Goal: Task Accomplishment & Management: Manage account settings

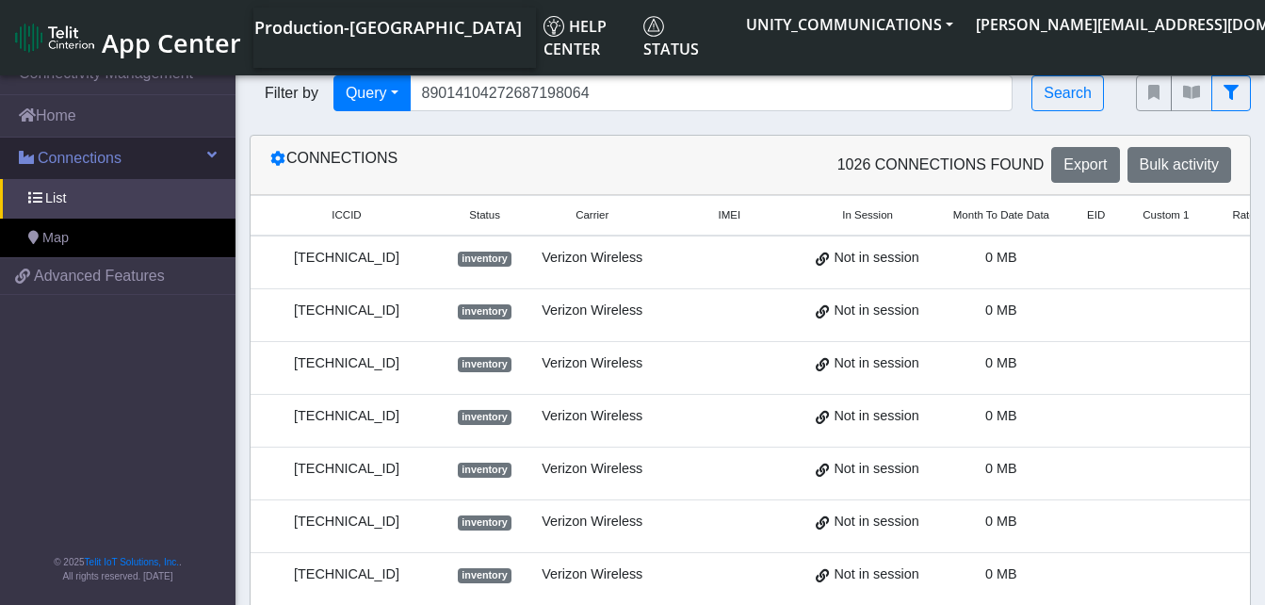
click at [102, 158] on span "Connections" at bounding box center [80, 158] width 84 height 23
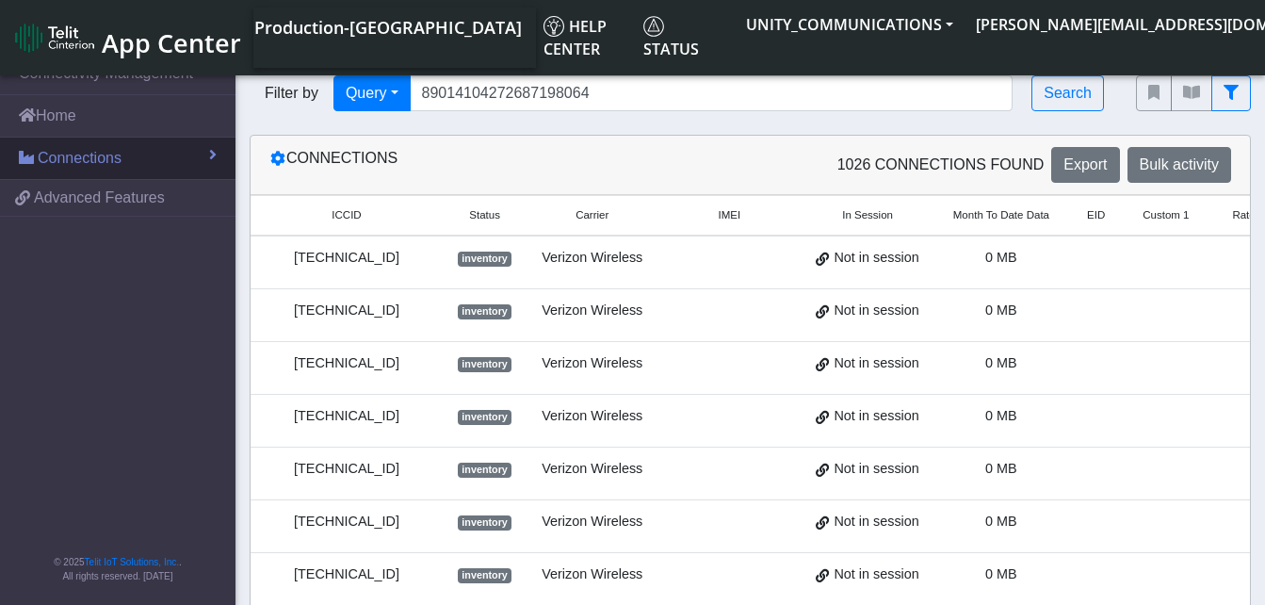
click at [96, 149] on span "Connections" at bounding box center [80, 158] width 84 height 23
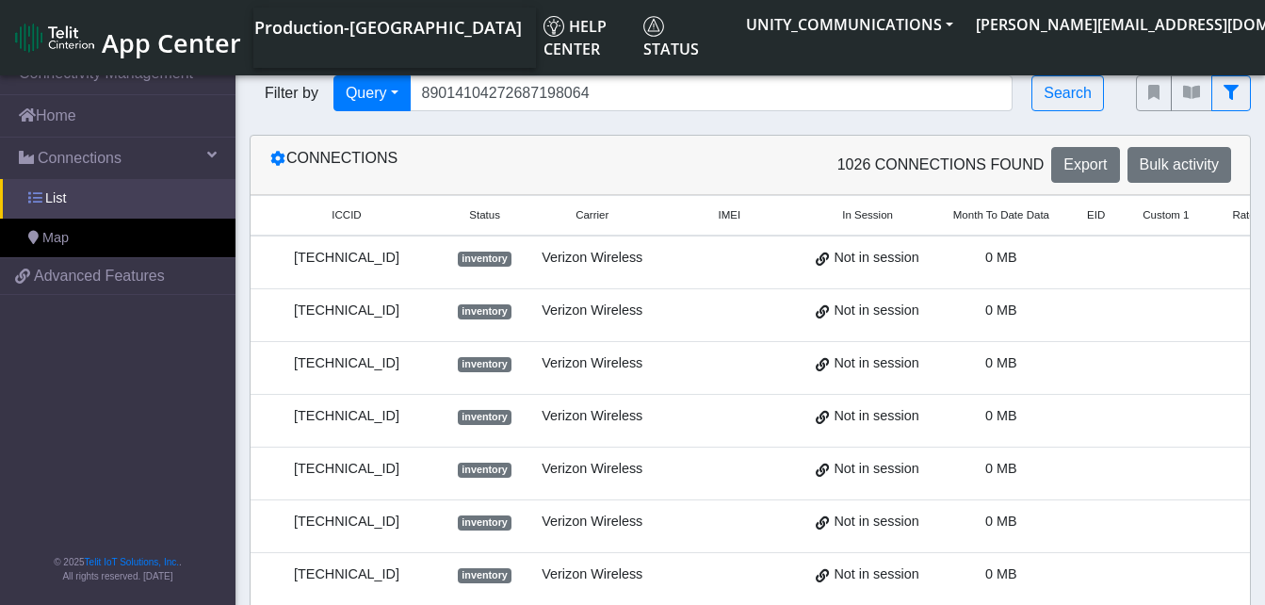
click at [87, 188] on link "List" at bounding box center [117, 199] width 235 height 40
click at [593, 90] on input "89014104272687198064" at bounding box center [712, 93] width 604 height 36
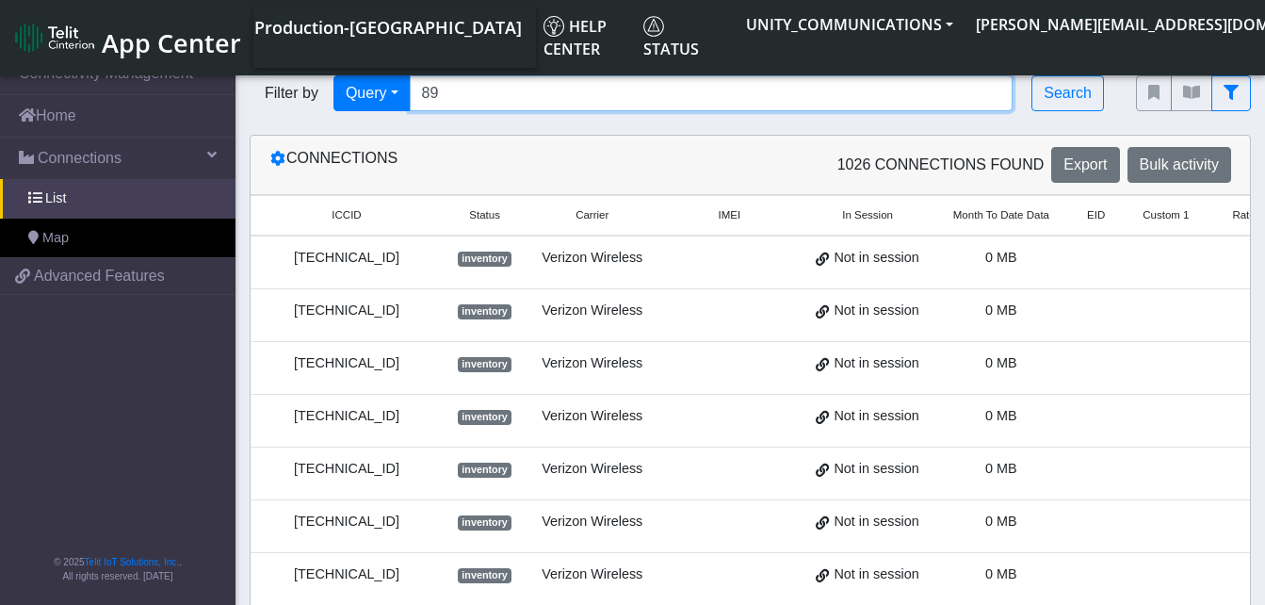
type input "8"
type input "89010303300185407765"
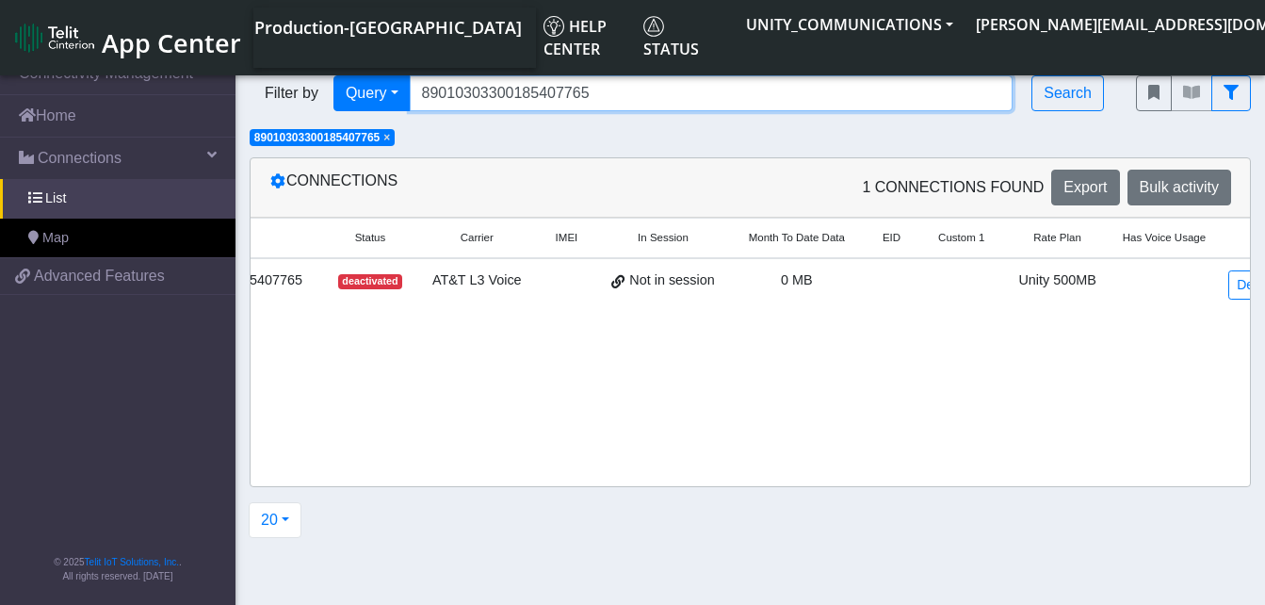
scroll to position [0, 148]
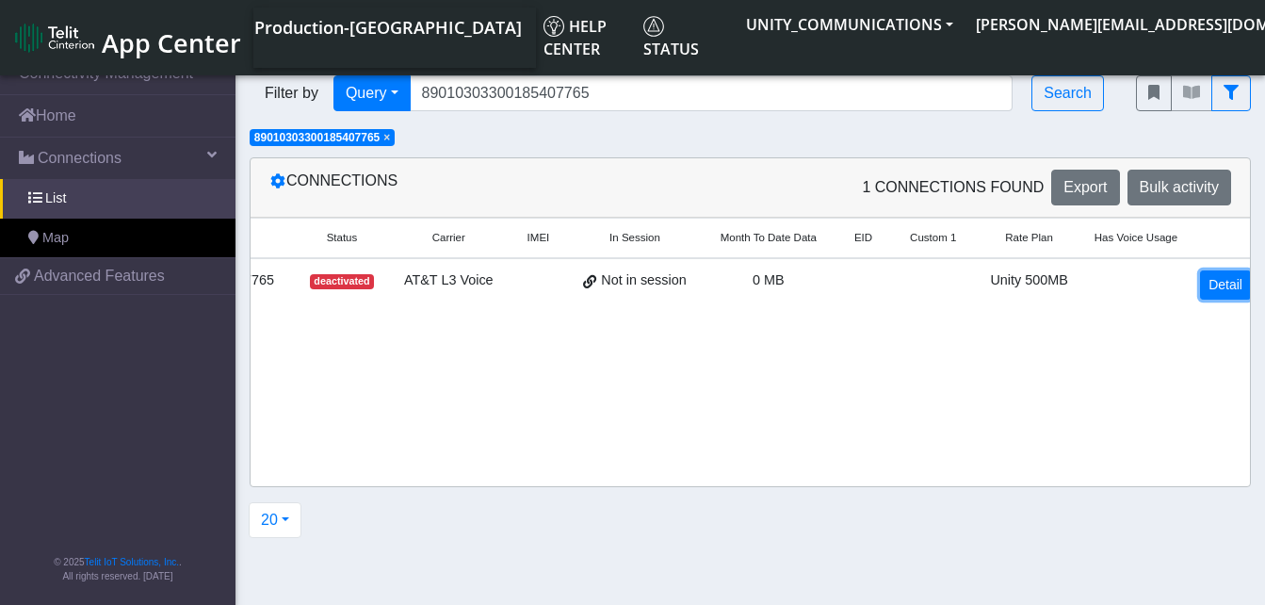
click at [1200, 289] on link "Detail" at bounding box center [1225, 284] width 51 height 29
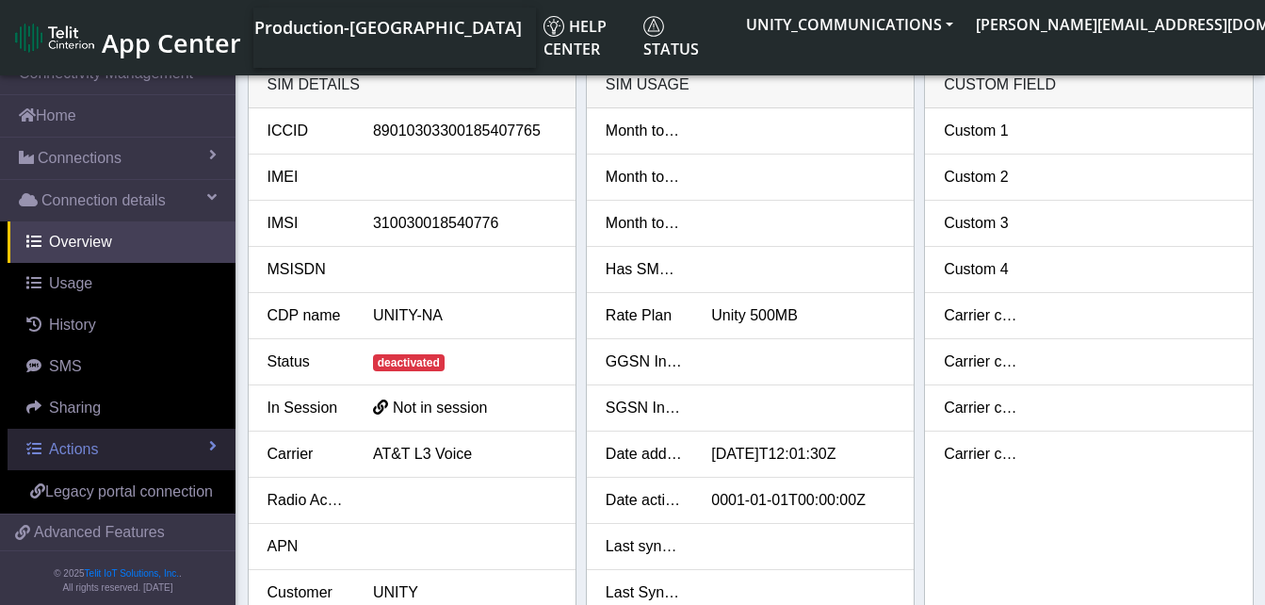
click at [91, 446] on span "Actions" at bounding box center [73, 449] width 49 height 16
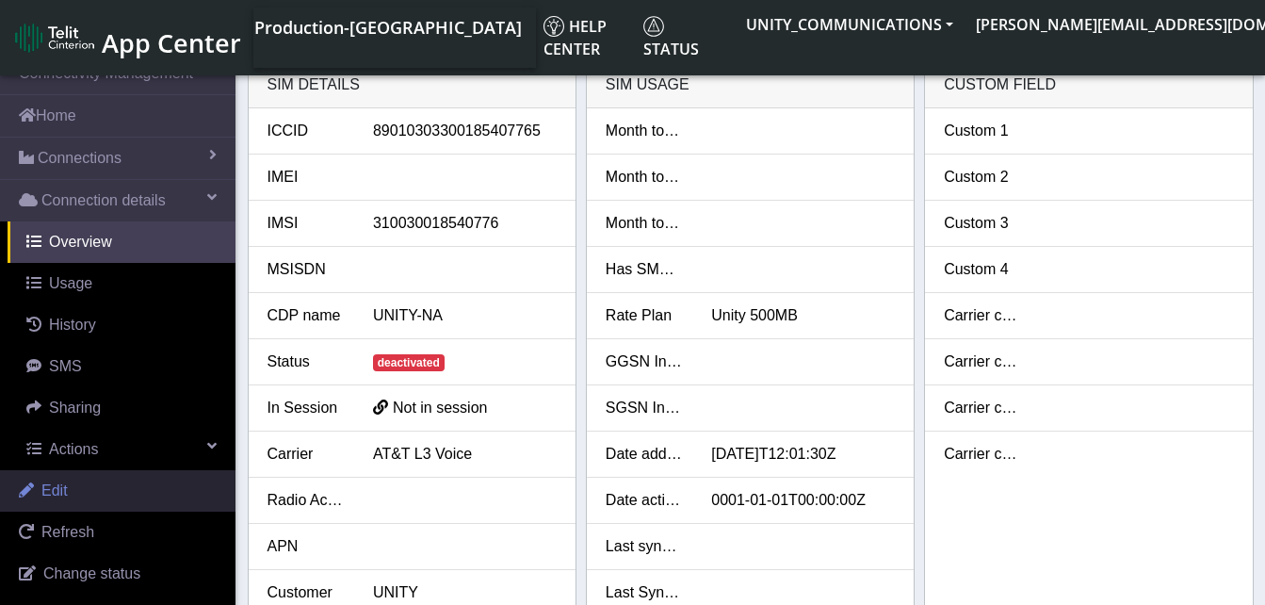
click at [93, 481] on link "Edit" at bounding box center [117, 490] width 235 height 41
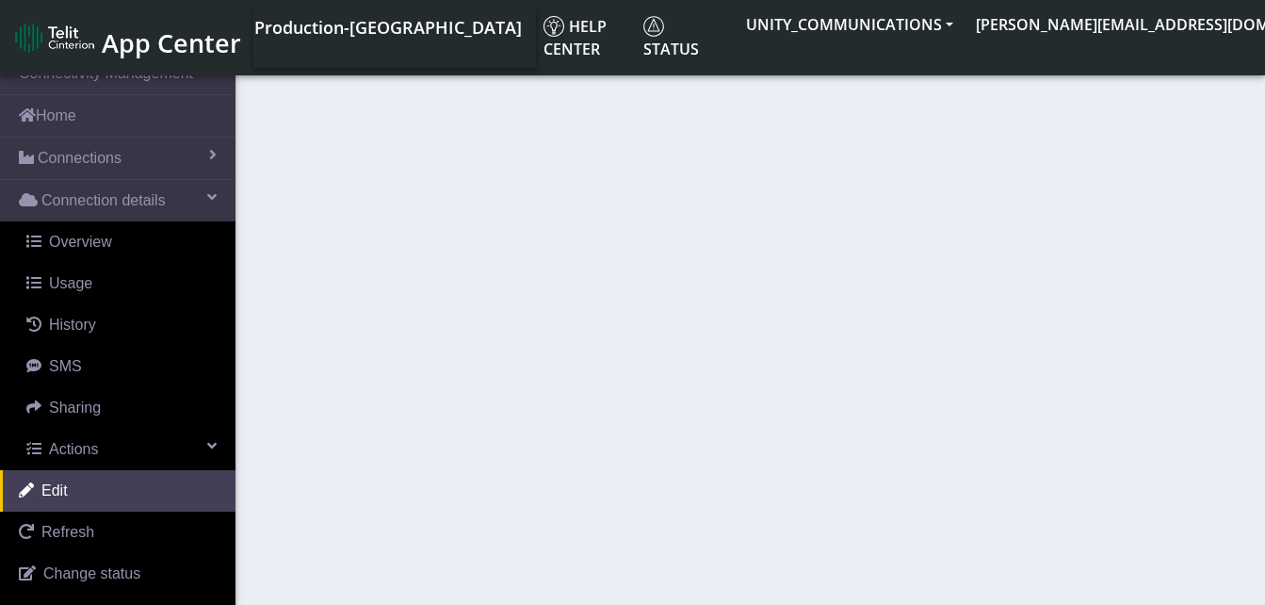
select select "27: 22846"
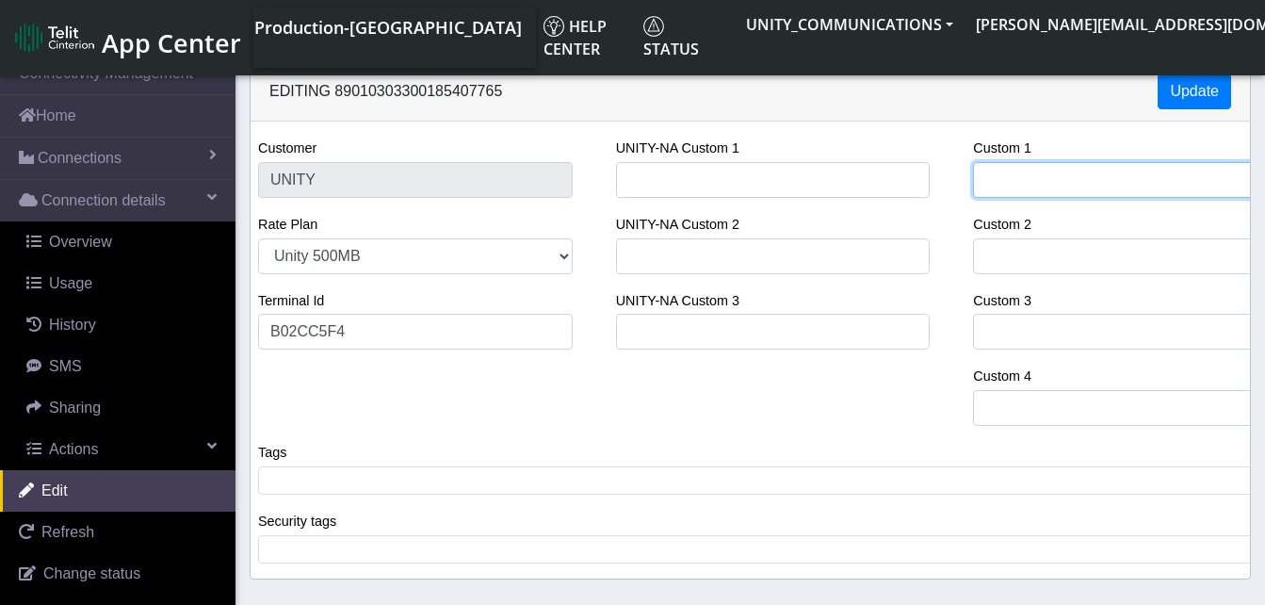
click at [999, 180] on input "Custom 1" at bounding box center [1130, 180] width 315 height 36
type input "B"
select select "35: 22846"
type input "Bye"
select select "51: 22846"
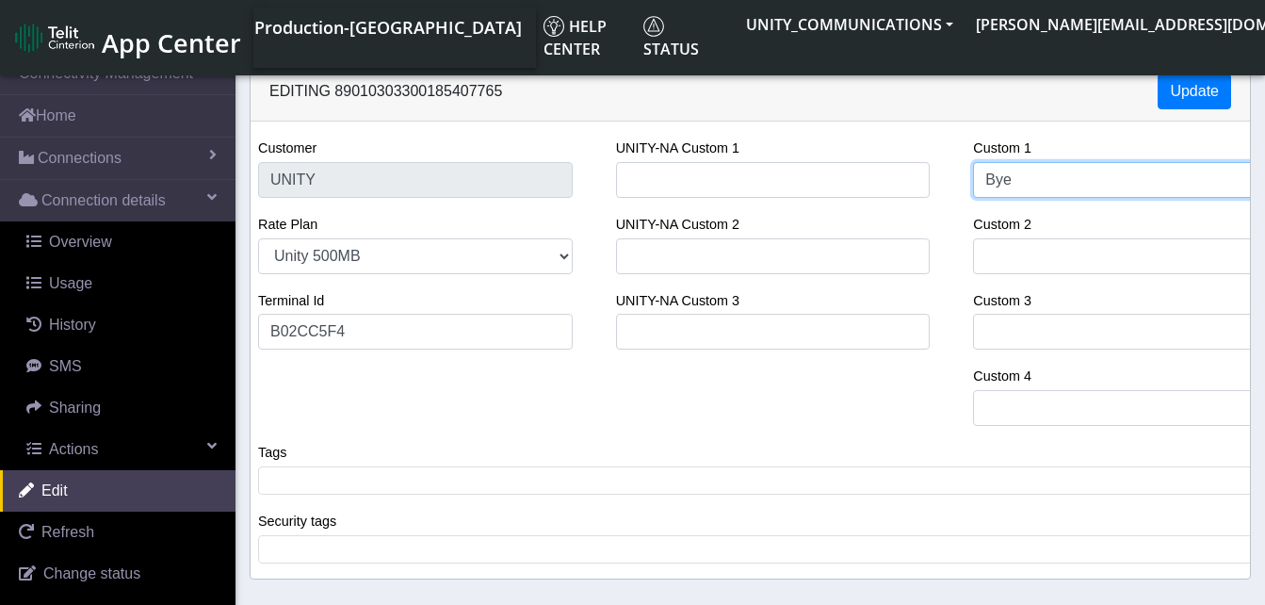
type input "[PERSON_NAME]"
select select "59: 22846"
type input "Byerl"
select select "67: 22846"
type input "[PERSON_NAME]"
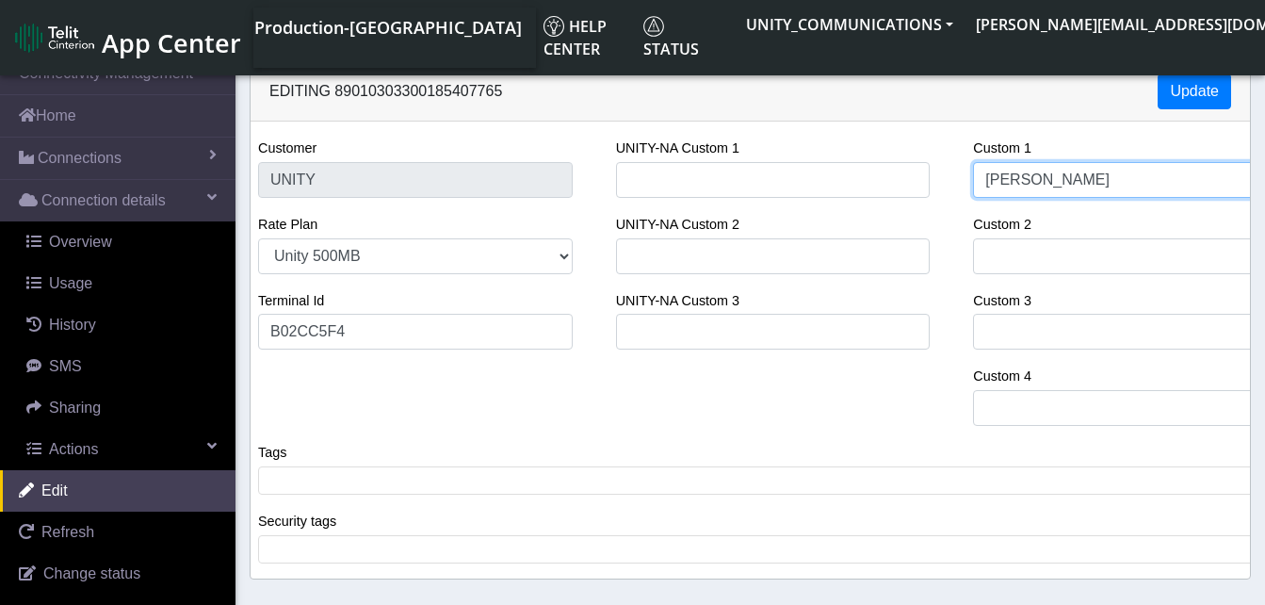
select select "83: 22846"
type input "[PERSON_NAME]"
select select "91: 22846"
type input "[PERSON_NAME]"
select select "107: 22846"
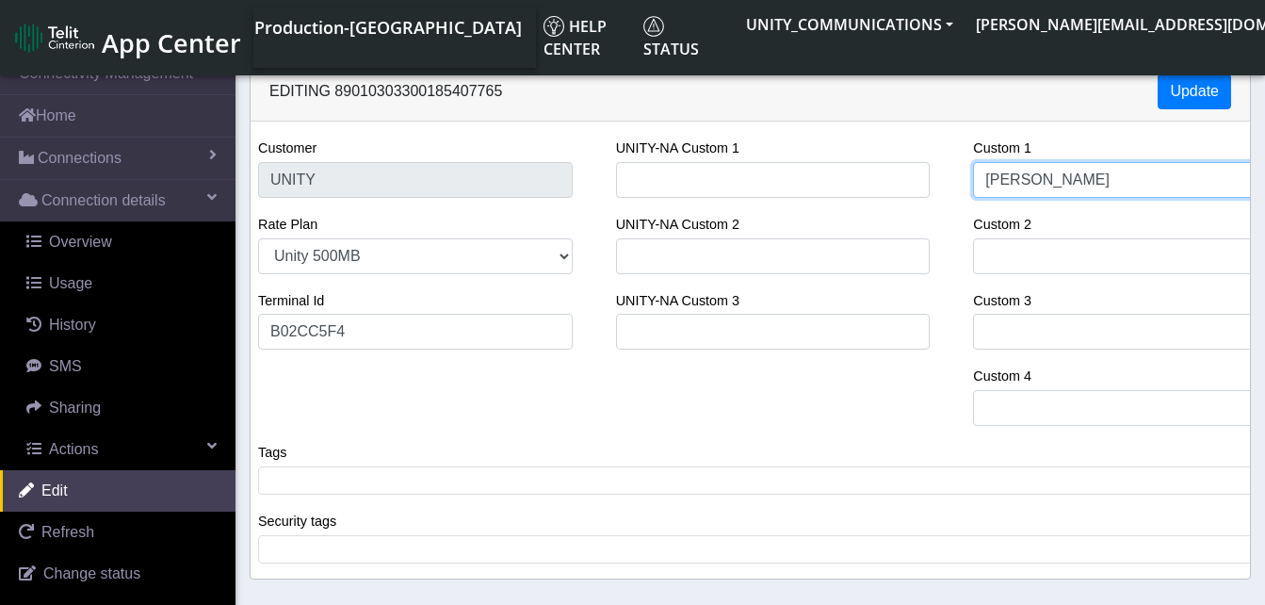
type input "[PERSON_NAME]"
select select "115: 22846"
type input "[PERSON_NAME]"
select select "123: 22846"
type input "[PERSON_NAME]"
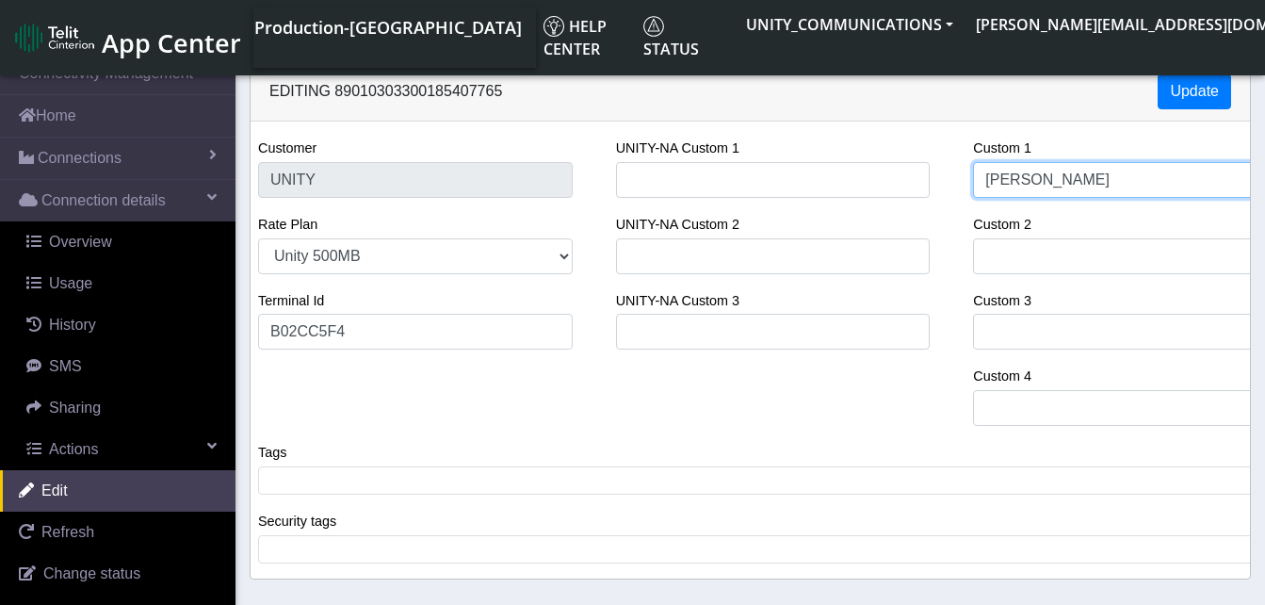
select select "131: 22846"
type input "[PERSON_NAME]"
select select "139: 22846"
type input "[PERSON_NAME] Service"
select select "147: 22846"
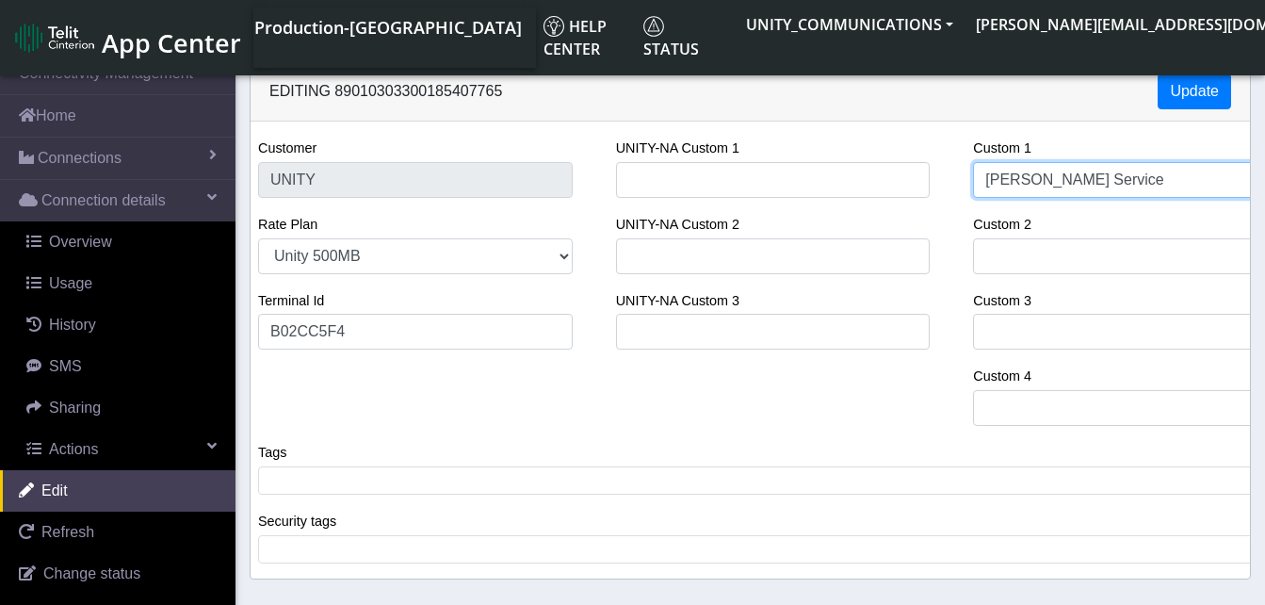
type input "[PERSON_NAME] Services"
select select "155: 22846"
type input "[PERSON_NAME] Services"
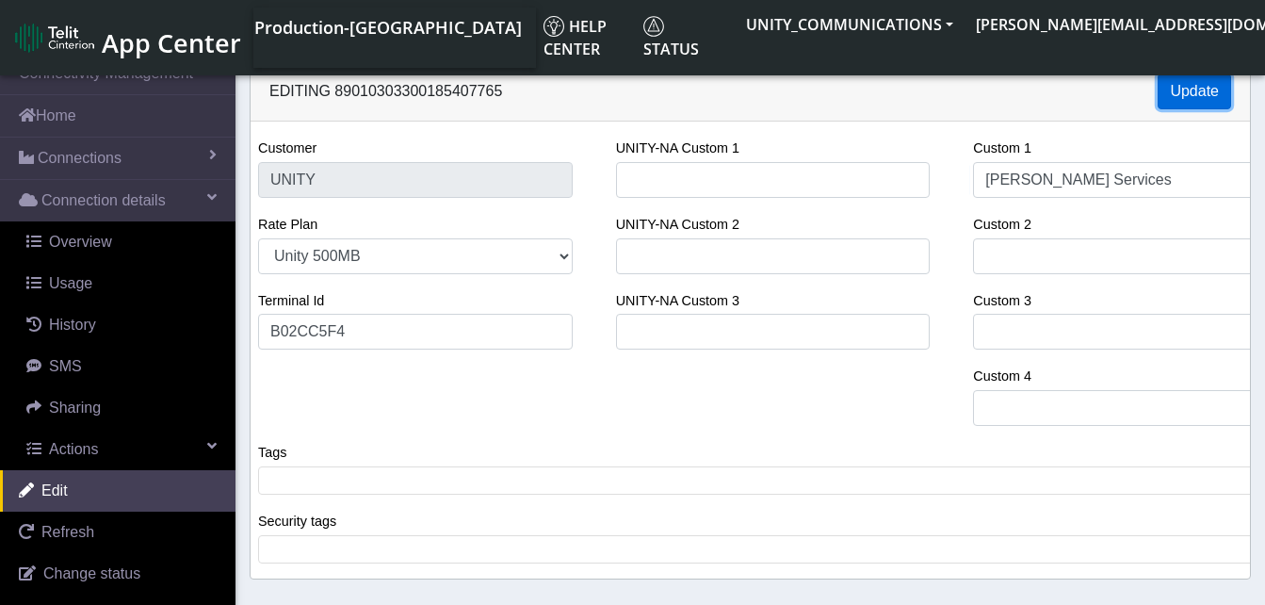
click at [1204, 80] on button "Update" at bounding box center [1193, 91] width 73 height 36
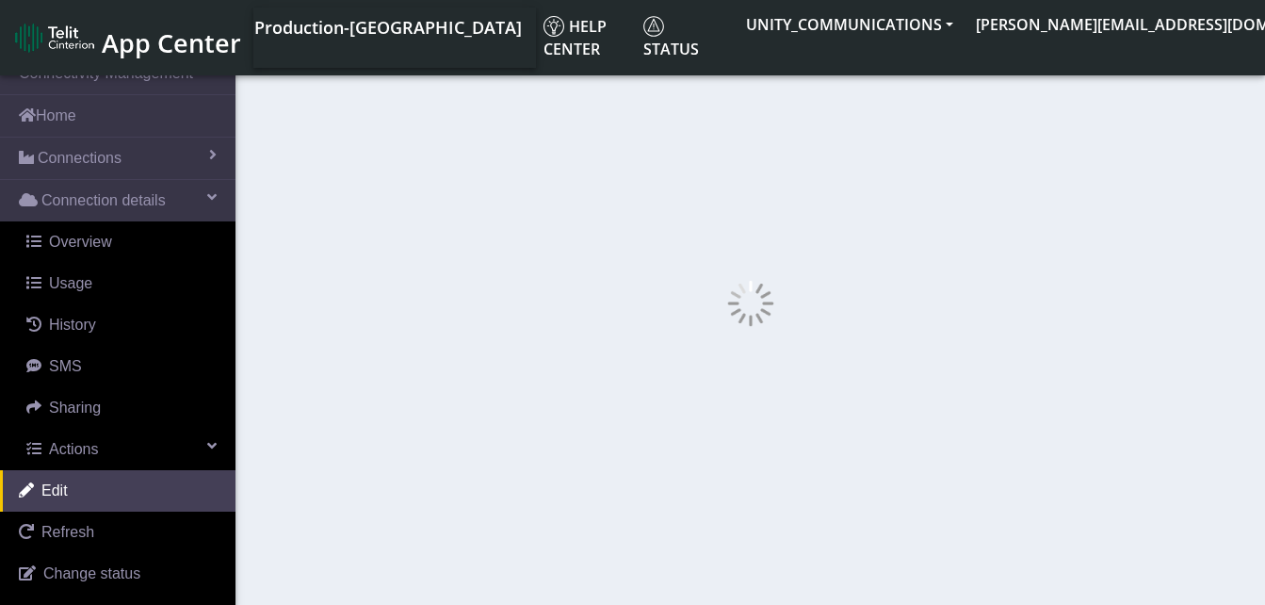
select select "187: 22846"
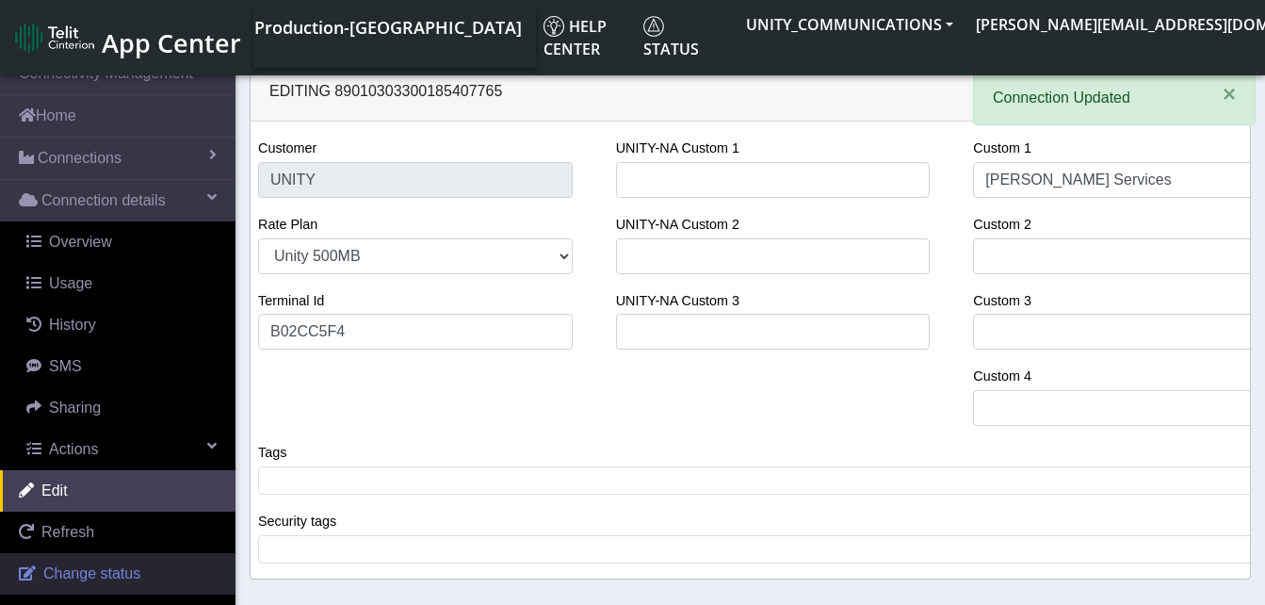
click at [141, 580] on link "Change status" at bounding box center [117, 573] width 235 height 41
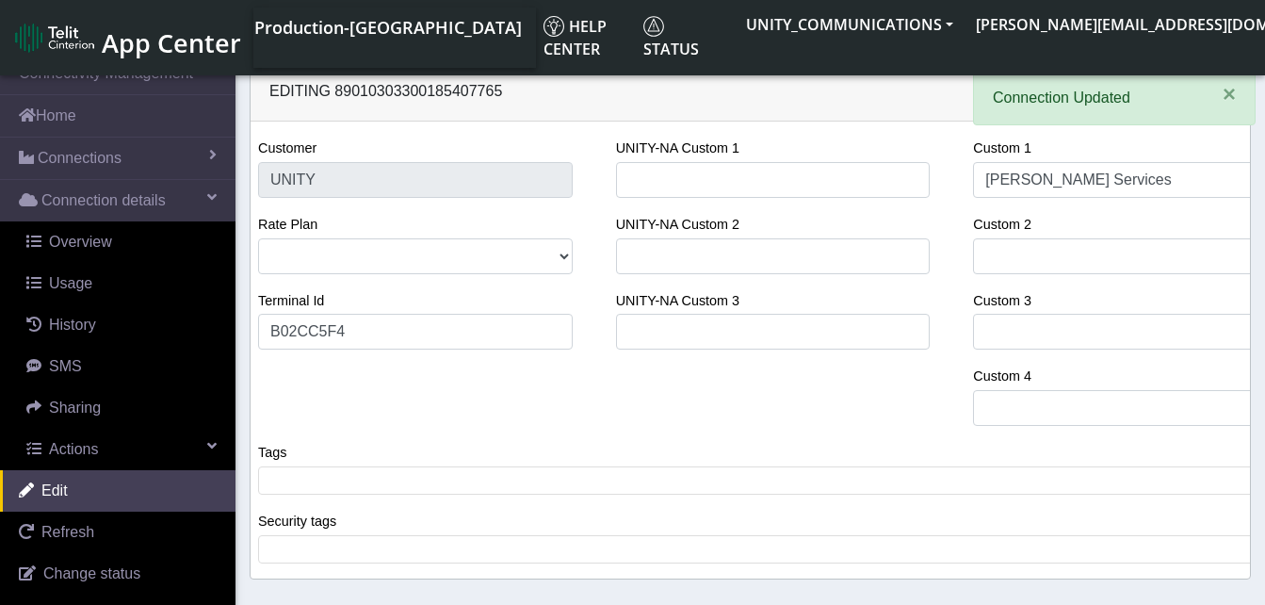
select select "deactivated"
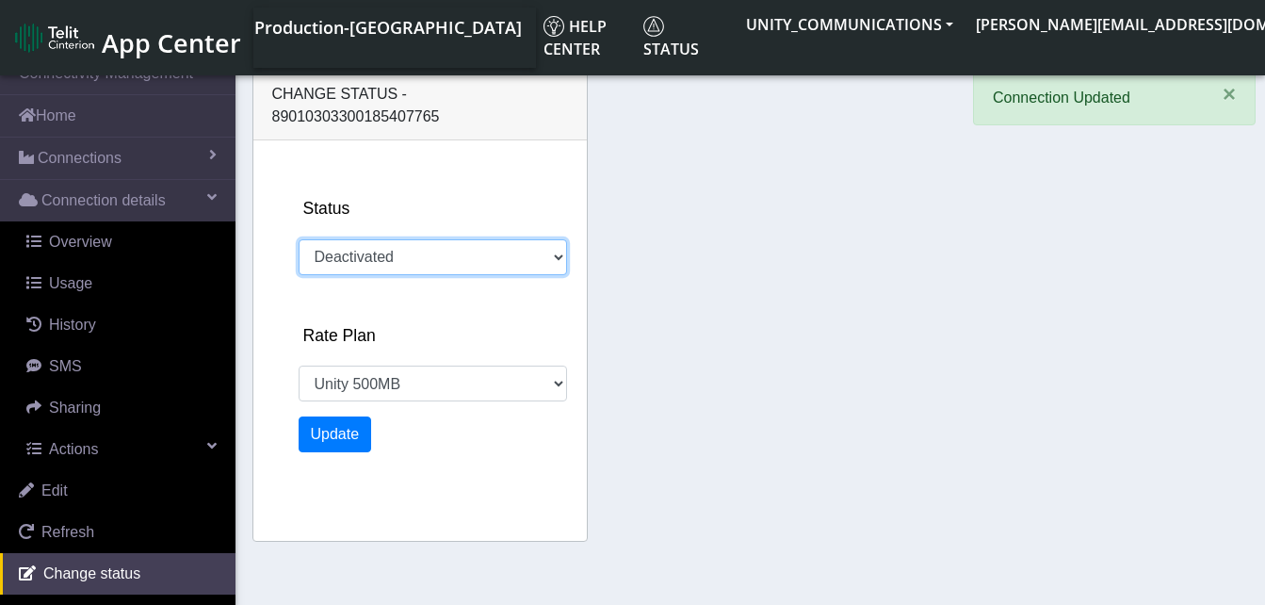
click at [399, 239] on select "Activated Deactivated" at bounding box center [433, 257] width 268 height 36
select select "515: 22846"
select select "activated"
click at [299, 239] on select "Activated Deactivated" at bounding box center [433, 257] width 268 height 36
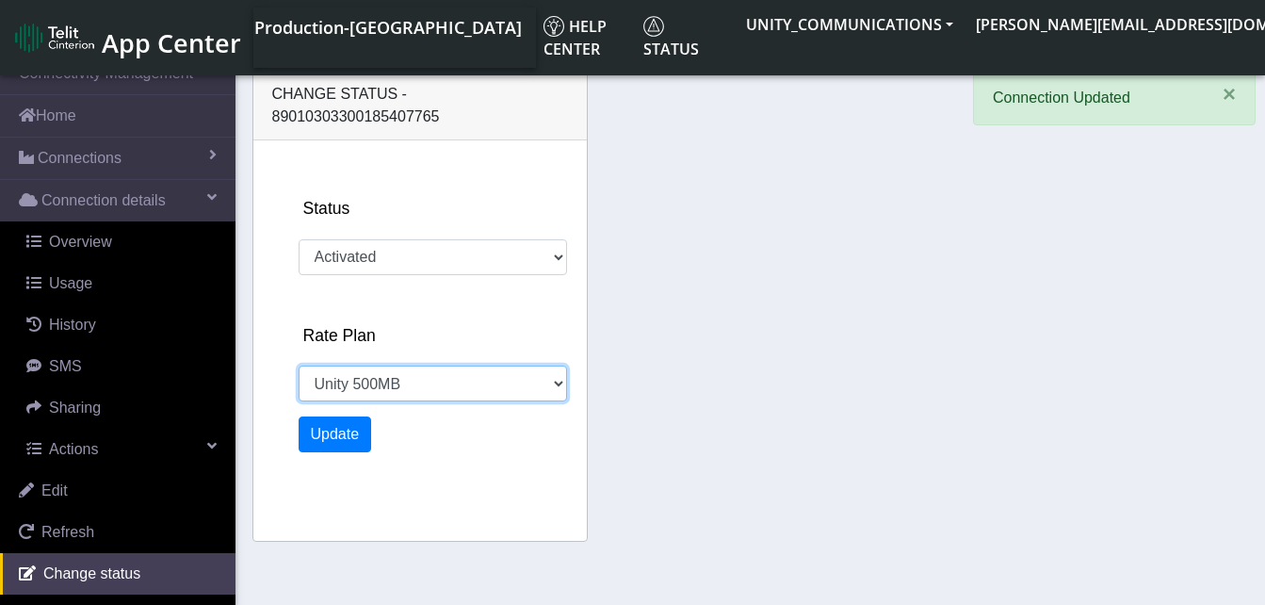
click at [388, 365] on select "EIS MS Voice Legacy Voice Unity 3GB Unity 500MB Unity 50GB EIS 1 Voice Unity 5G…" at bounding box center [433, 383] width 268 height 36
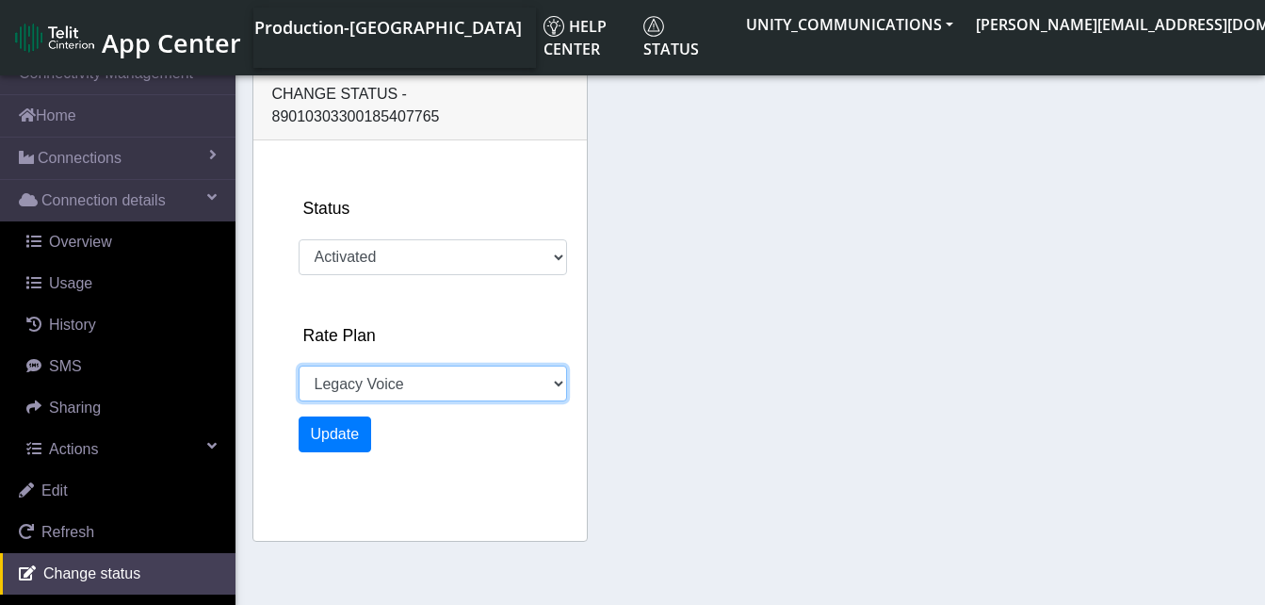
click at [299, 365] on select "EIS MS Voice Legacy Voice Unity 3GB Unity 500MB Unity 50GB EIS 1 Voice Unity 5G…" at bounding box center [433, 383] width 268 height 36
select select "961: 22845"
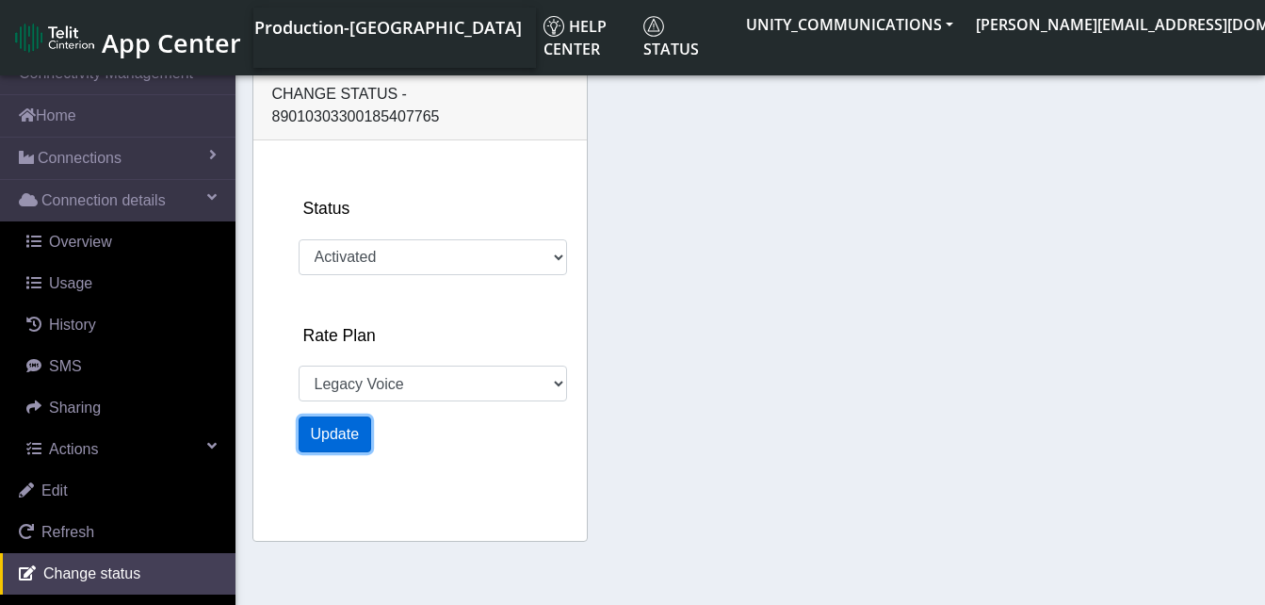
click at [347, 416] on button "Update" at bounding box center [335, 434] width 73 height 36
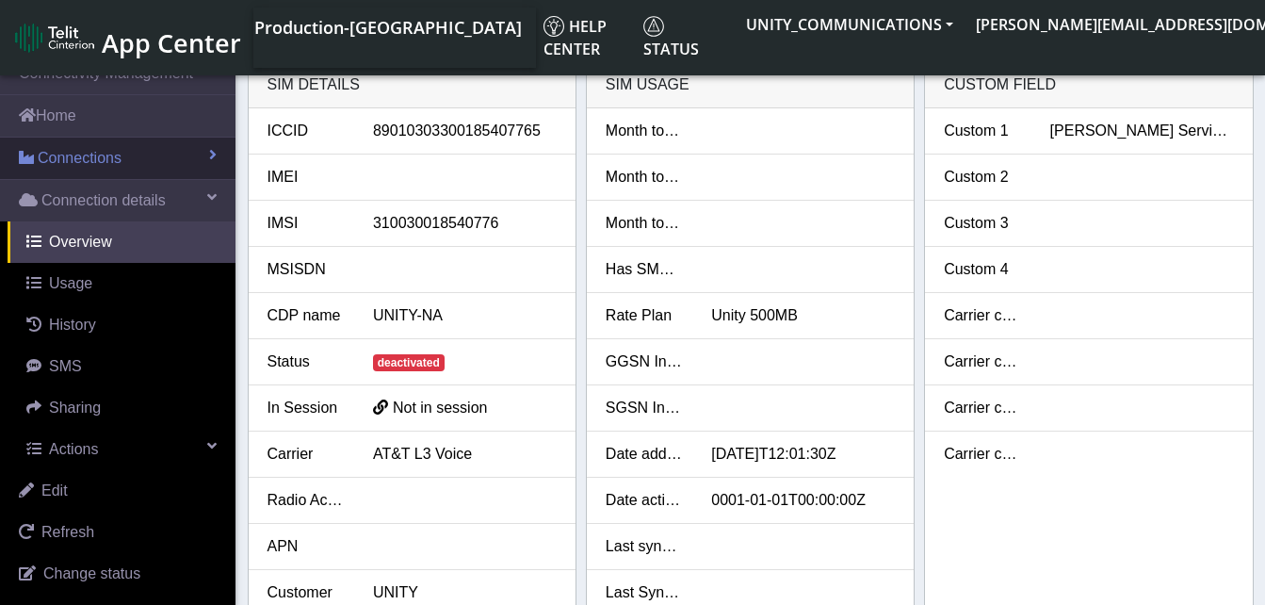
click at [121, 170] on link "Connections" at bounding box center [117, 157] width 235 height 41
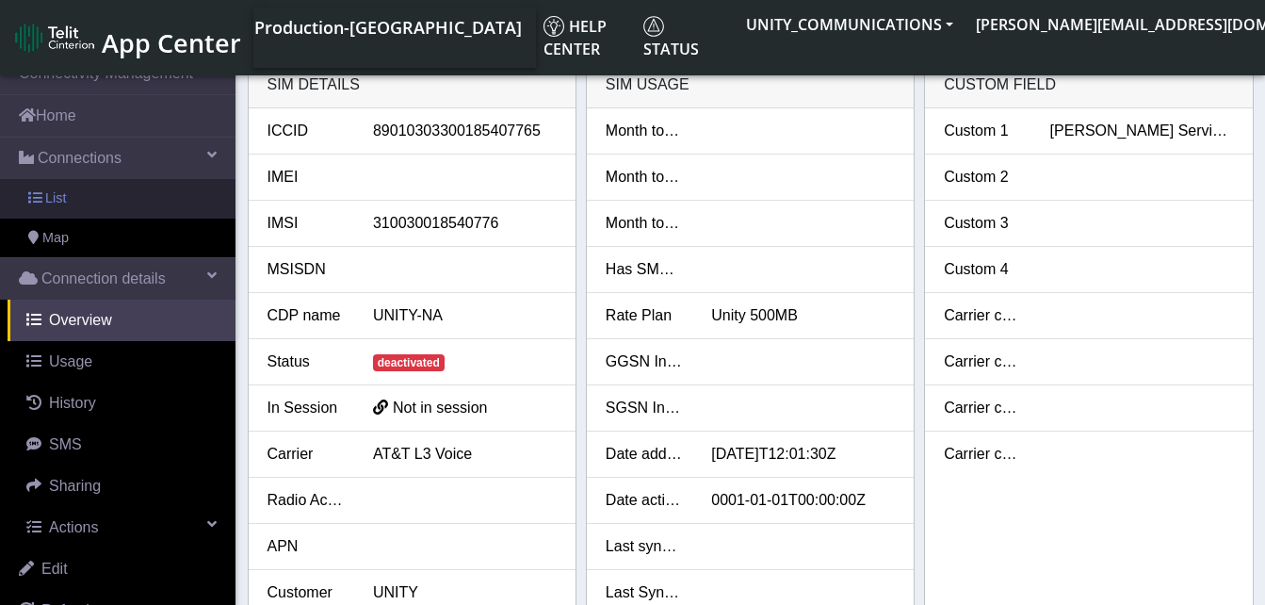
click at [104, 202] on link "List" at bounding box center [117, 199] width 235 height 40
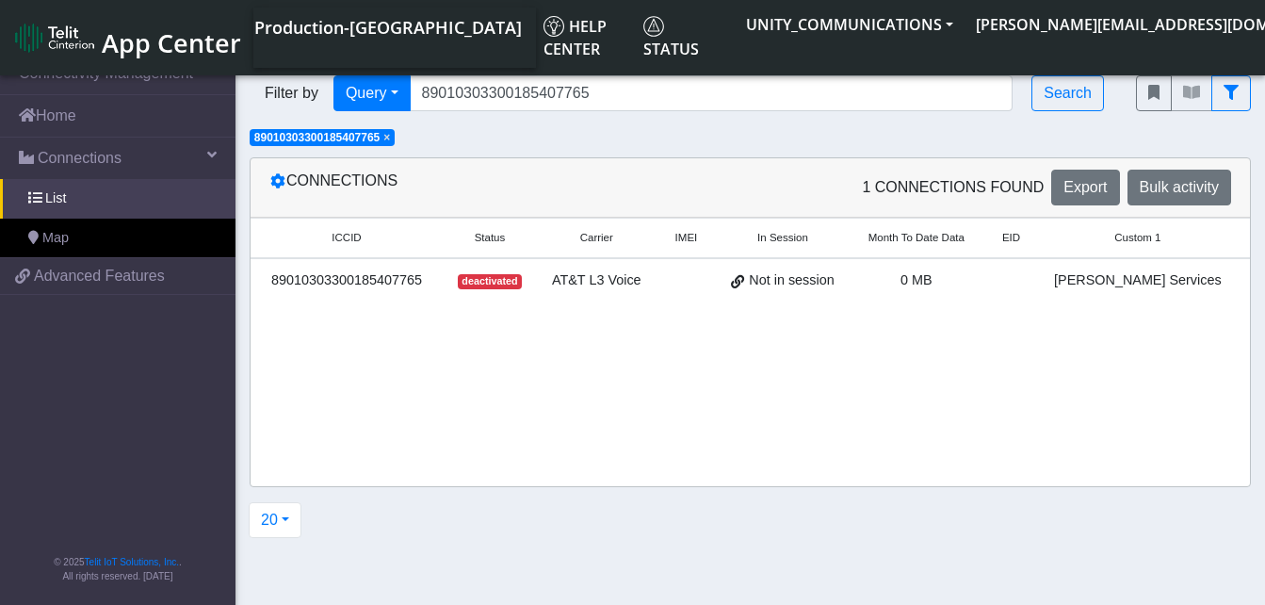
click at [390, 137] on span "×" at bounding box center [386, 137] width 7 height 13
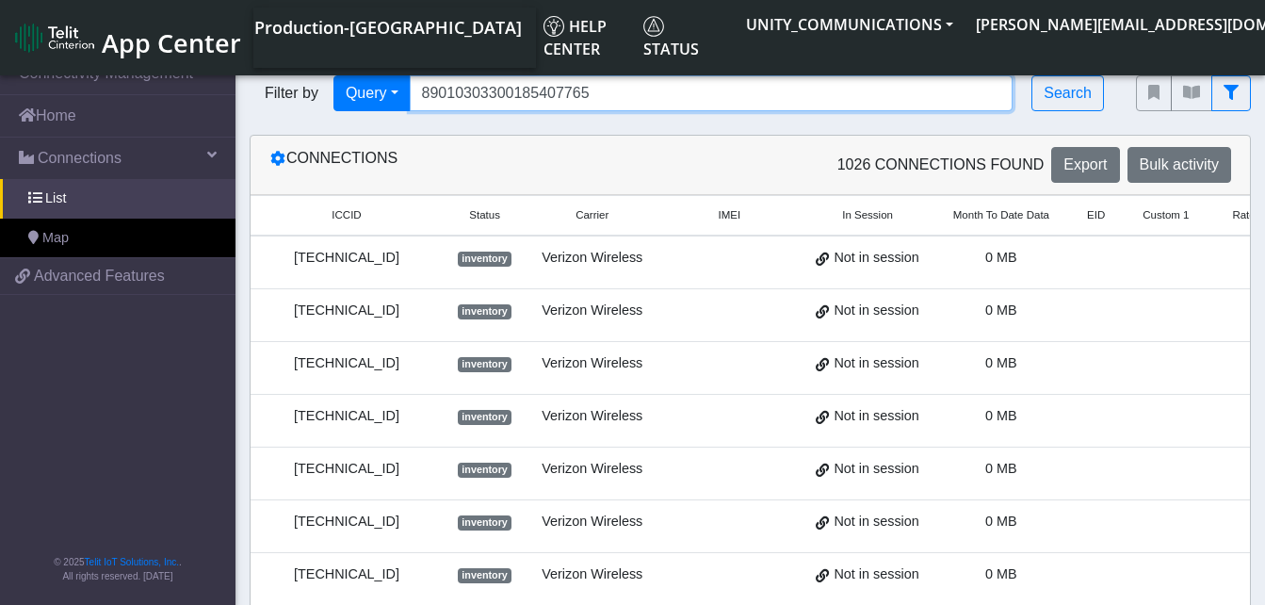
click at [599, 86] on input "89010303300185407765" at bounding box center [712, 93] width 604 height 36
type input "8"
type input "89010303300185407773"
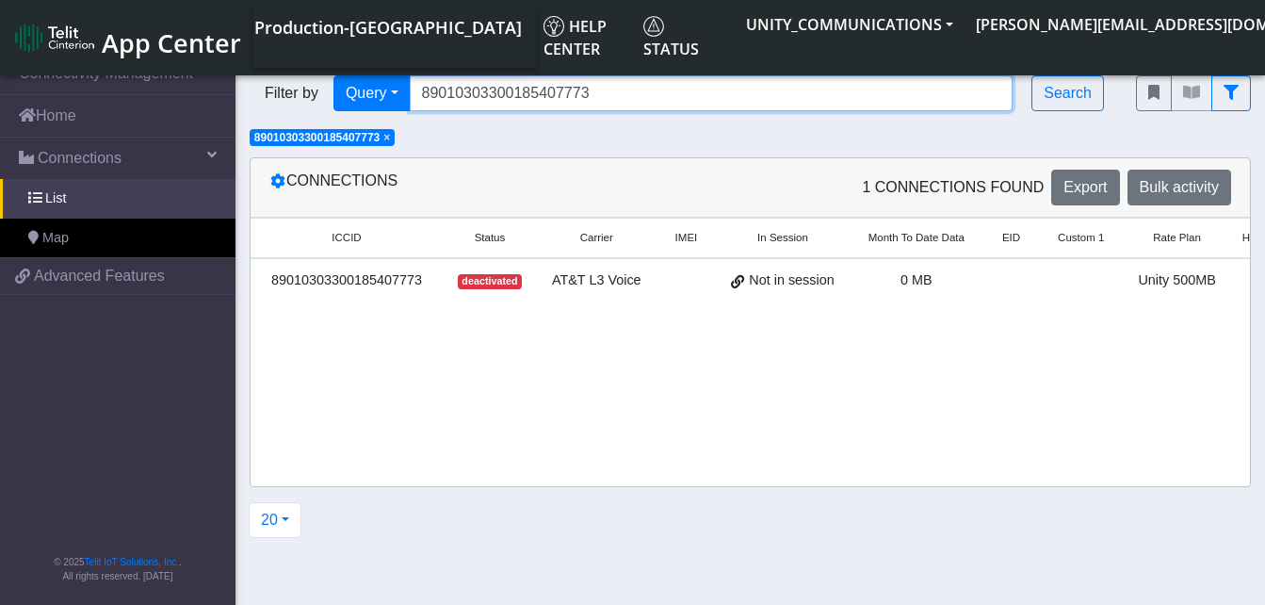
scroll to position [0, 148]
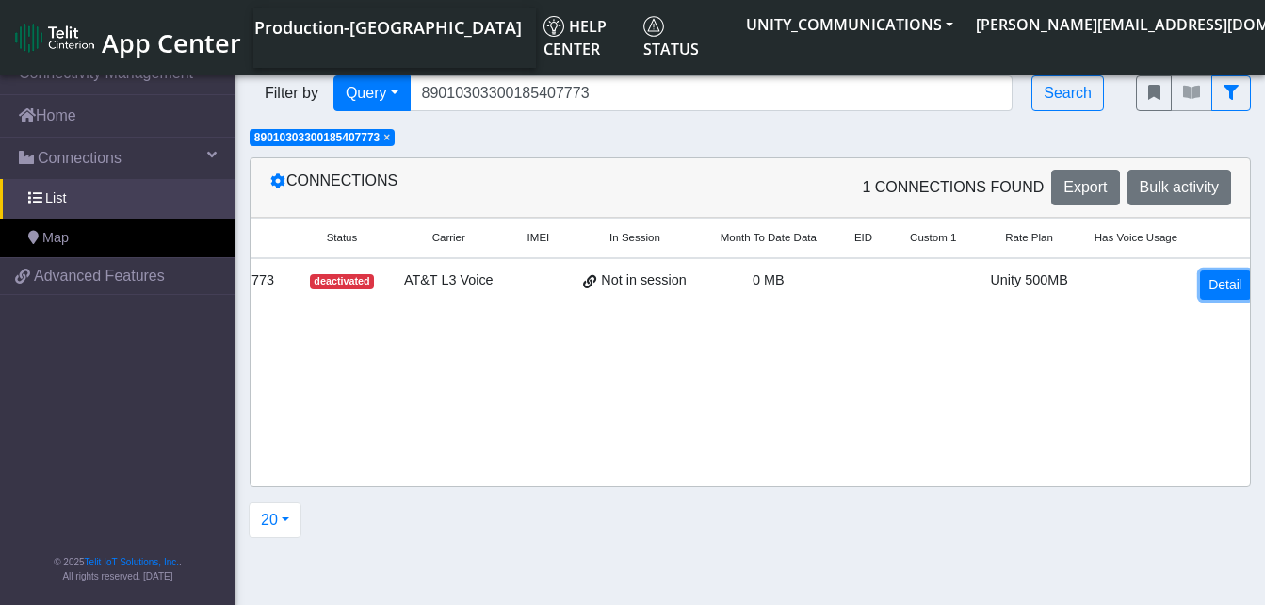
click at [1226, 272] on link "Detail" at bounding box center [1225, 284] width 51 height 29
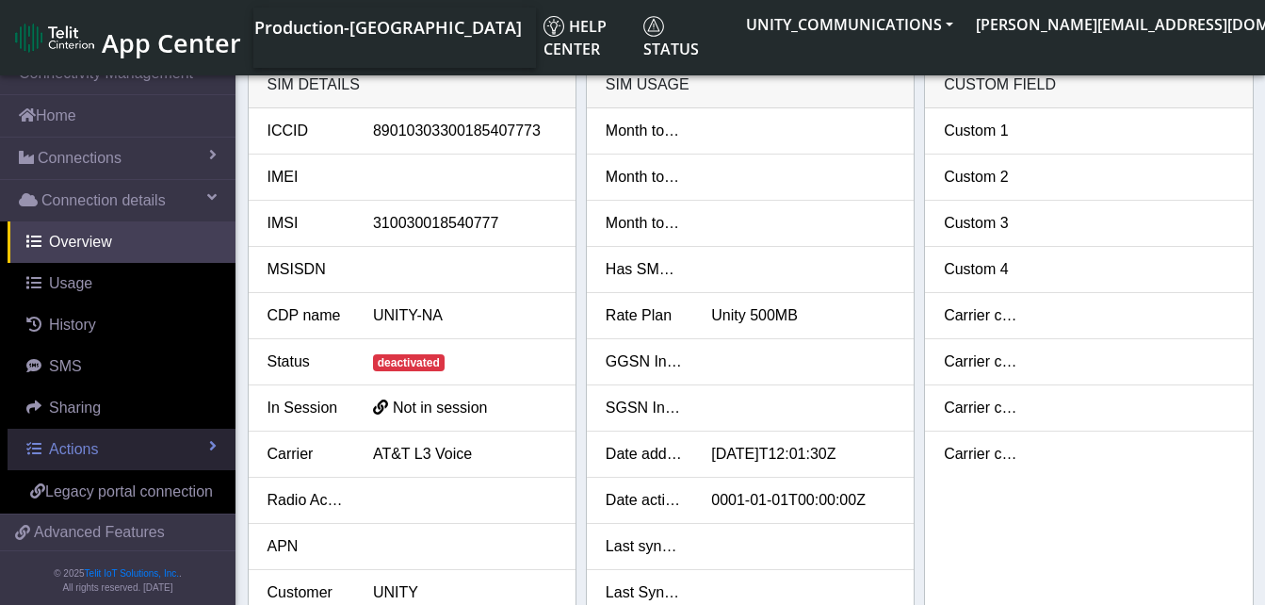
click at [78, 444] on span "Actions" at bounding box center [73, 449] width 49 height 16
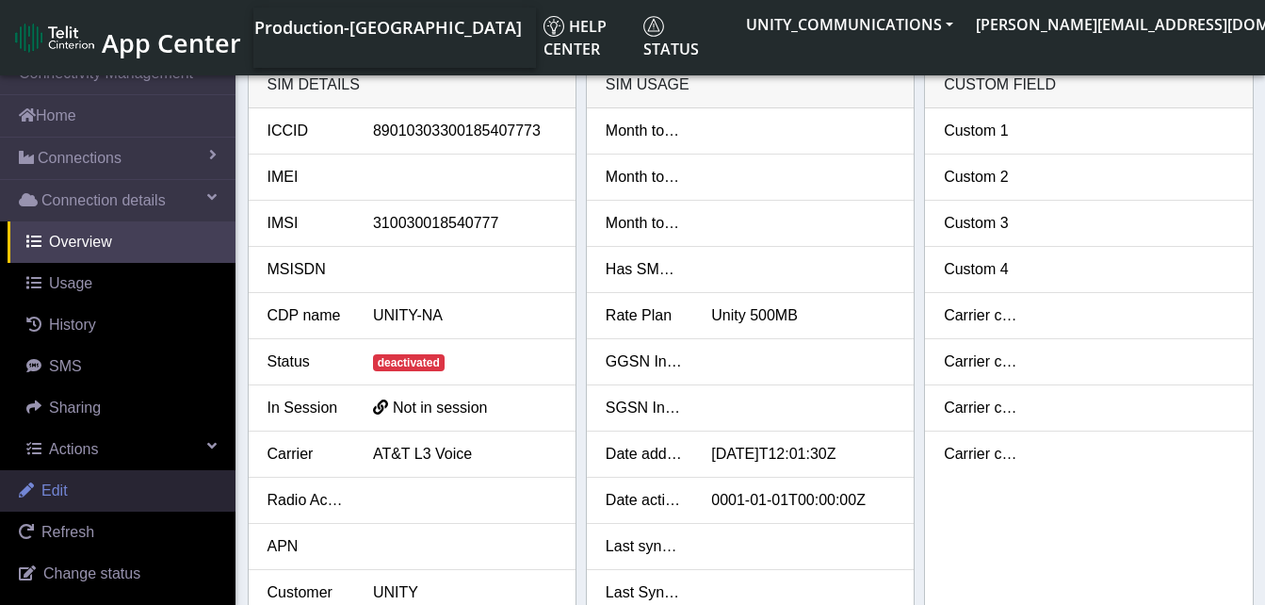
click at [78, 487] on link "Edit" at bounding box center [117, 490] width 235 height 41
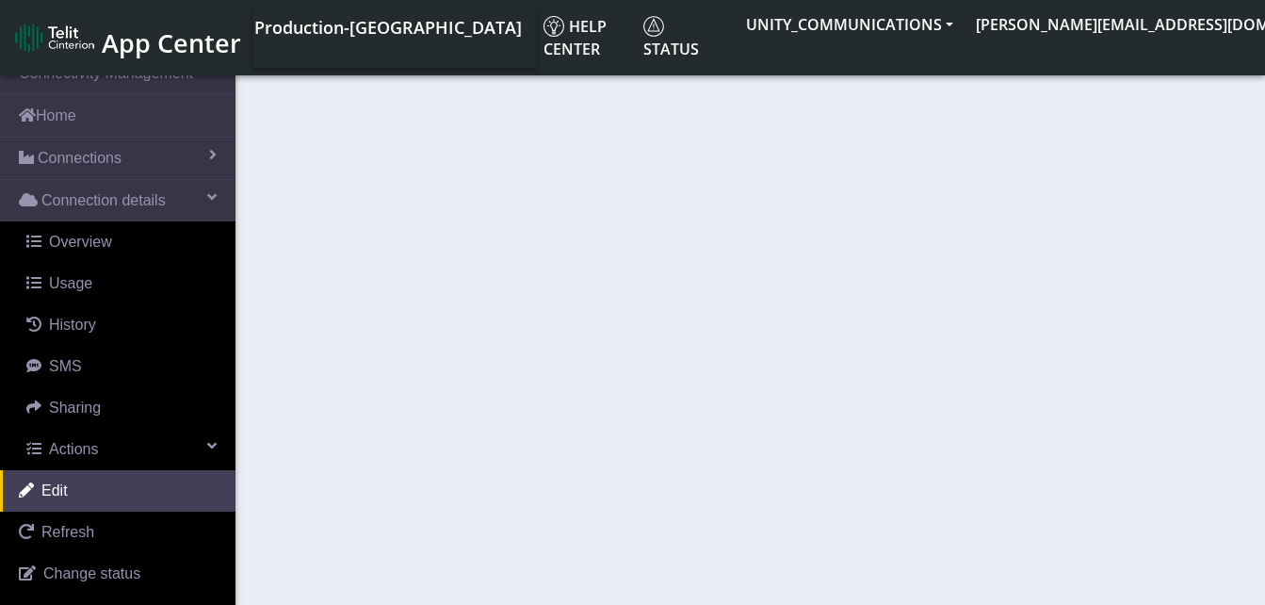
select select "19: 22846"
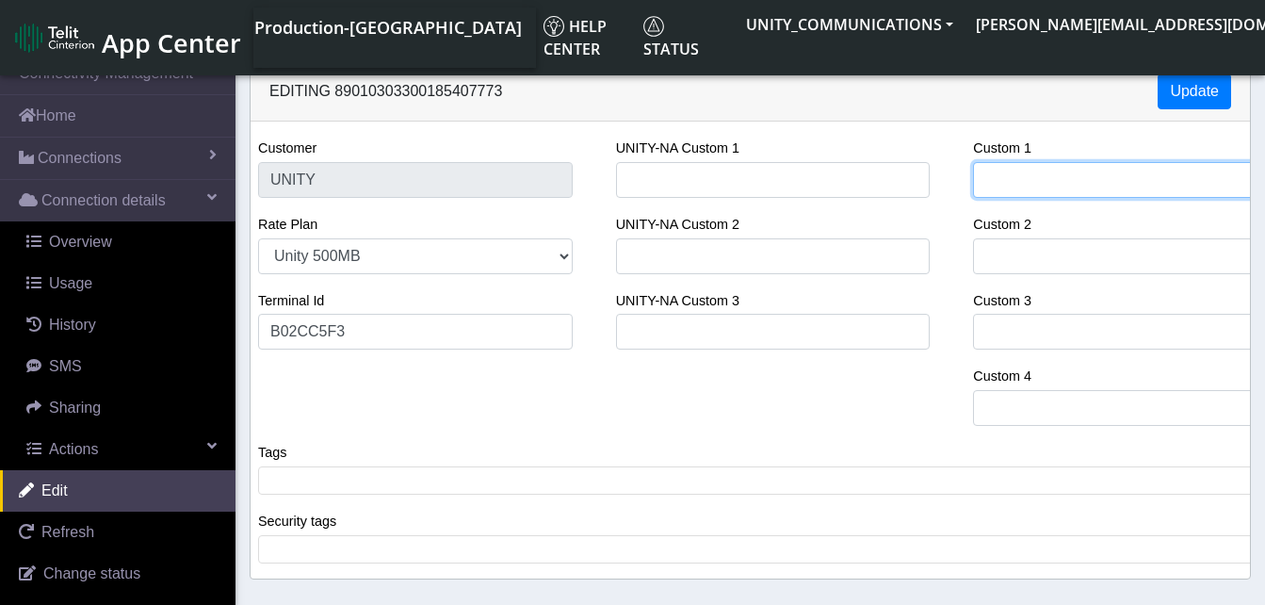
click at [1022, 178] on input "Custom 1" at bounding box center [1130, 180] width 315 height 36
type input "[PERSON_NAME] Services"
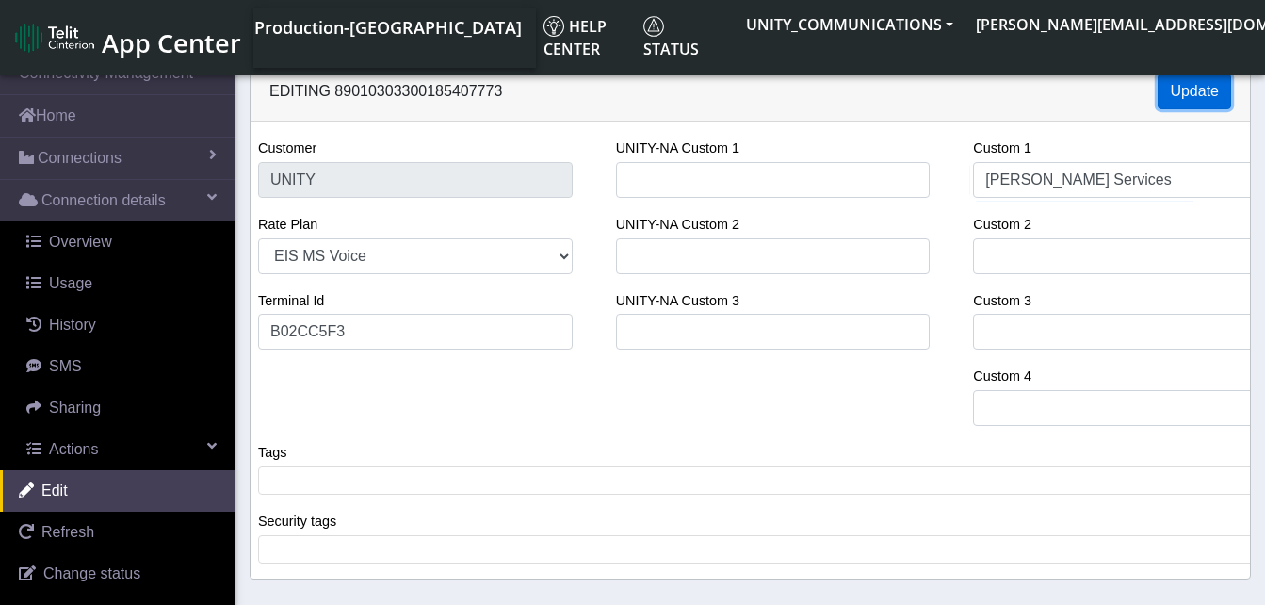
click at [1191, 87] on button "Update" at bounding box center [1193, 91] width 73 height 36
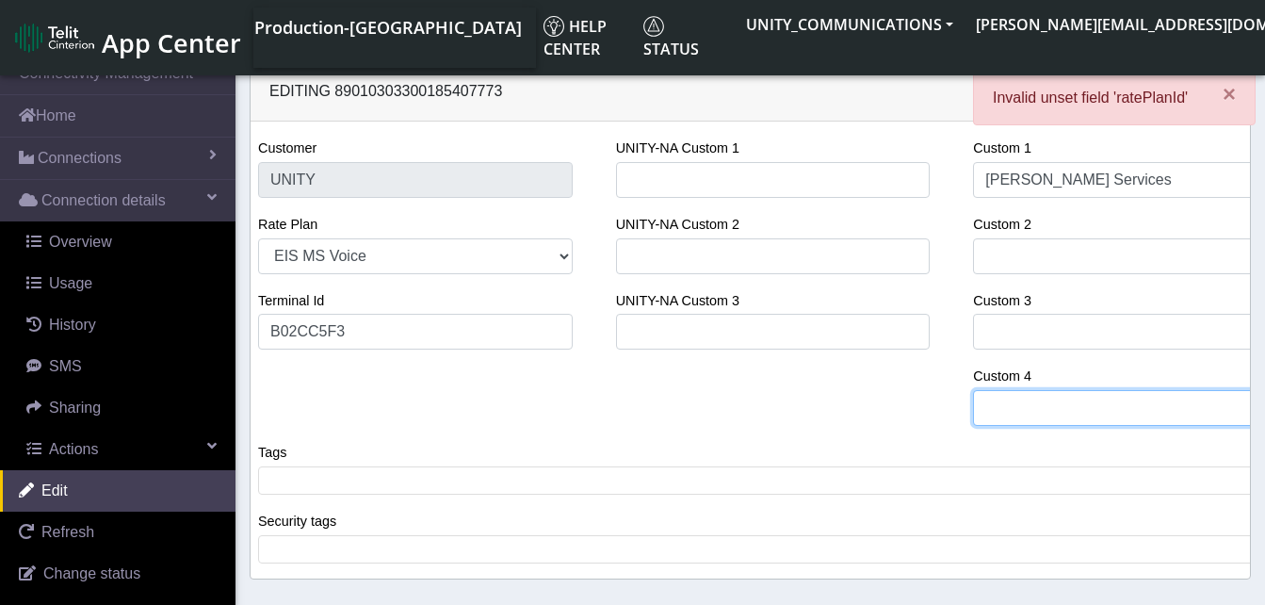
click at [1035, 404] on input "Custom 4" at bounding box center [1130, 408] width 315 height 36
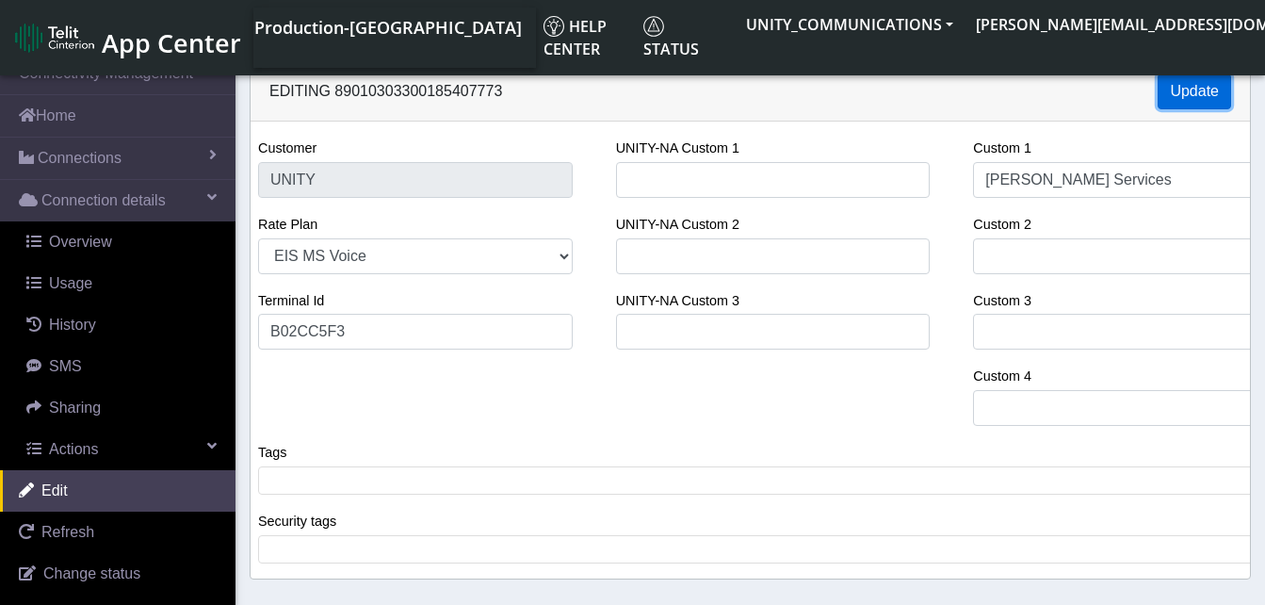
click at [1201, 96] on button "Update" at bounding box center [1193, 91] width 73 height 36
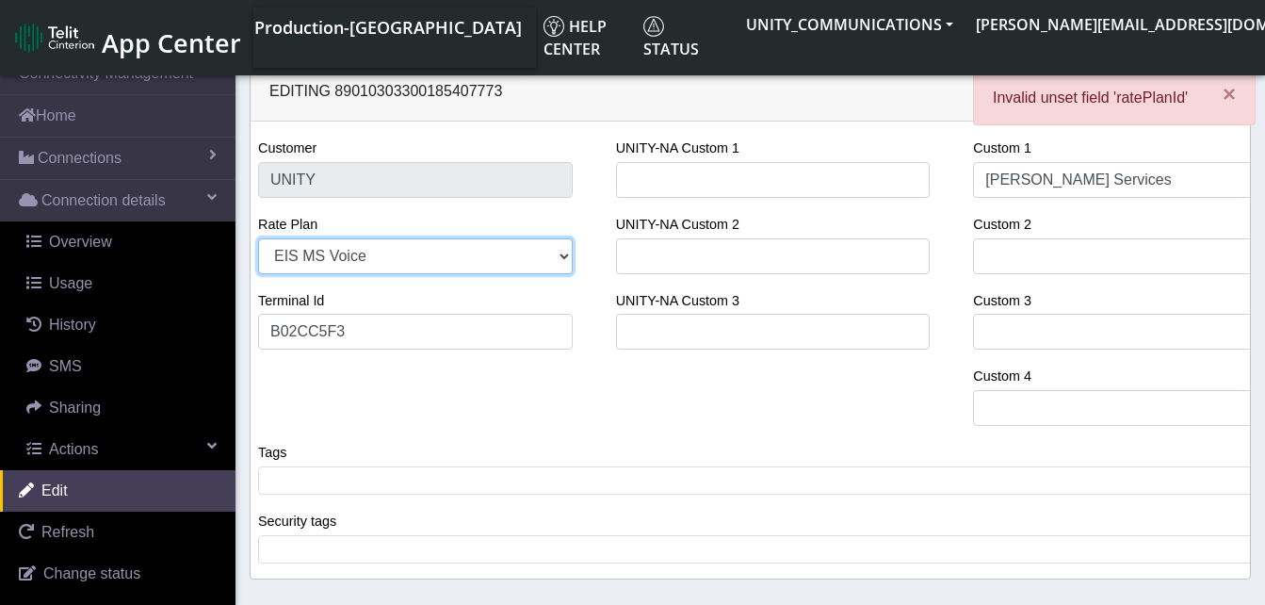
click at [387, 254] on select "EIS MS Voice Legacy Voice Unity 3GB Unity 500MB Unity 50GB EIS 1 Voice Unity 5G…" at bounding box center [415, 256] width 315 height 36
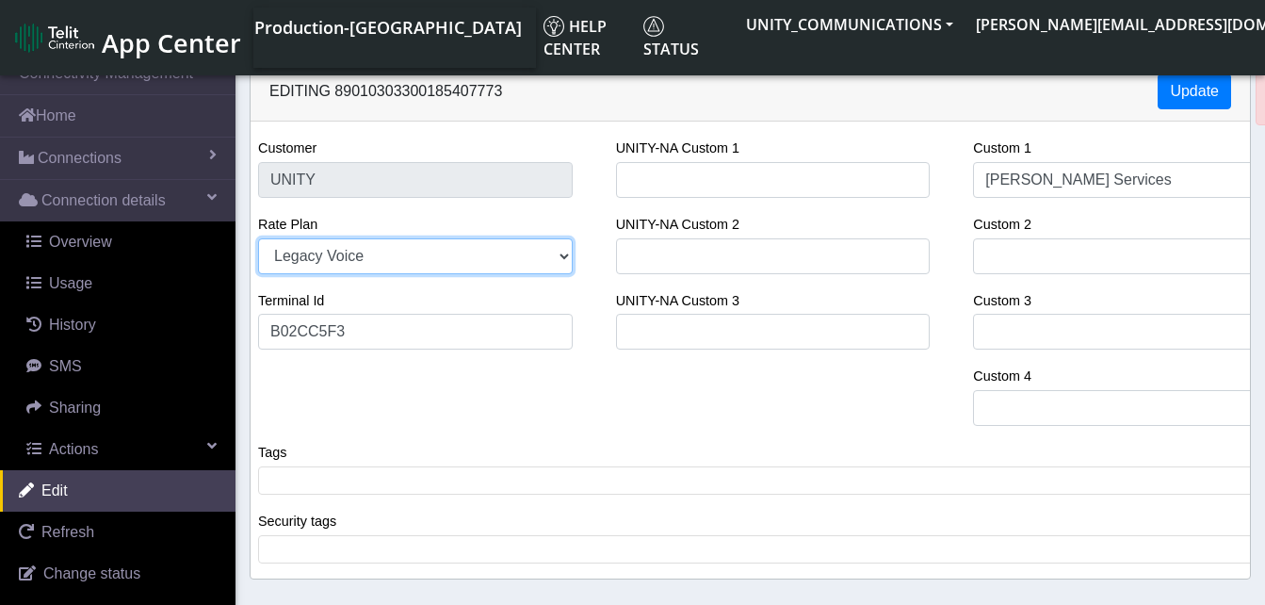
click at [258, 238] on select "EIS MS Voice Legacy Voice Unity 3GB Unity 500MB Unity 50GB EIS 1 Voice Unity 5G…" at bounding box center [415, 256] width 315 height 36
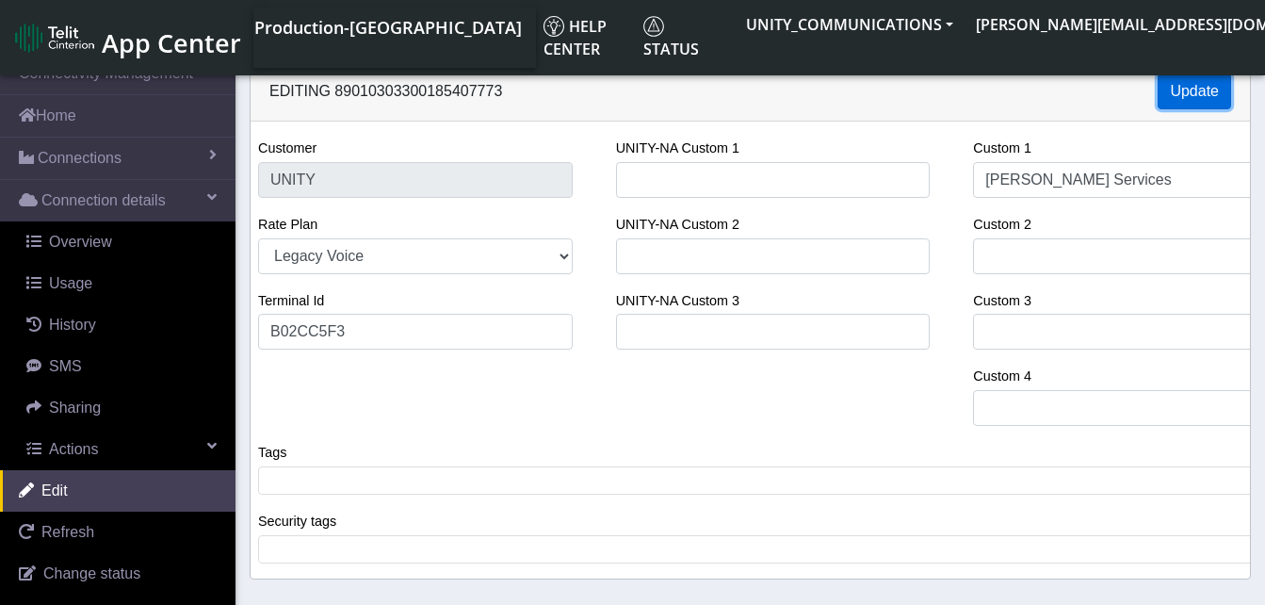
click at [1189, 90] on button "Update" at bounding box center [1193, 91] width 73 height 36
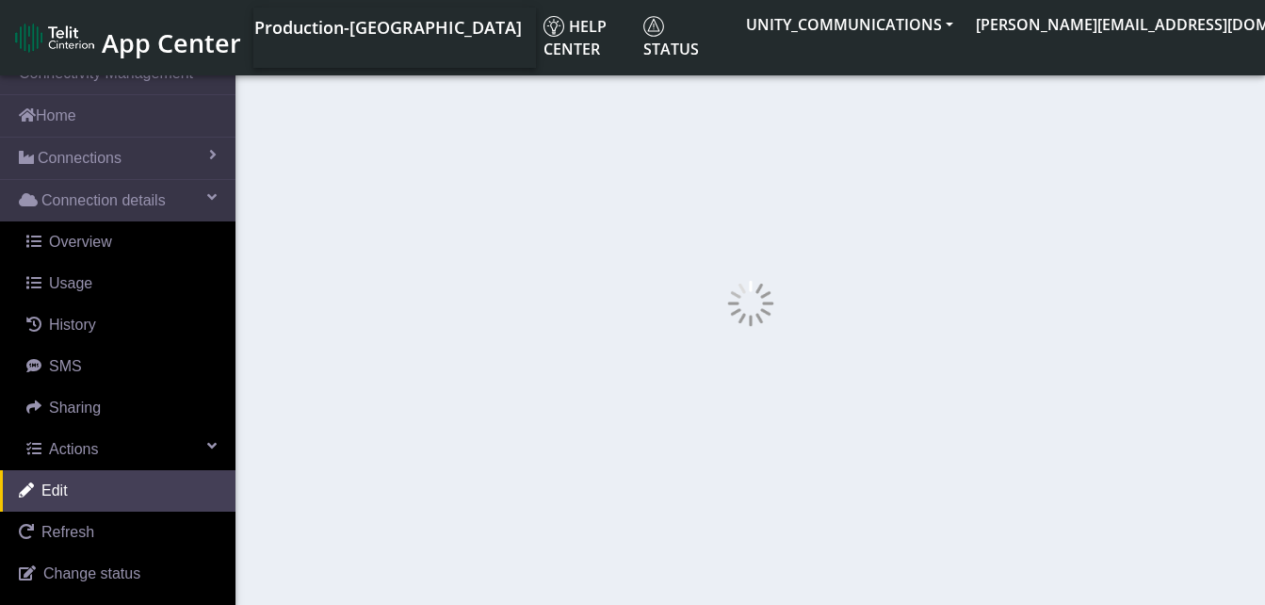
select select "273: 22845"
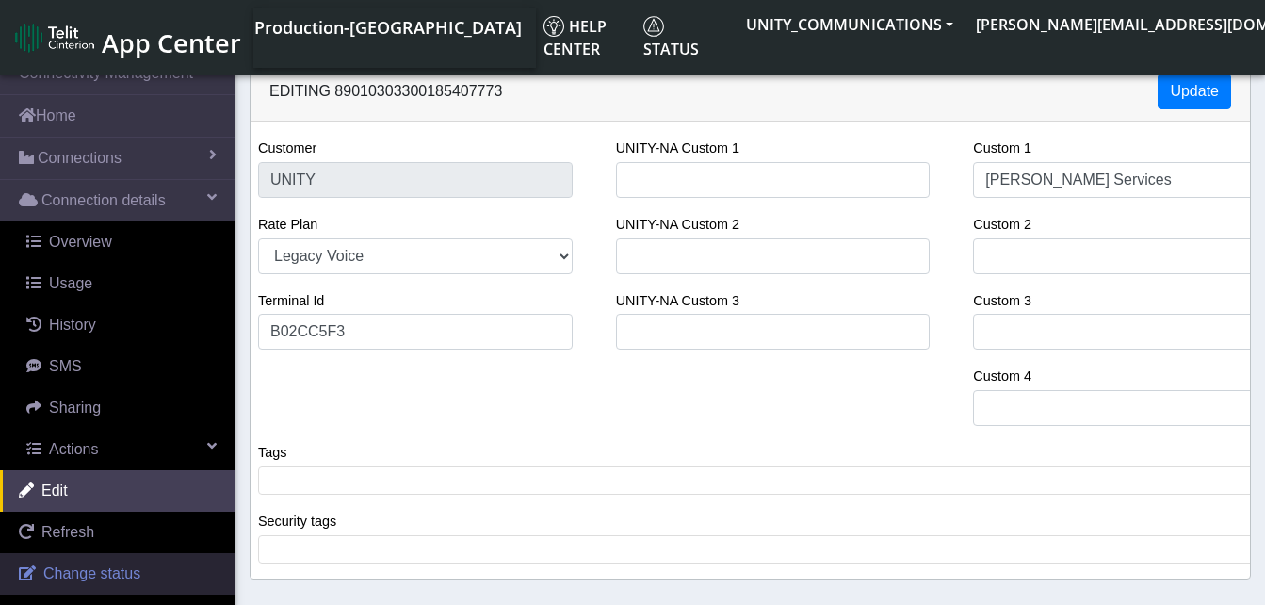
click at [97, 565] on span "Change status" at bounding box center [91, 573] width 97 height 16
select select "deactivated"
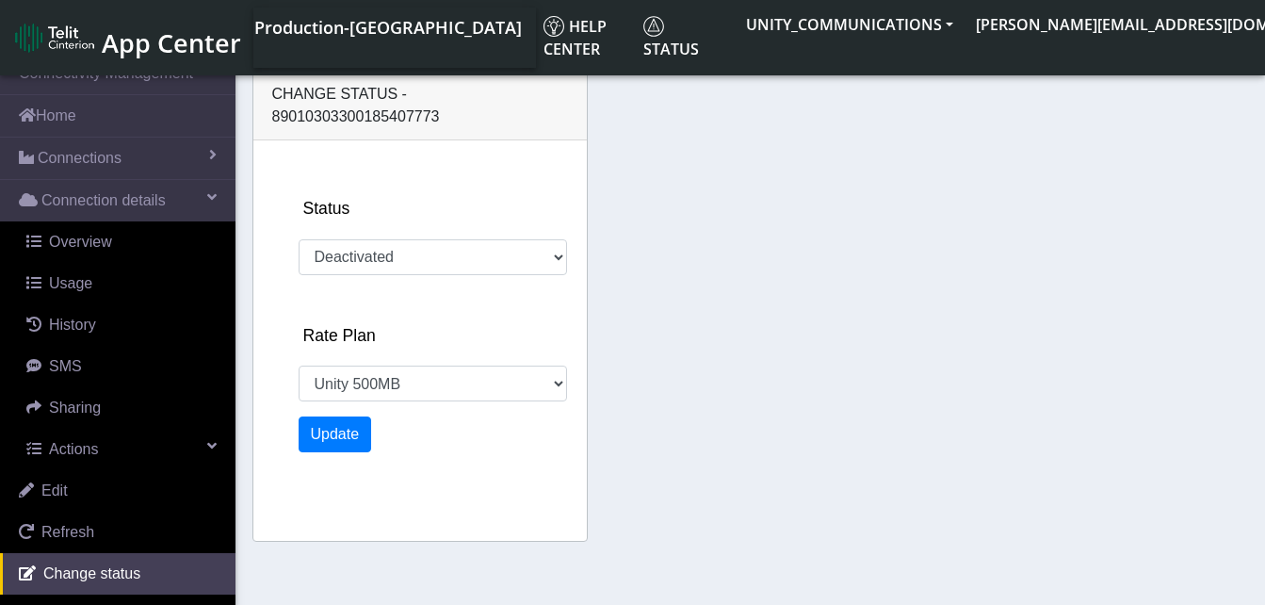
click at [701, 132] on div "Change status - 89010303300185407773 Status Activated Deactivated Rate Plan EIS…" at bounding box center [751, 308] width 1006 height 495
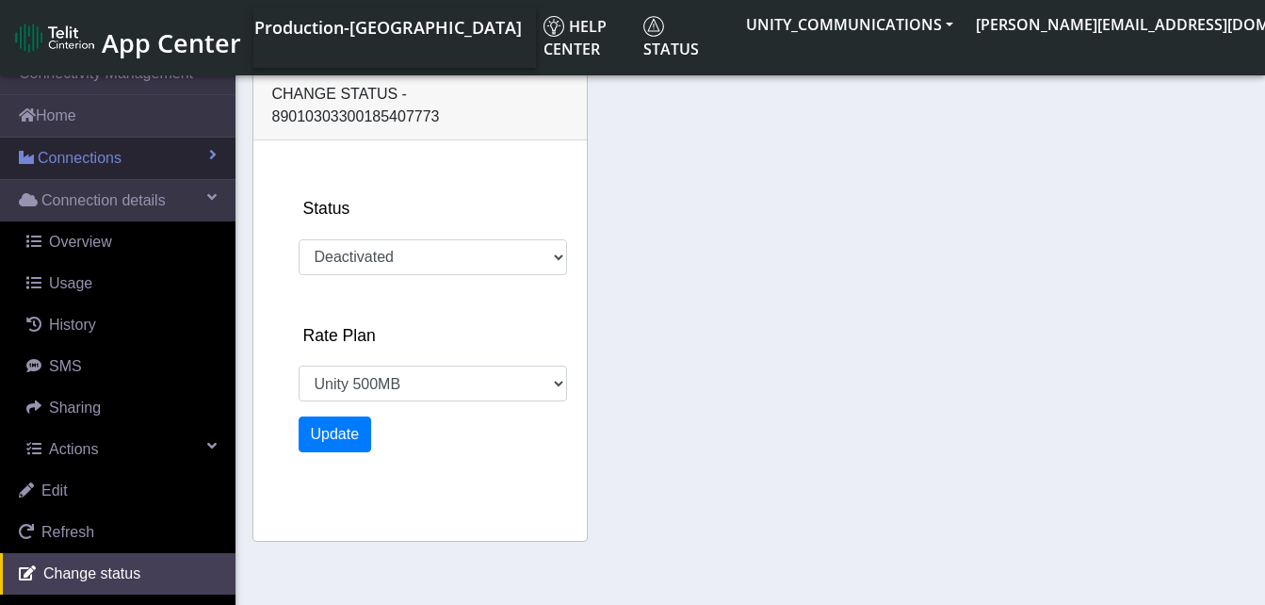
click at [80, 137] on link "Connections" at bounding box center [117, 157] width 235 height 41
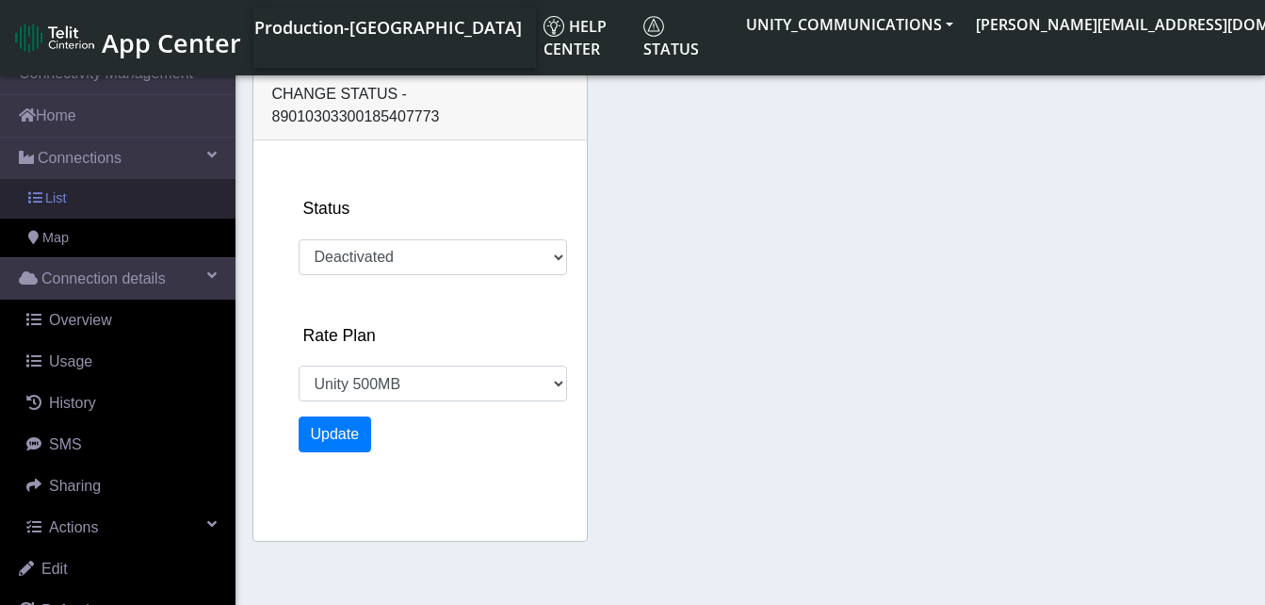
select select "827: 22846"
click at [77, 198] on link "List" at bounding box center [117, 199] width 235 height 40
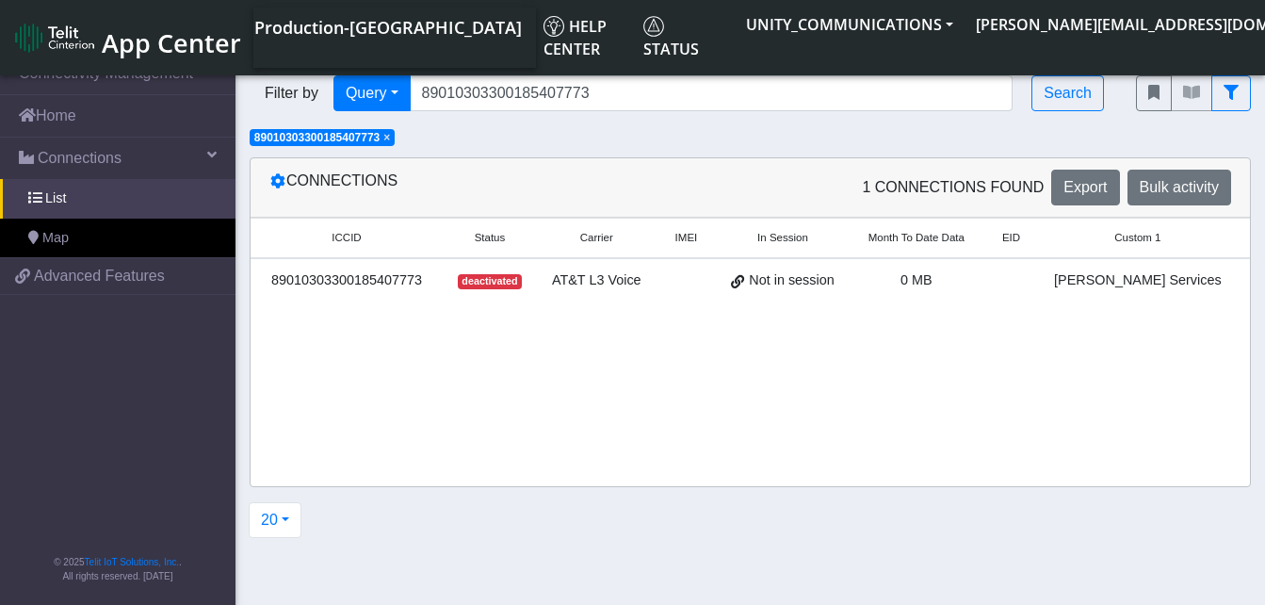
click at [390, 139] on span "×" at bounding box center [386, 137] width 7 height 13
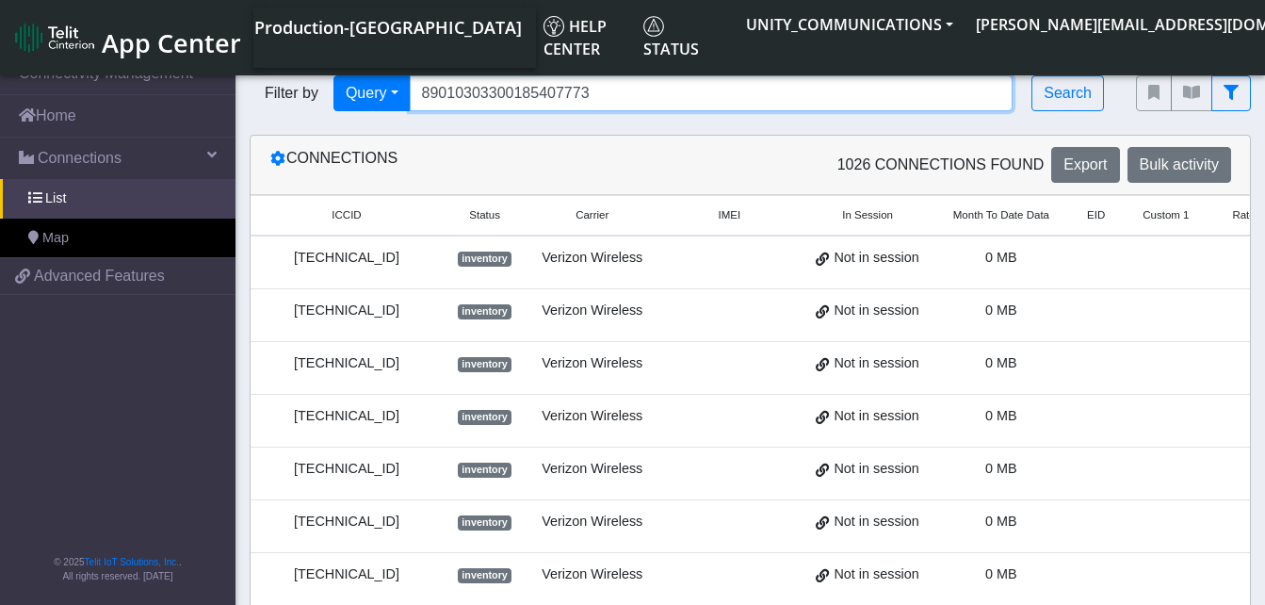
click at [599, 91] on input "89010303300185407773" at bounding box center [712, 93] width 604 height 36
type input "8"
type input "89010303300185407781"
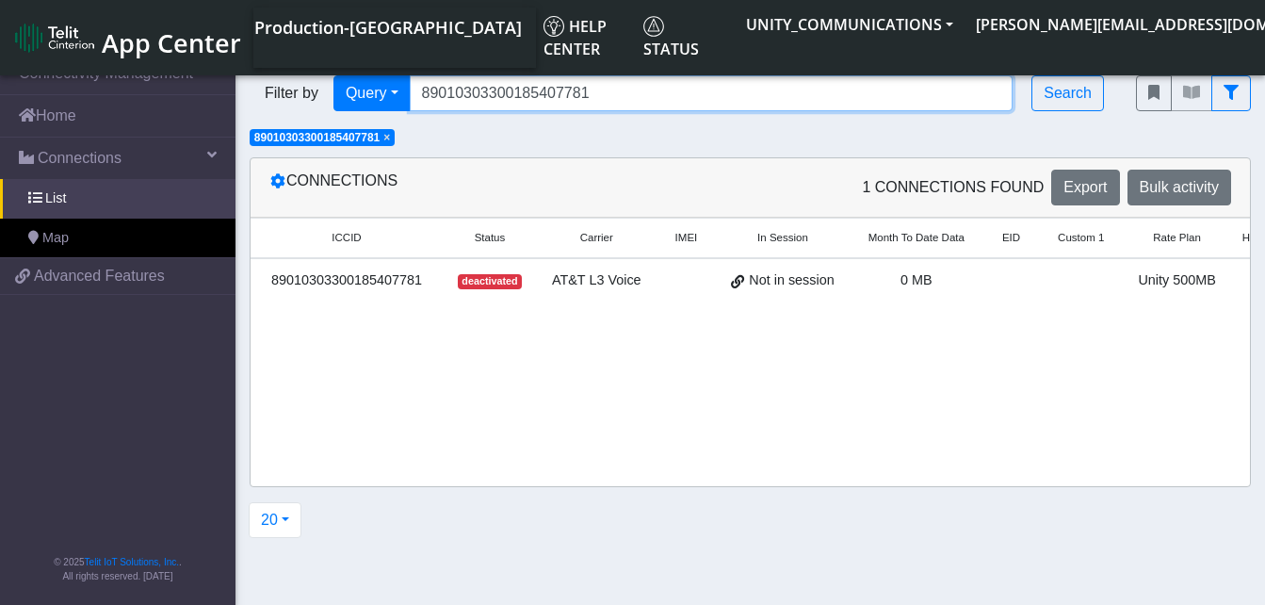
scroll to position [0, 148]
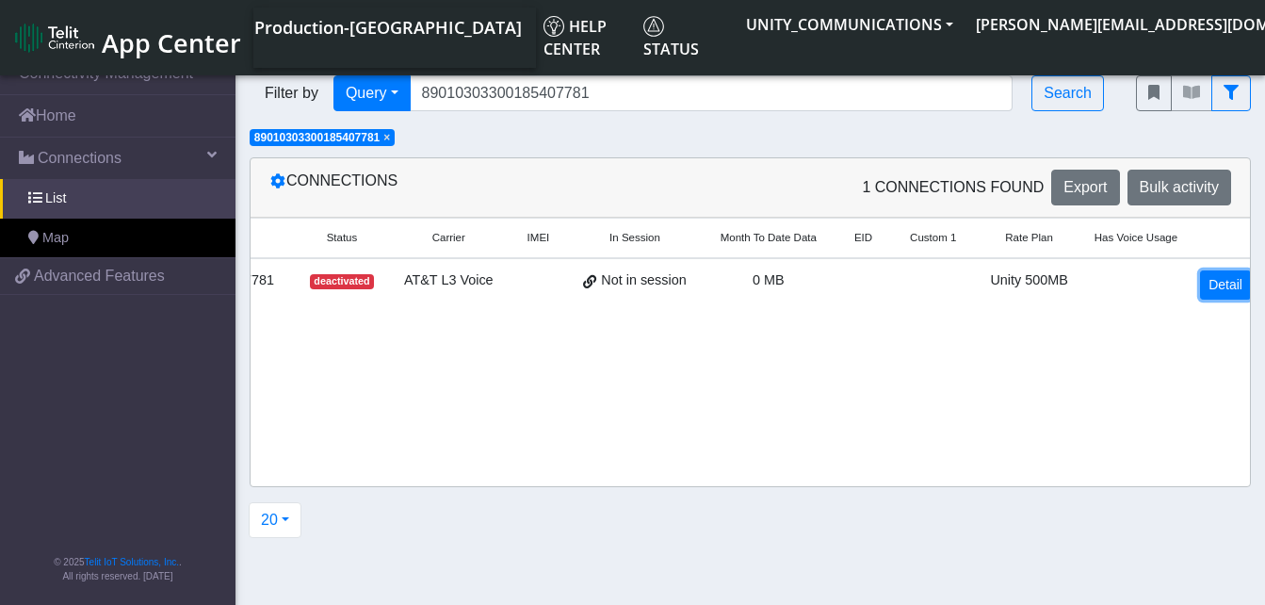
click at [1229, 291] on link "Detail" at bounding box center [1225, 284] width 51 height 29
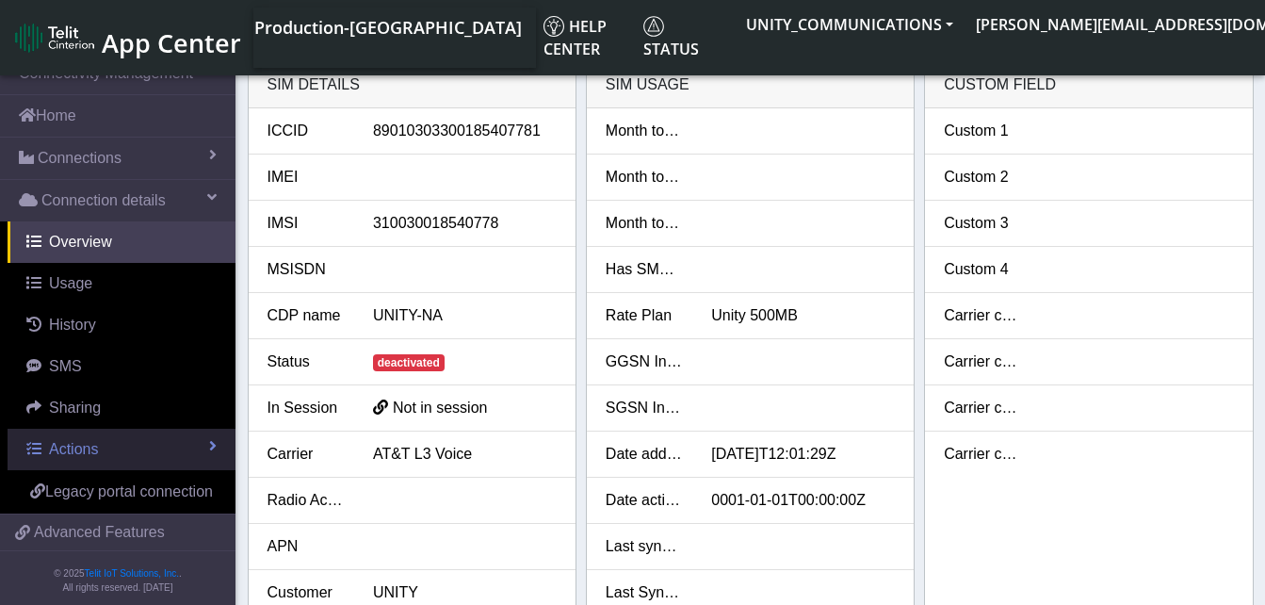
click at [86, 455] on span "Actions" at bounding box center [73, 449] width 49 height 16
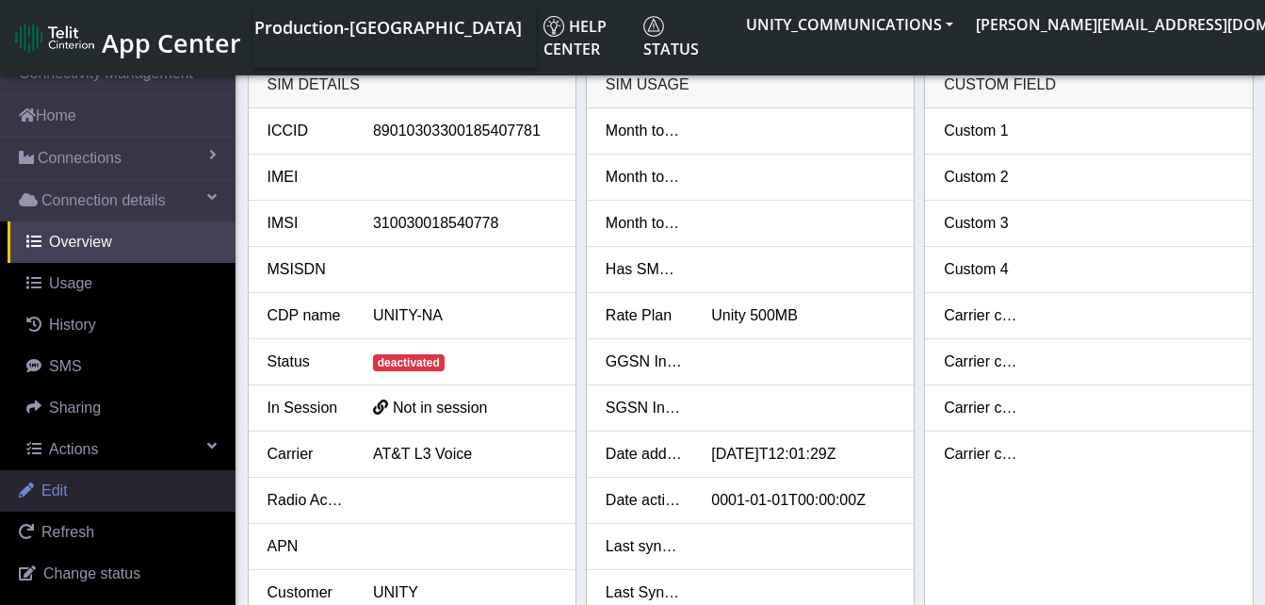
click at [87, 483] on link "Edit" at bounding box center [117, 490] width 235 height 41
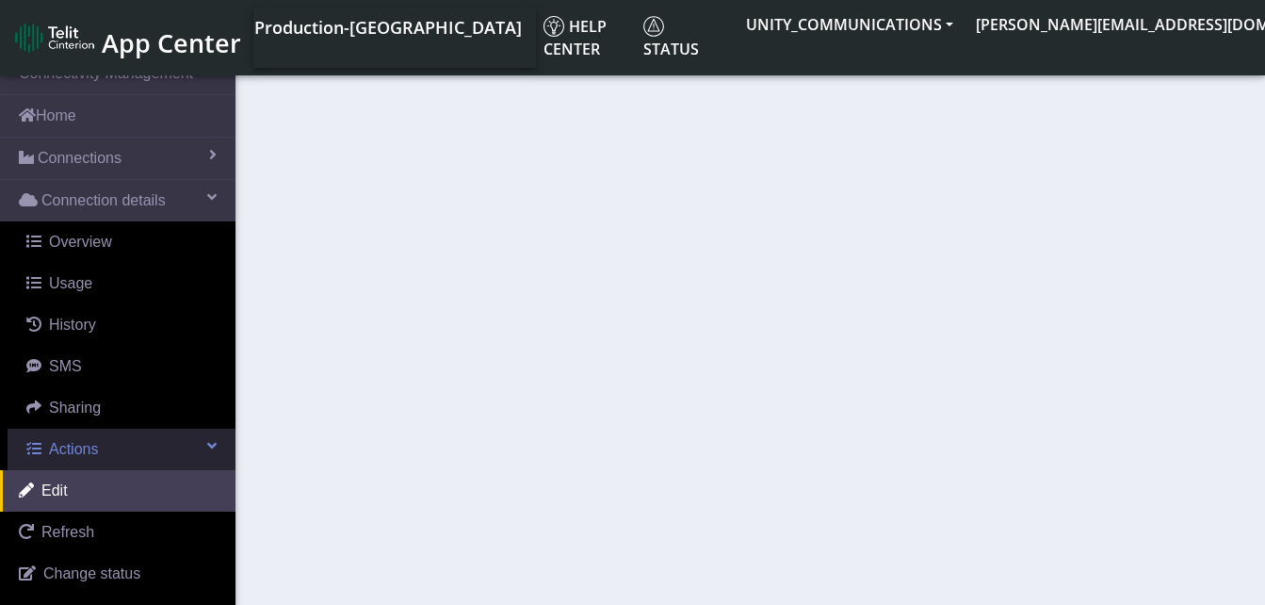
select select "27: 22846"
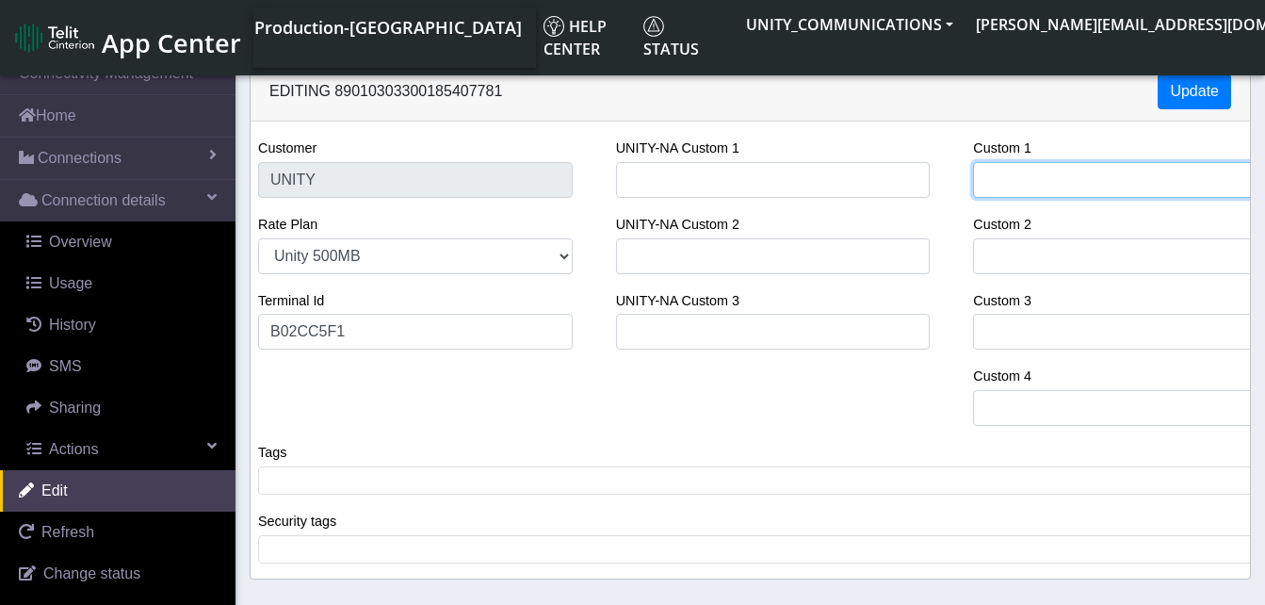
click at [1015, 194] on input "Custom 1" at bounding box center [1130, 180] width 315 height 36
type input "[PERSON_NAME] Services"
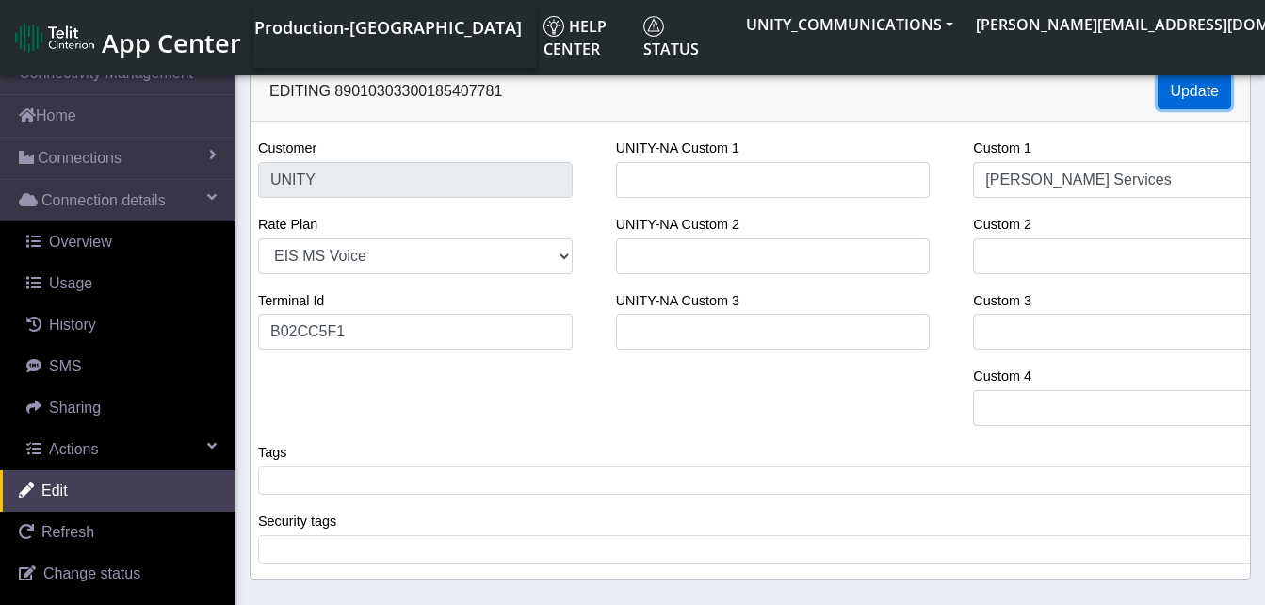
click at [1195, 90] on button "Update" at bounding box center [1193, 91] width 73 height 36
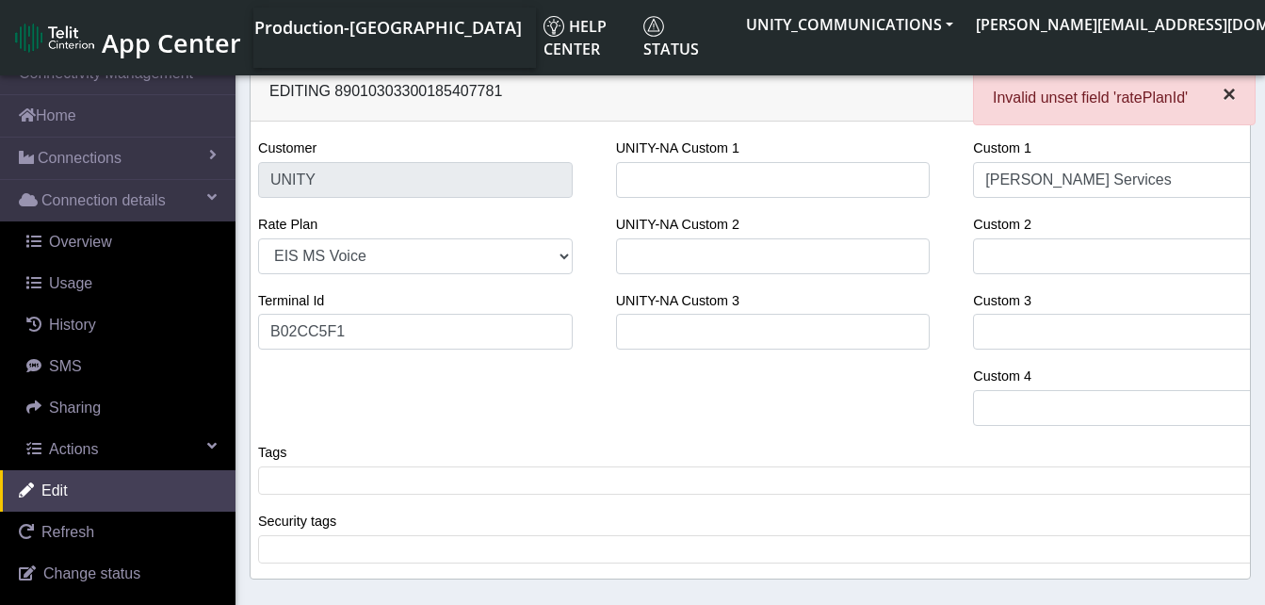
click at [1227, 93] on span "×" at bounding box center [1228, 93] width 13 height 25
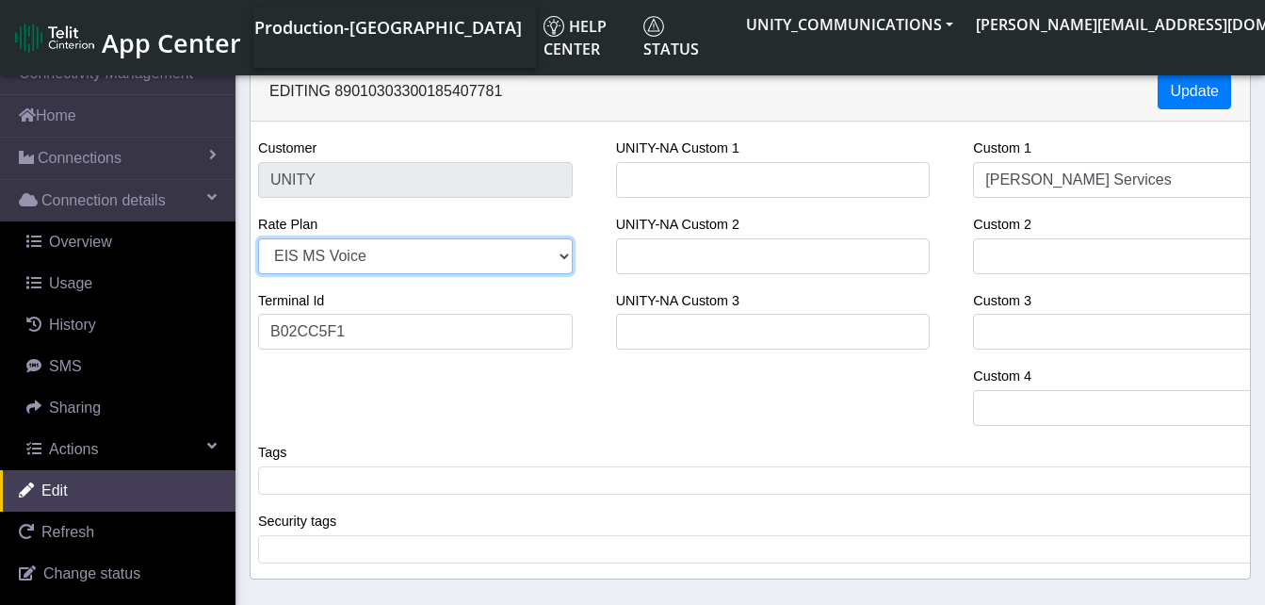
click at [366, 260] on select "EIS MS Voice Legacy Voice Unity 3GB Unity 500MB Unity 50GB EIS 1 Voice Unity 5G…" at bounding box center [415, 256] width 315 height 36
click at [258, 238] on select "EIS MS Voice Legacy Voice Unity 3GB Unity 500MB Unity 50GB EIS 1 Voice Unity 5G…" at bounding box center [415, 256] width 315 height 36
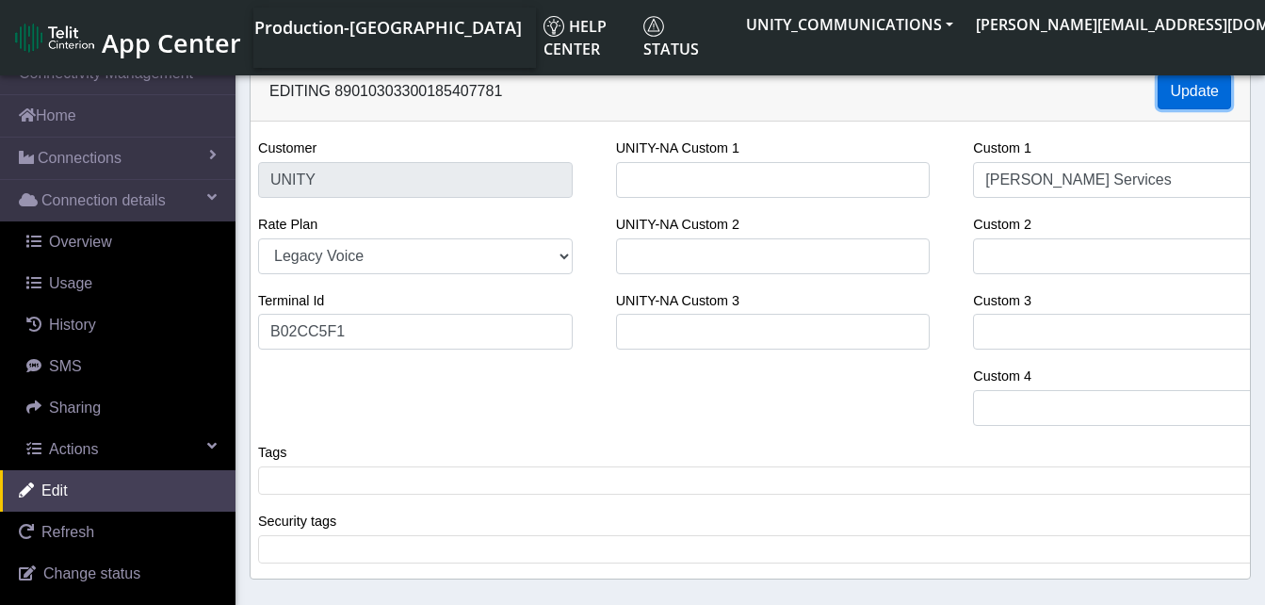
click at [1180, 81] on button "Update" at bounding box center [1193, 91] width 73 height 36
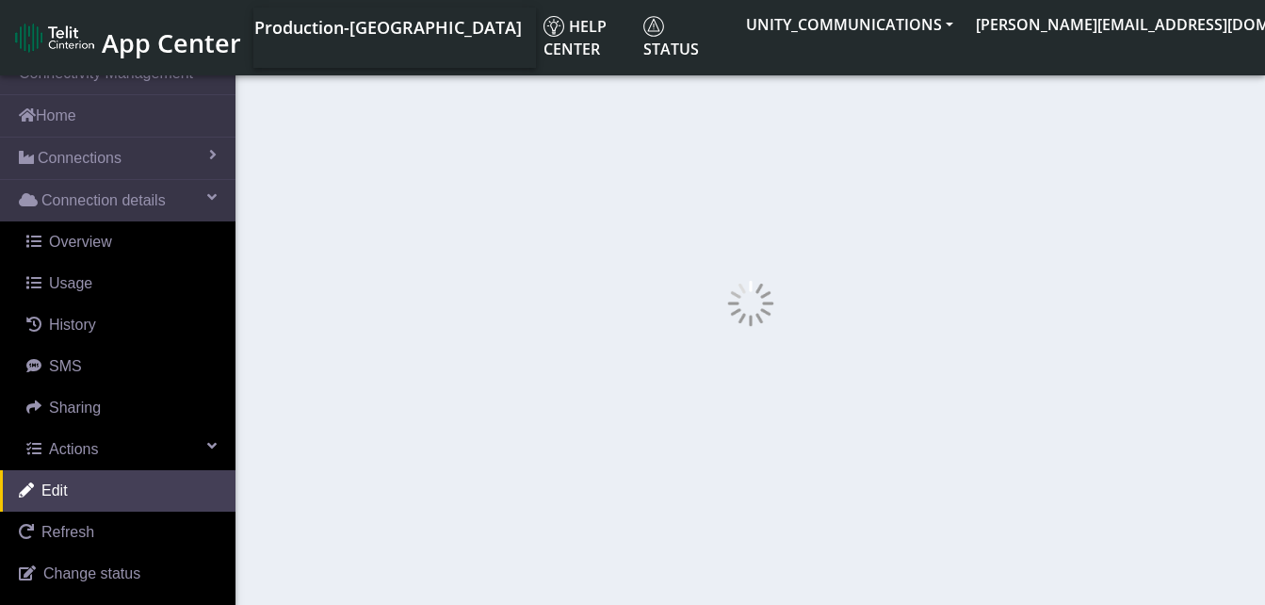
select select "249: 22845"
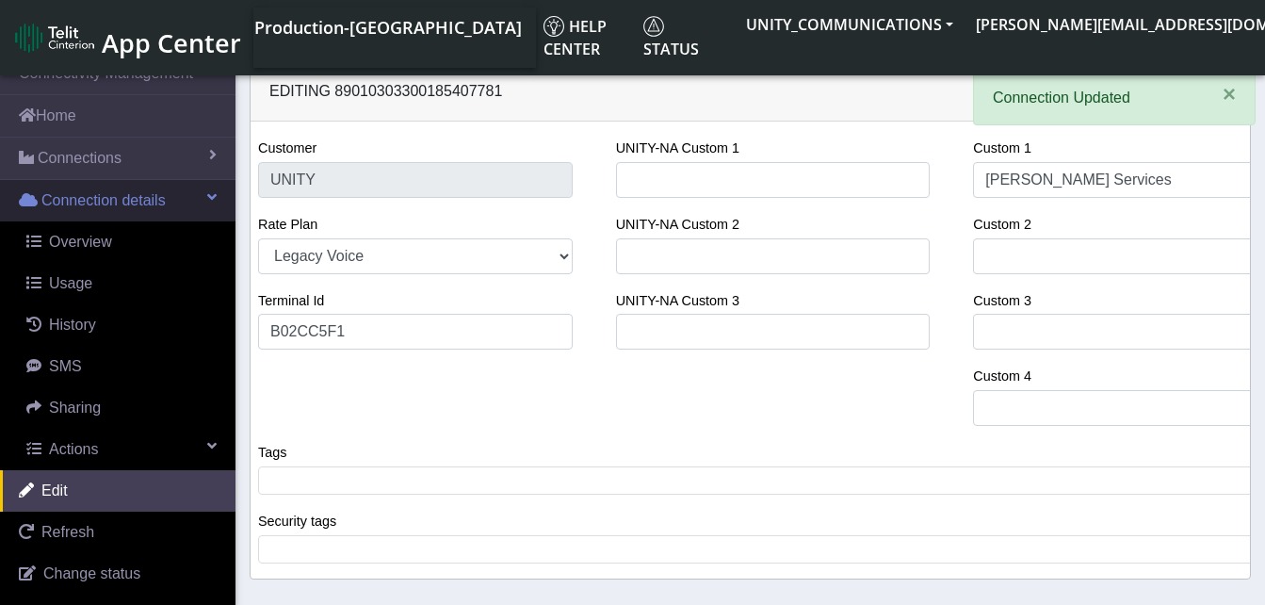
click at [84, 208] on span "Connection details" at bounding box center [103, 200] width 124 height 23
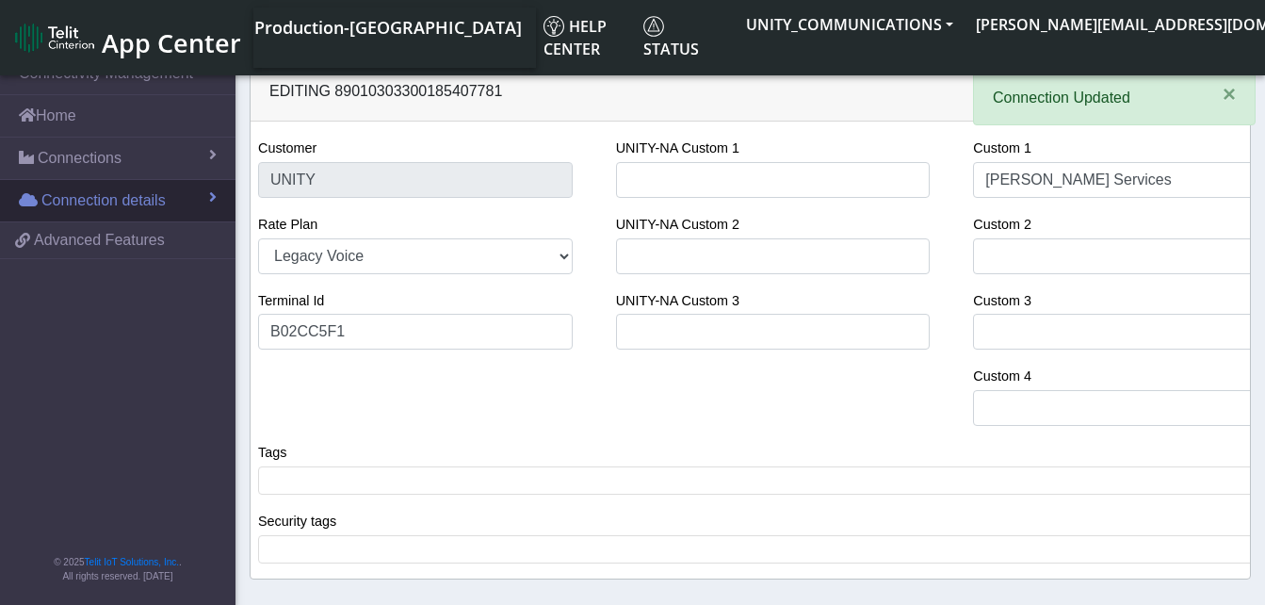
click at [87, 199] on span "Connection details" at bounding box center [103, 200] width 124 height 23
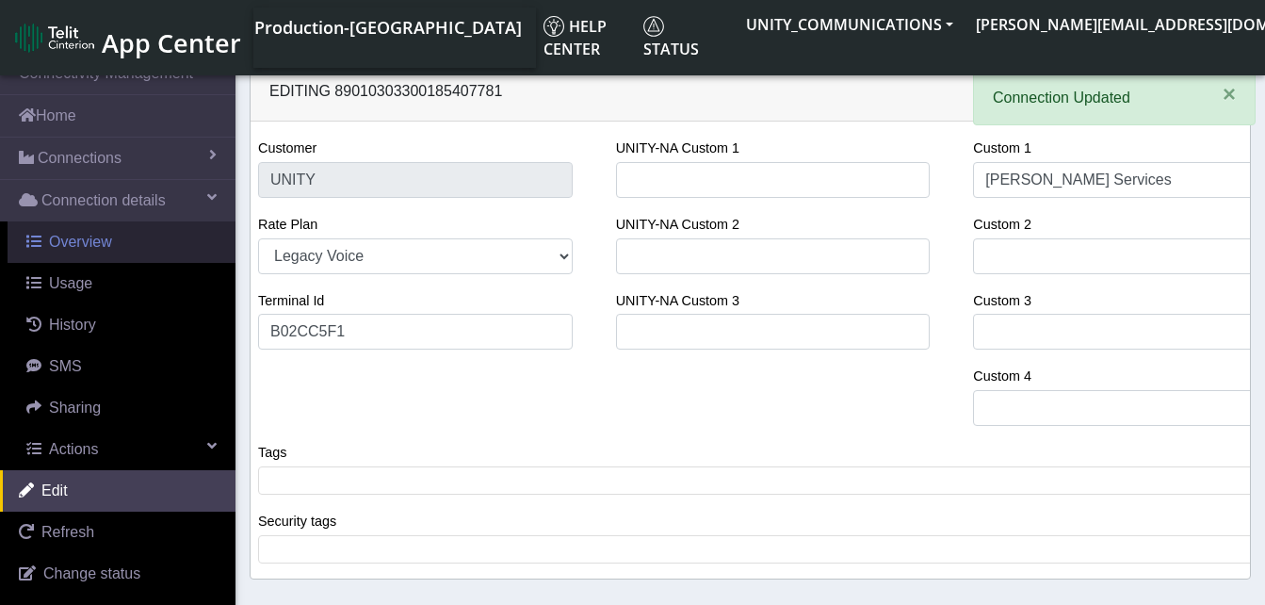
click at [87, 234] on span "Overview" at bounding box center [80, 242] width 63 height 16
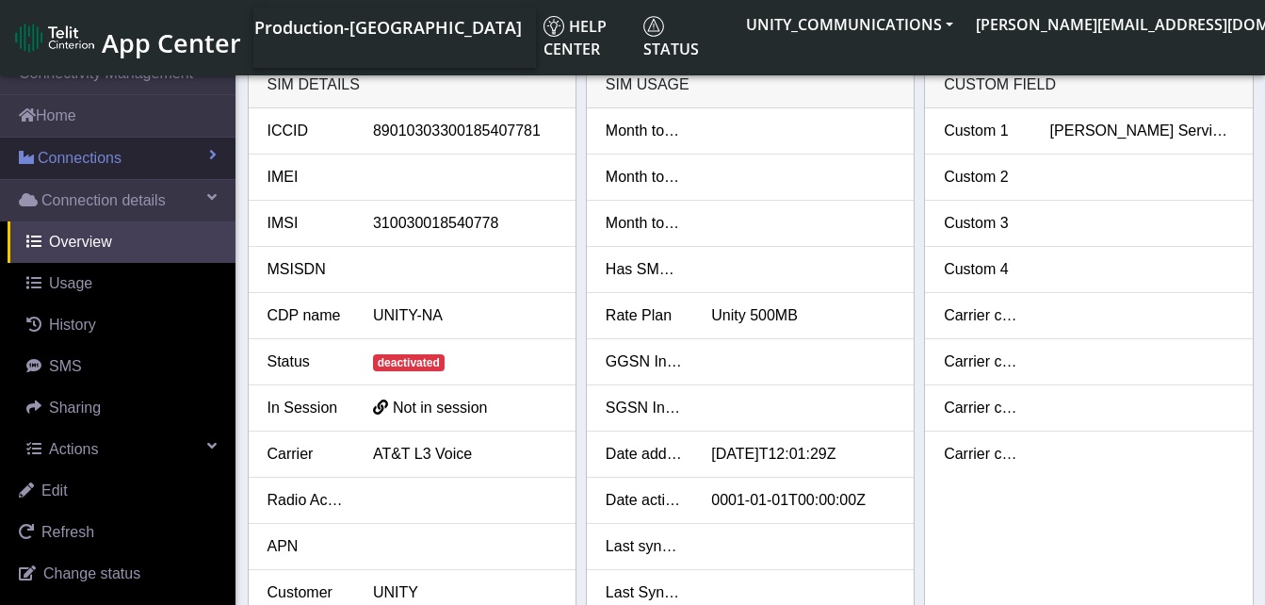
click at [93, 159] on span "Connections" at bounding box center [80, 158] width 84 height 23
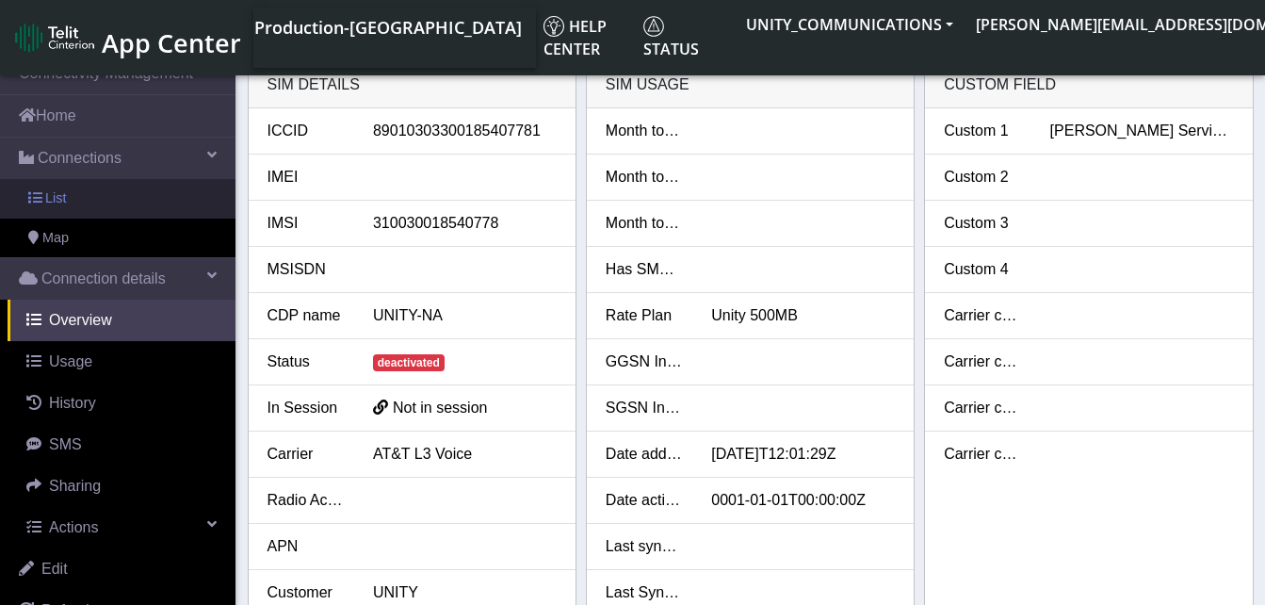
click at [91, 195] on link "List" at bounding box center [117, 199] width 235 height 40
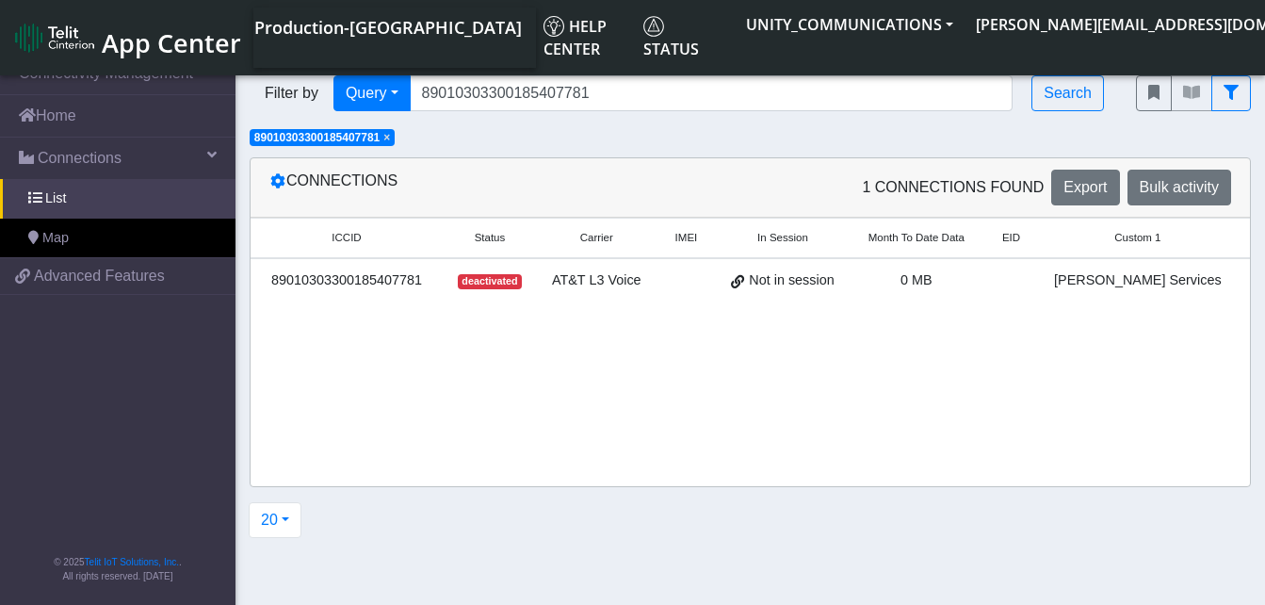
click at [390, 140] on span "×" at bounding box center [386, 137] width 7 height 13
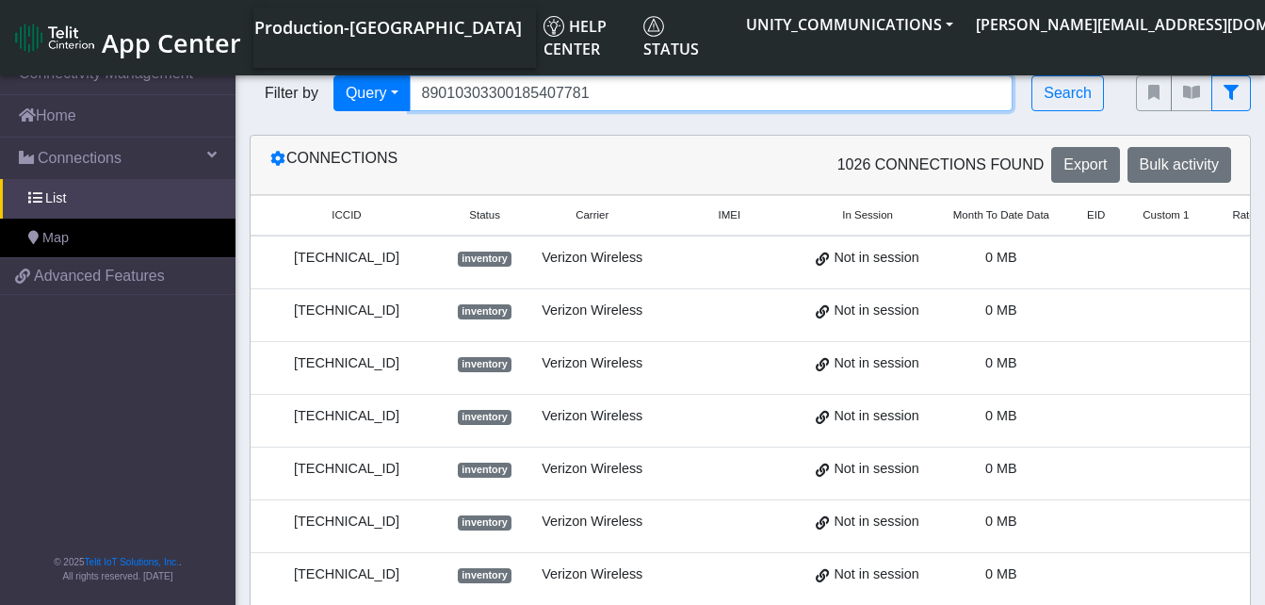
click at [595, 88] on input "89010303300185407781" at bounding box center [712, 93] width 604 height 36
type input "8"
type input "89010303300185407799"
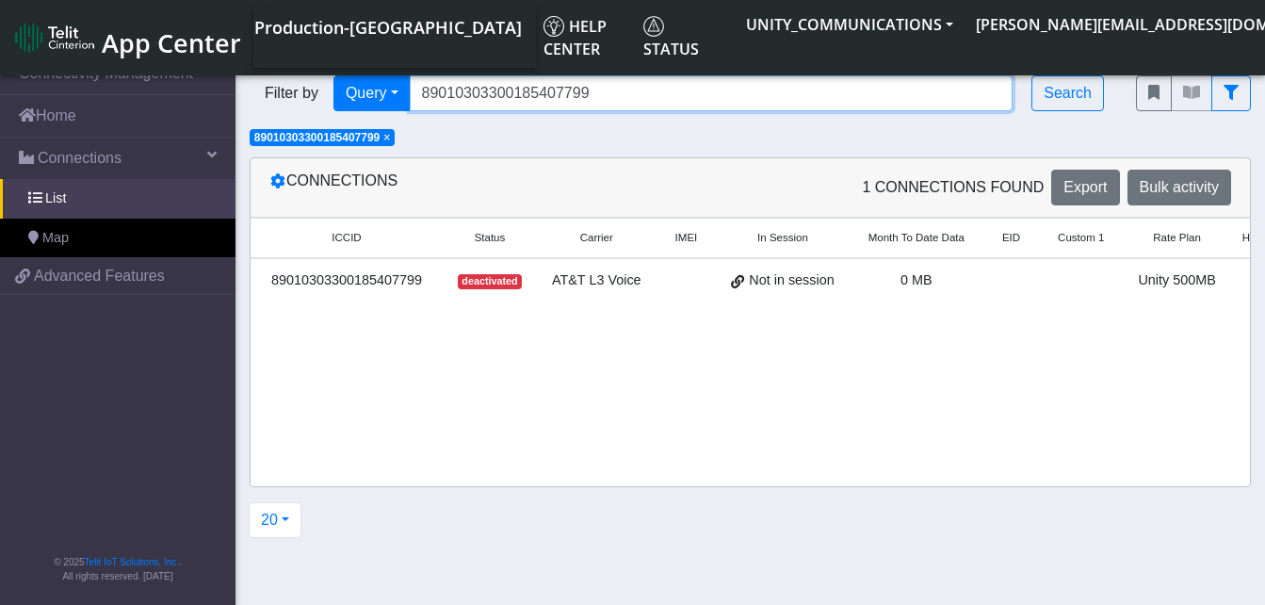
scroll to position [0, 148]
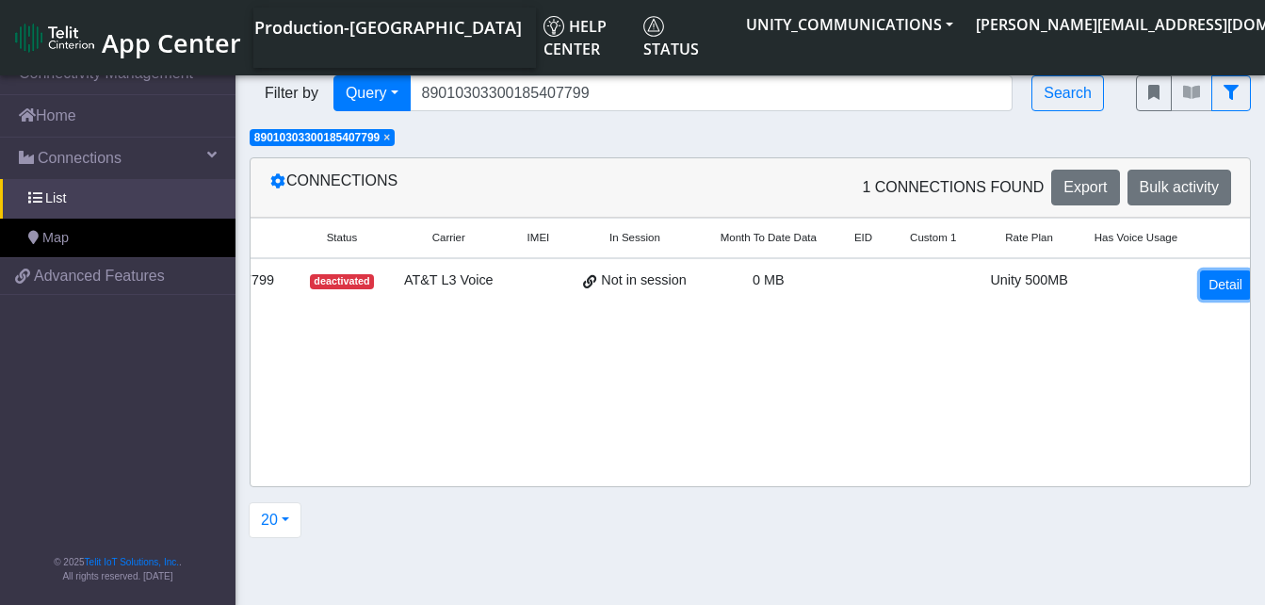
click at [1200, 281] on link "Detail" at bounding box center [1225, 284] width 51 height 29
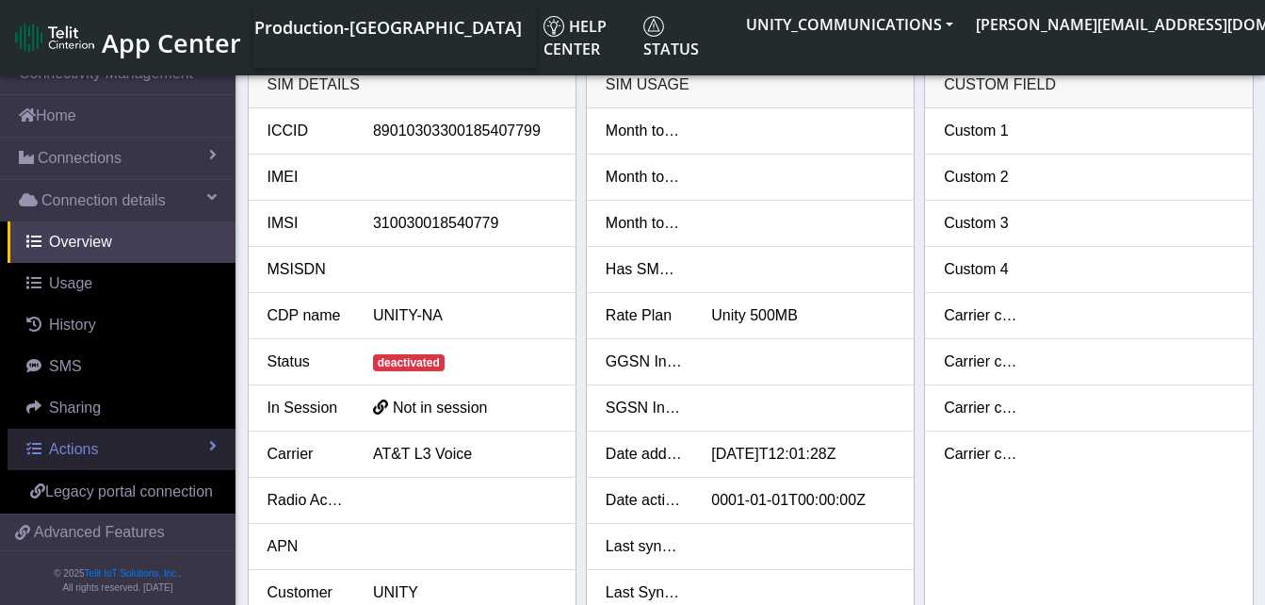
click at [54, 436] on link "Actions" at bounding box center [122, 448] width 228 height 41
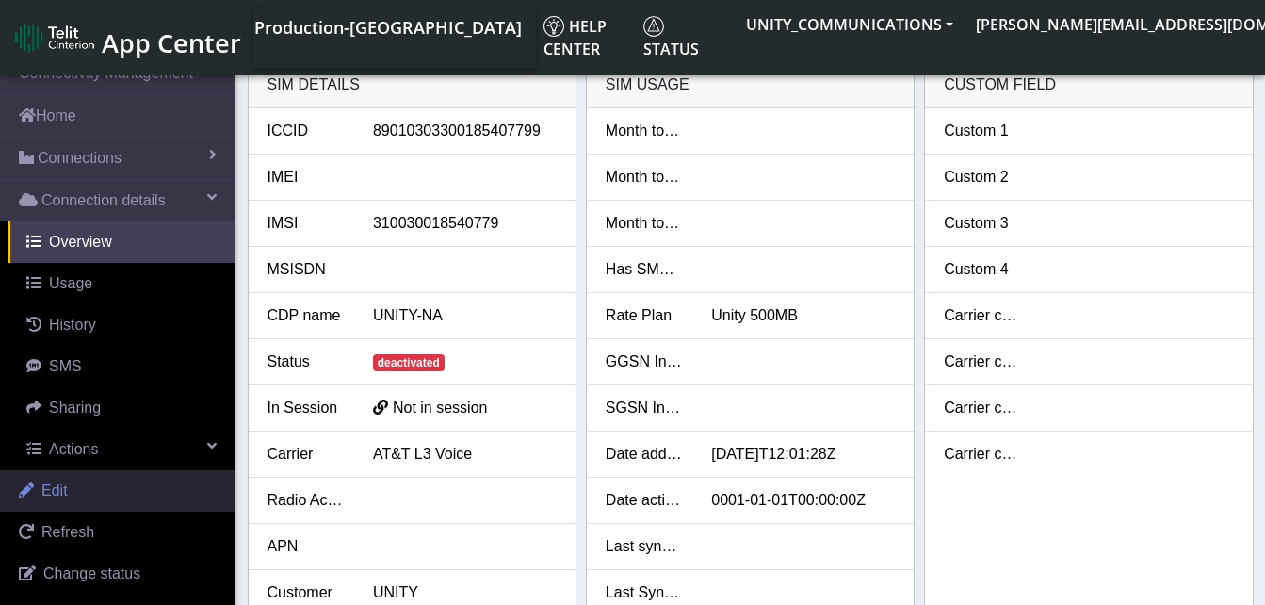
click at [60, 487] on span "Edit" at bounding box center [54, 490] width 26 height 16
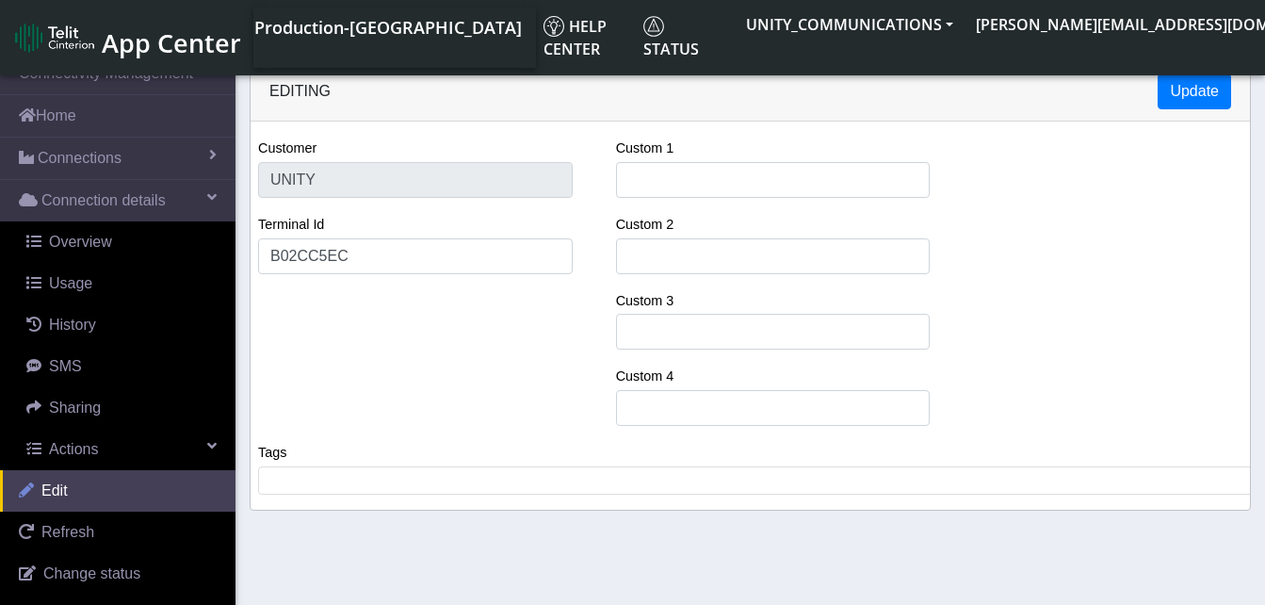
select select "11: 22846"
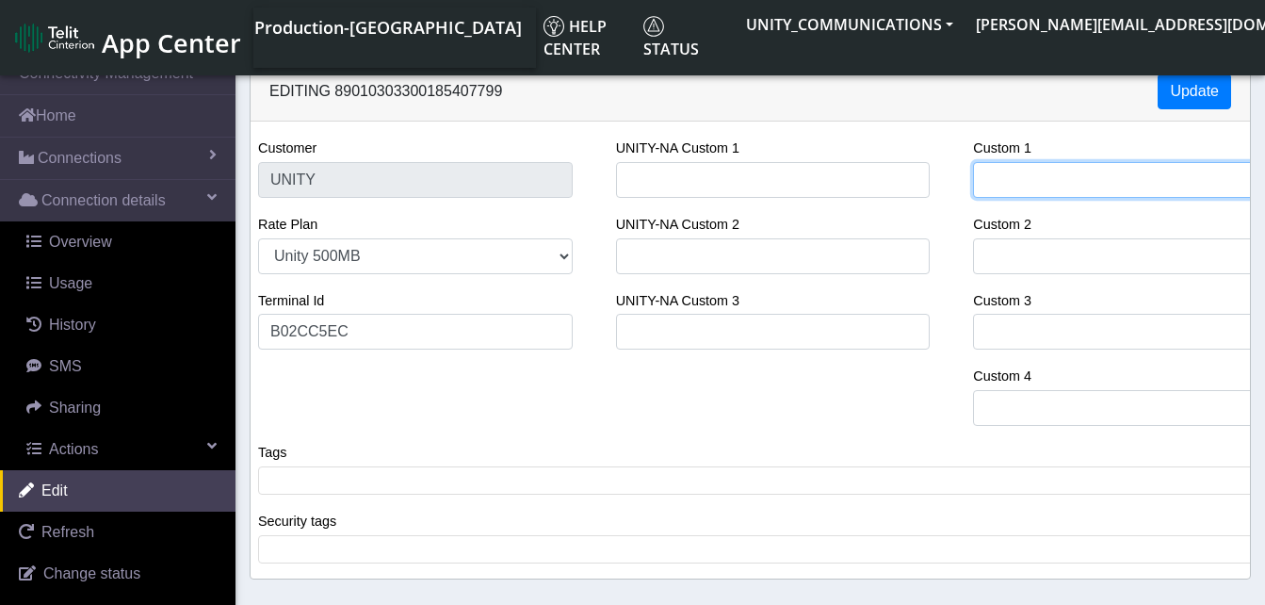
click at [1016, 177] on input "Custom 1" at bounding box center [1130, 180] width 315 height 36
type input "[PERSON_NAME] Services"
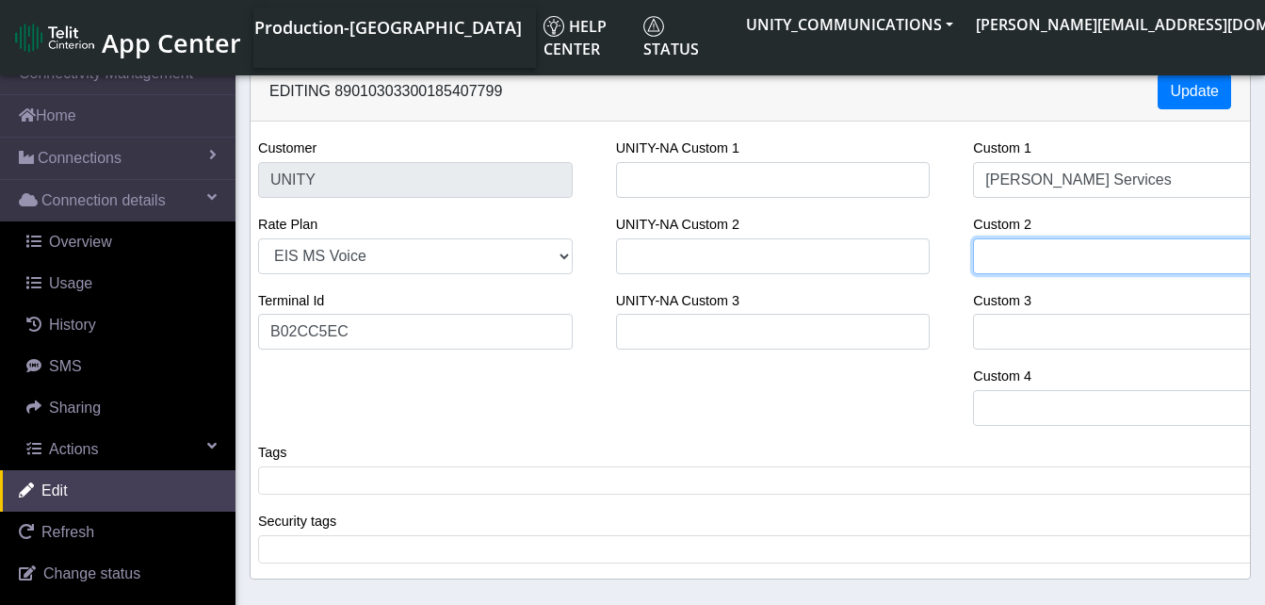
click at [1048, 254] on input "Custom 2" at bounding box center [1130, 256] width 315 height 36
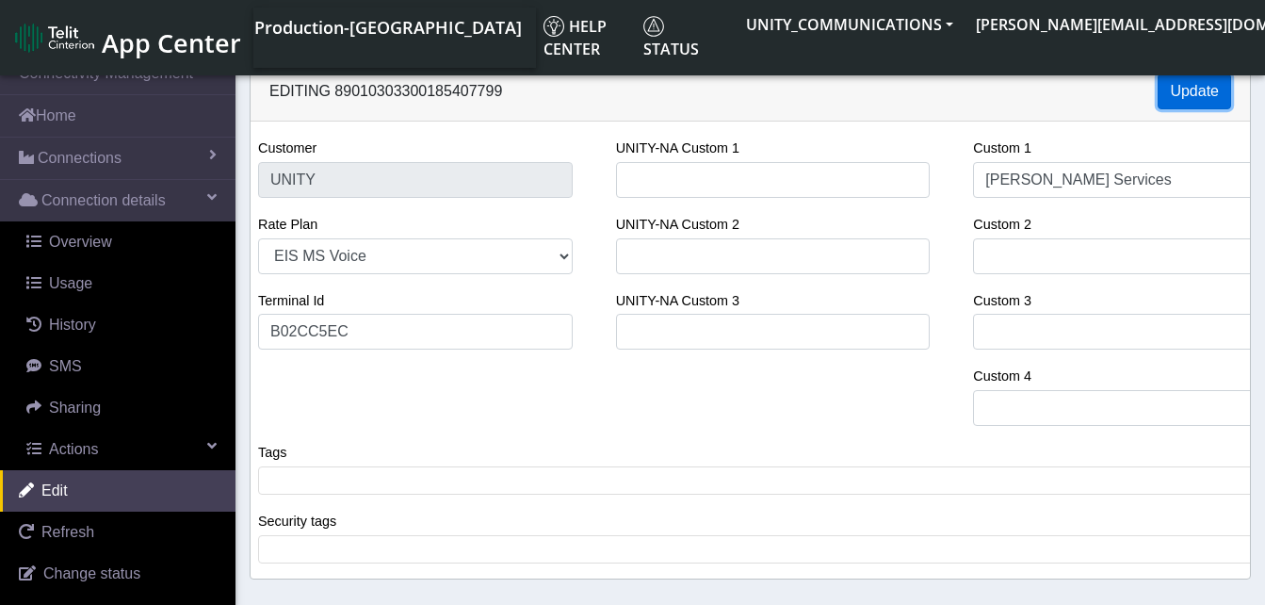
click at [1189, 103] on button "Update" at bounding box center [1193, 91] width 73 height 36
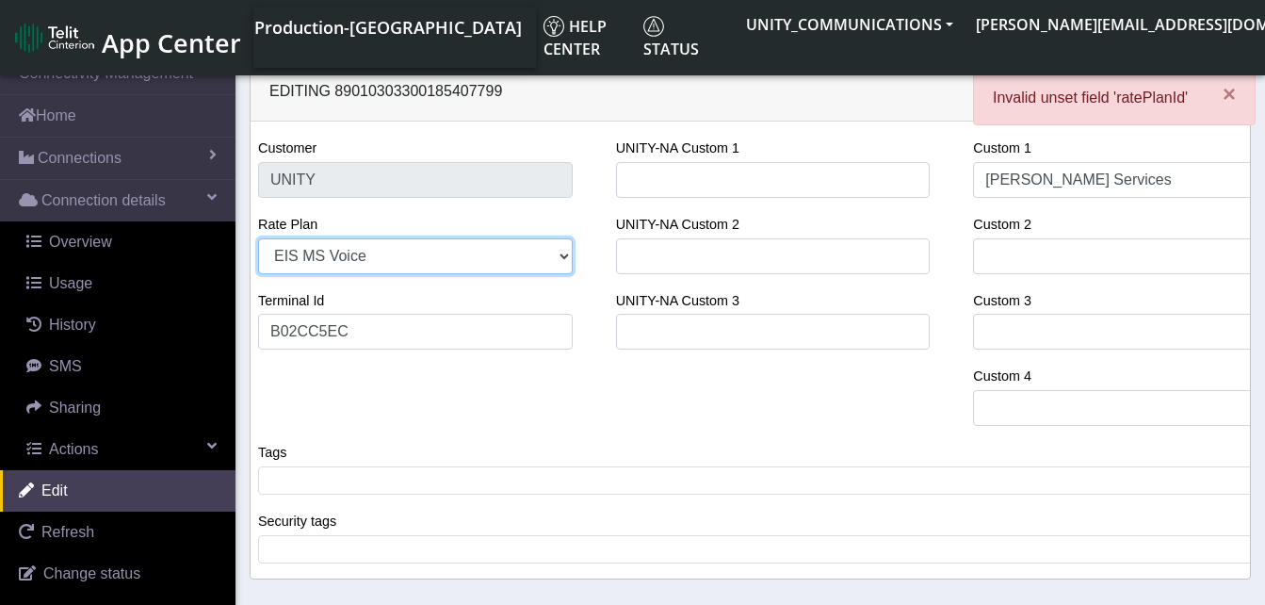
click at [396, 252] on select "EIS MS Voice Legacy Voice Unity 3GB Unity 500MB Unity 50GB EIS 1 Voice Unity 5G…" at bounding box center [415, 256] width 315 height 36
click at [258, 238] on select "EIS MS Voice Legacy Voice Unity 3GB Unity 500MB Unity 50GB EIS 1 Voice Unity 5G…" at bounding box center [415, 256] width 315 height 36
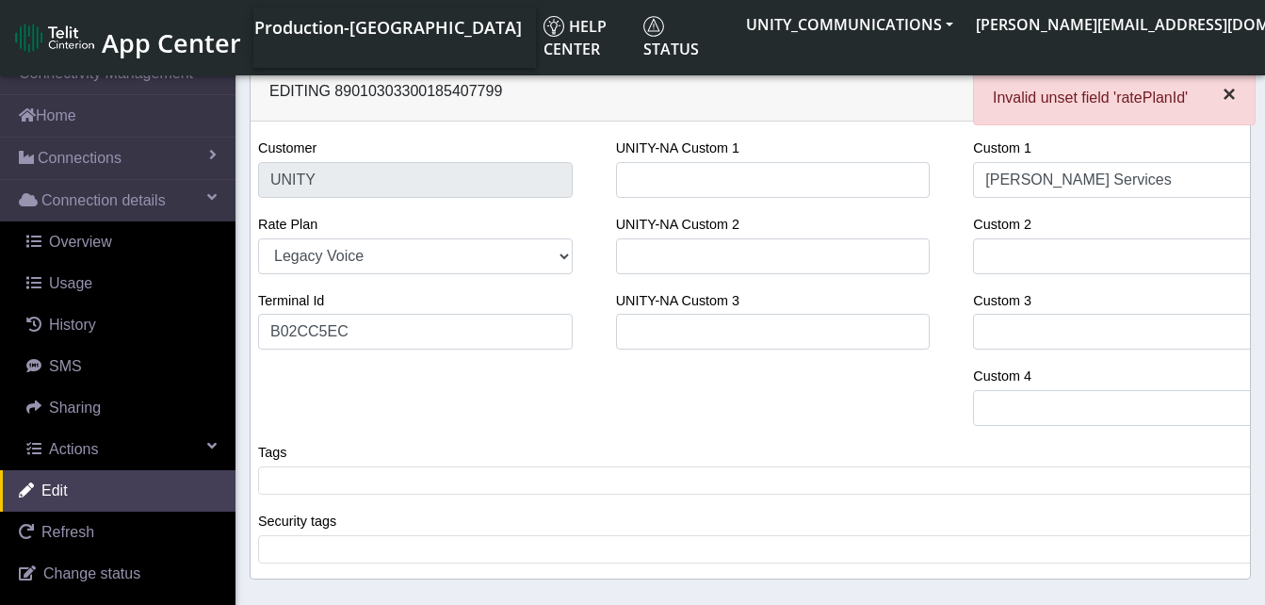
click at [1229, 97] on span "×" at bounding box center [1228, 93] width 13 height 25
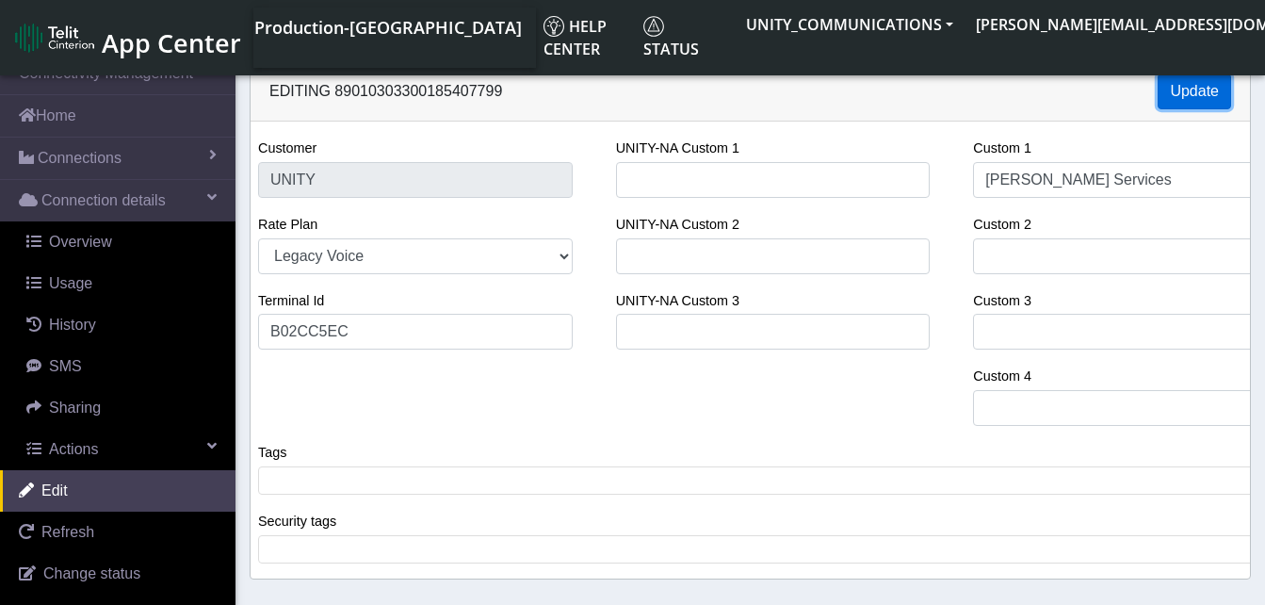
click at [1200, 84] on button "Update" at bounding box center [1193, 91] width 73 height 36
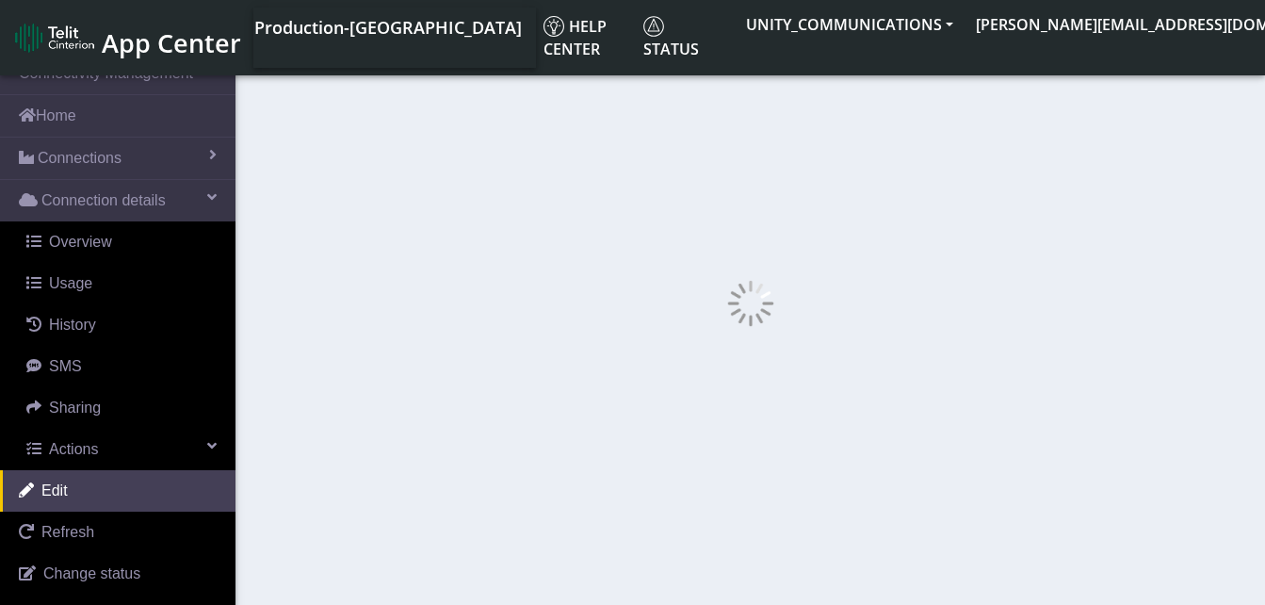
select select "241: 22845"
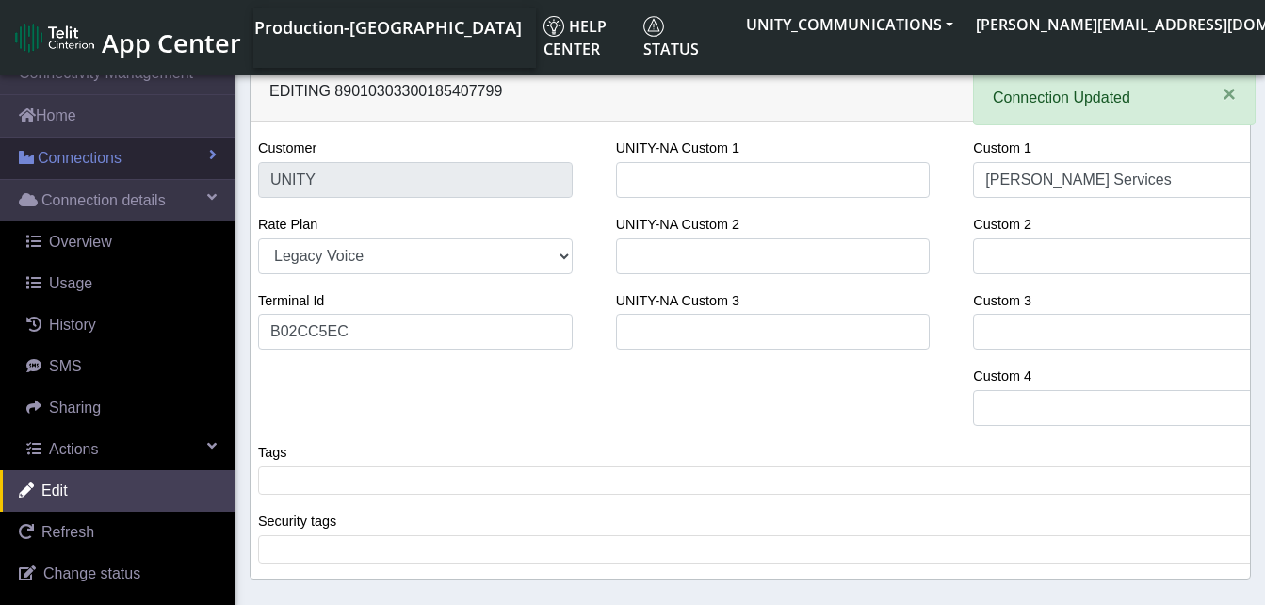
click at [89, 153] on span "Connections" at bounding box center [80, 158] width 84 height 23
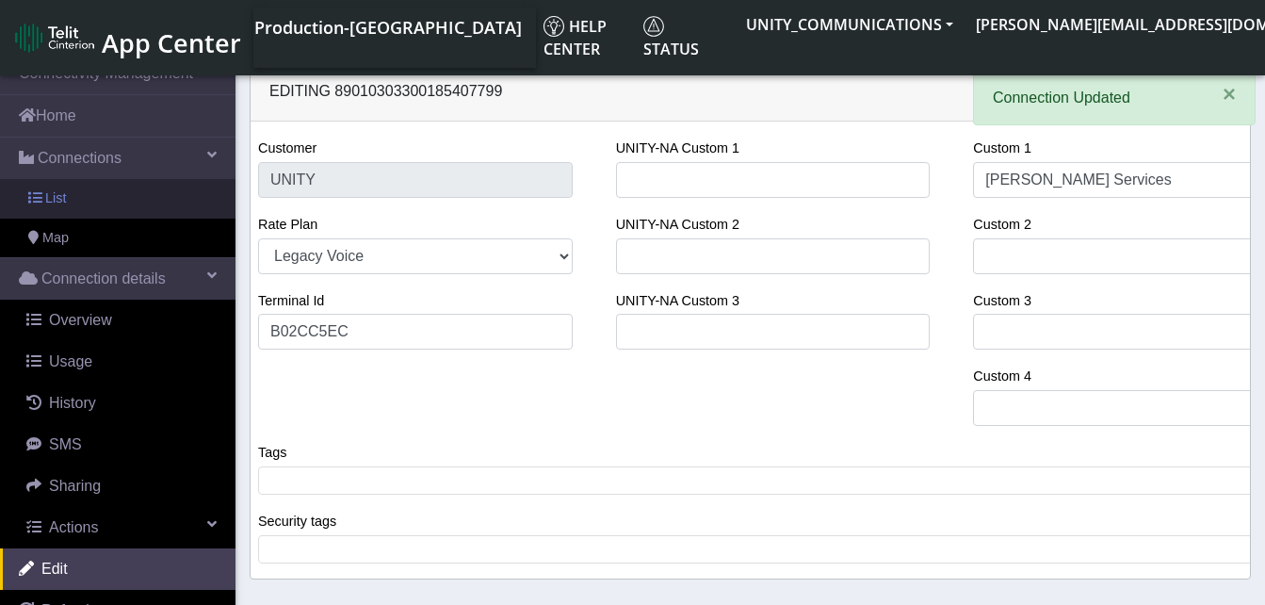
click at [87, 186] on link "List" at bounding box center [117, 199] width 235 height 40
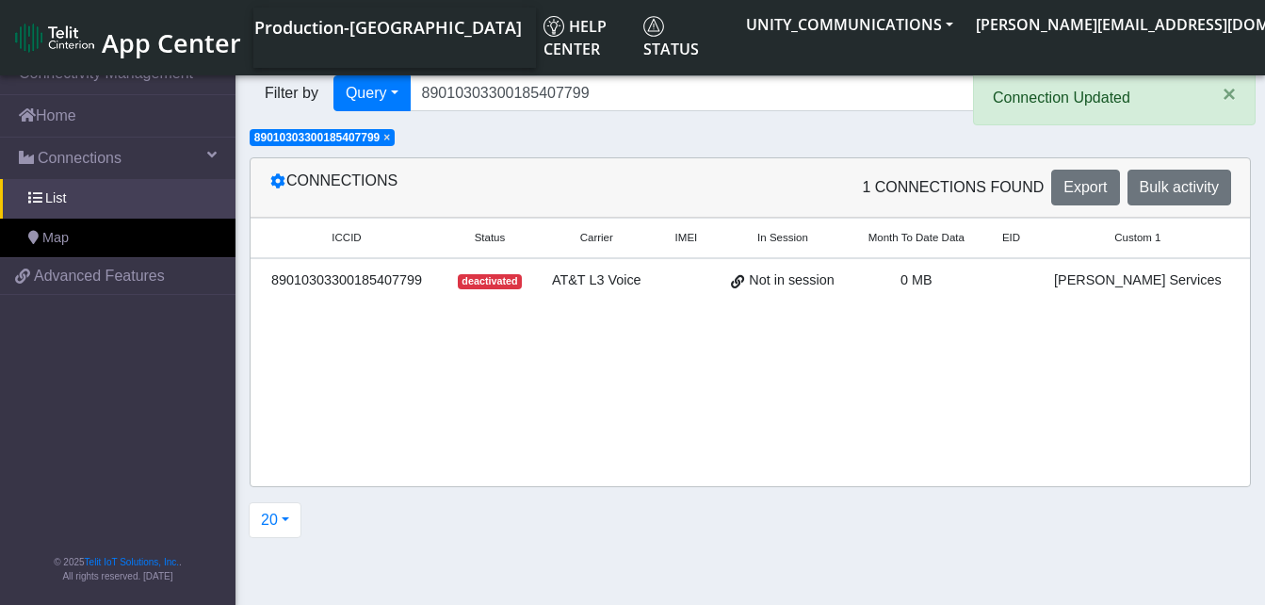
click at [395, 132] on span "× 89010303300185407799" at bounding box center [322, 137] width 145 height 17
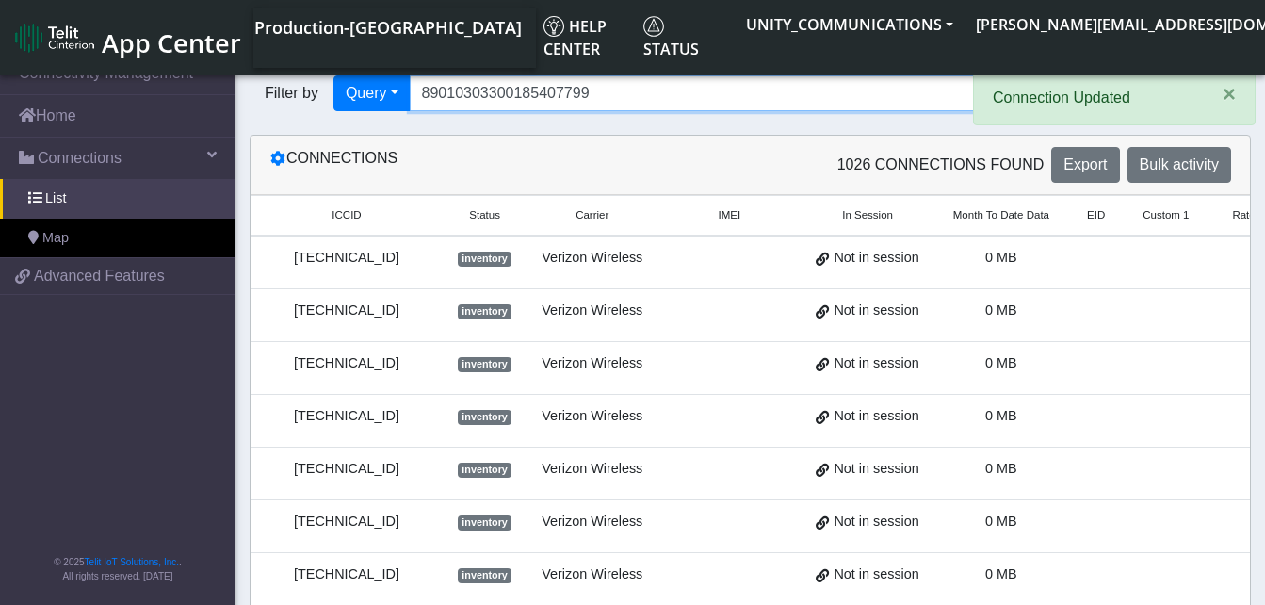
click at [600, 89] on input "89010303300185407799" at bounding box center [712, 93] width 604 height 36
type input "8"
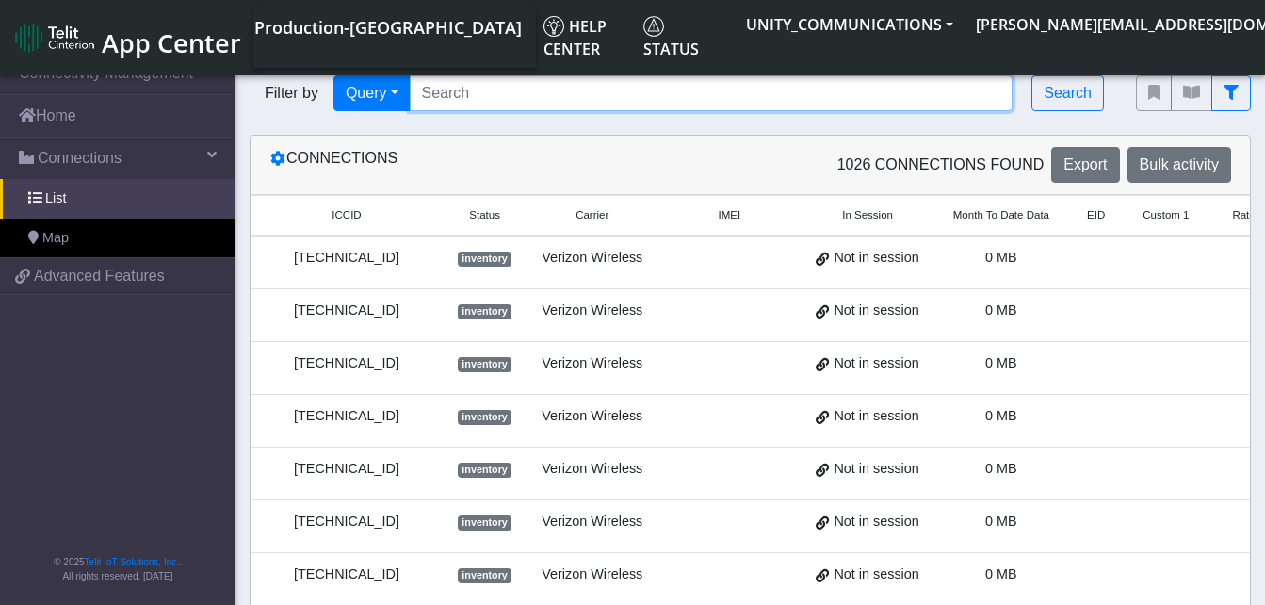
click at [525, 93] on input "Search..." at bounding box center [712, 93] width 604 height 36
type input "89010303300185407807"
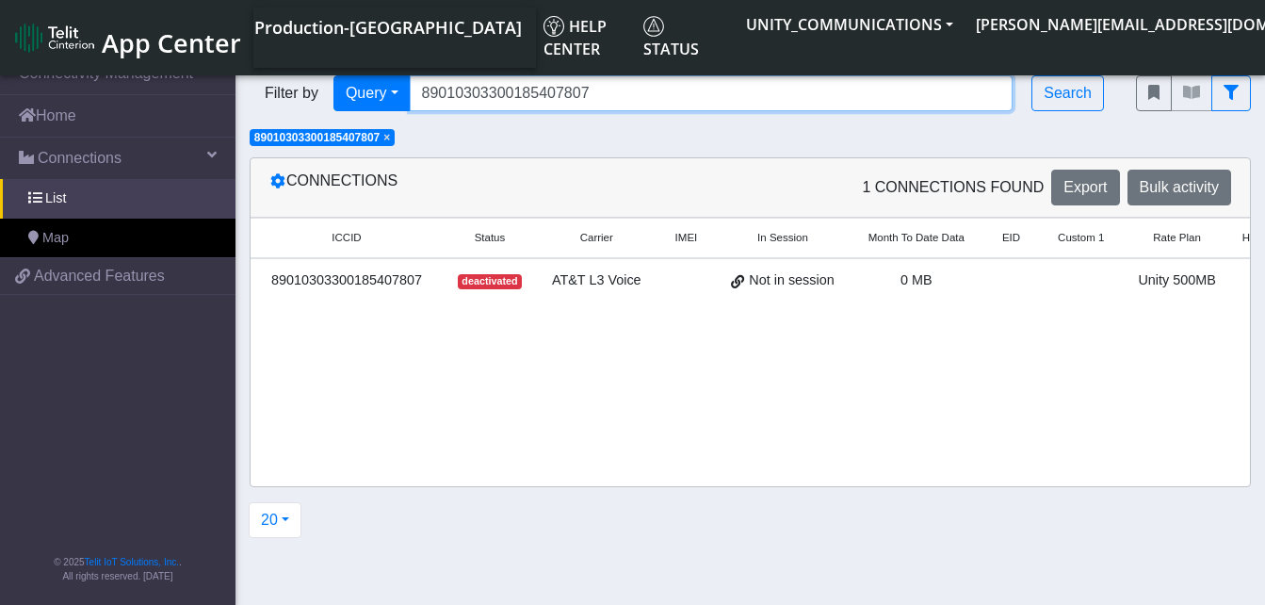
scroll to position [0, 148]
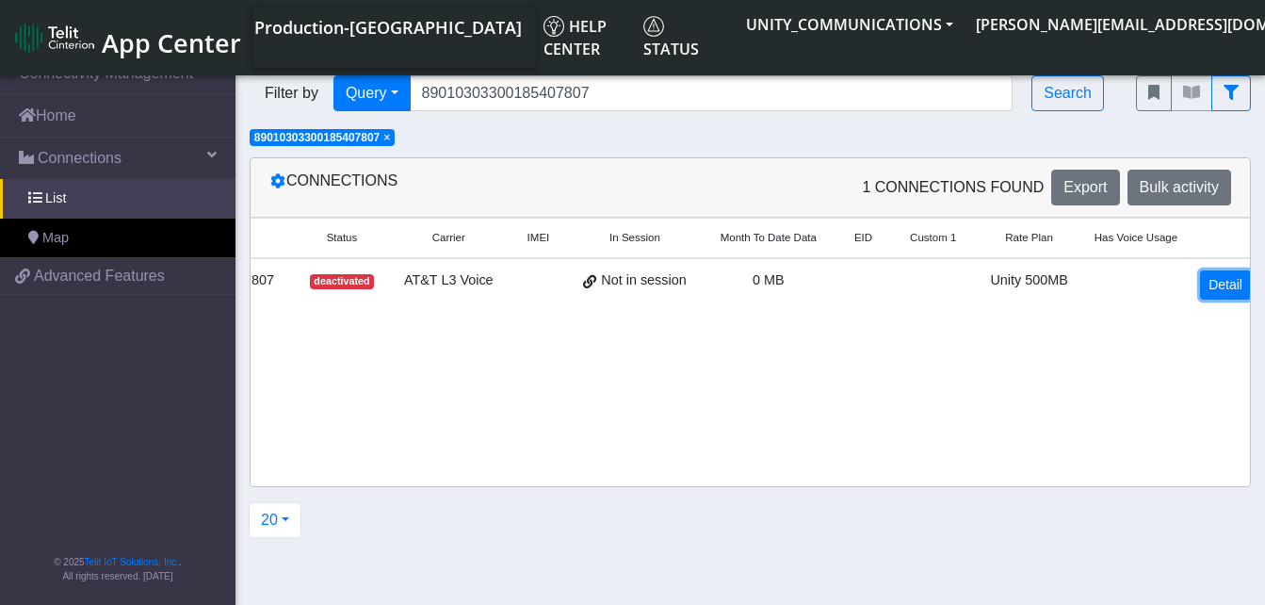
click at [1215, 281] on link "Detail" at bounding box center [1225, 284] width 51 height 29
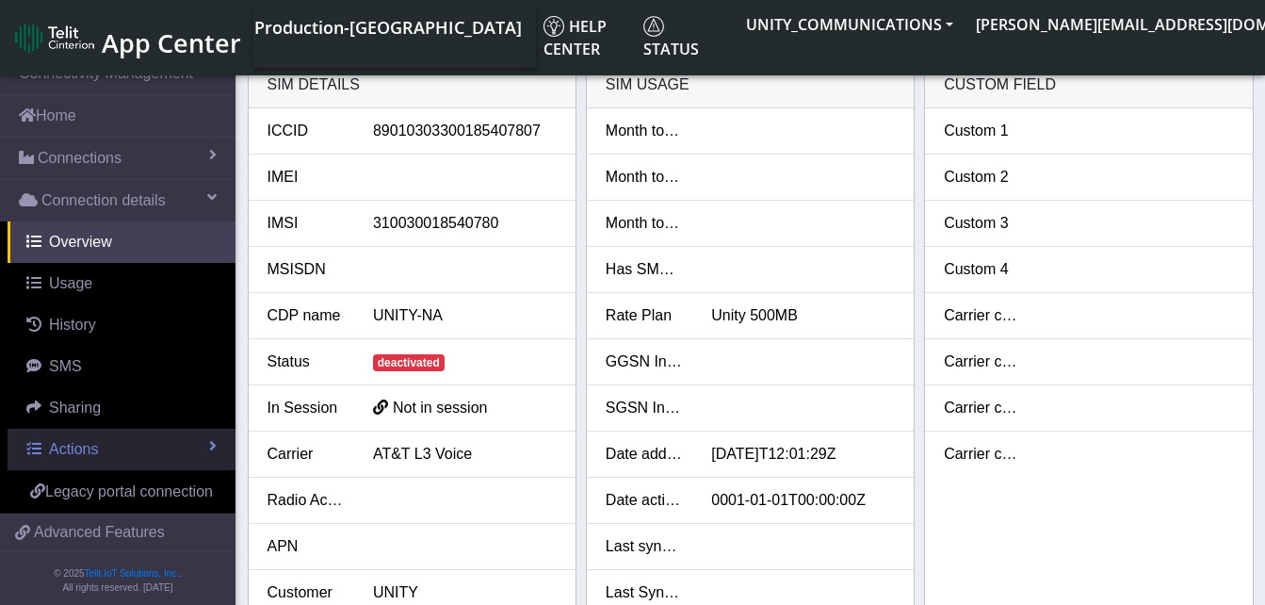
click at [91, 444] on span "Actions" at bounding box center [73, 449] width 49 height 16
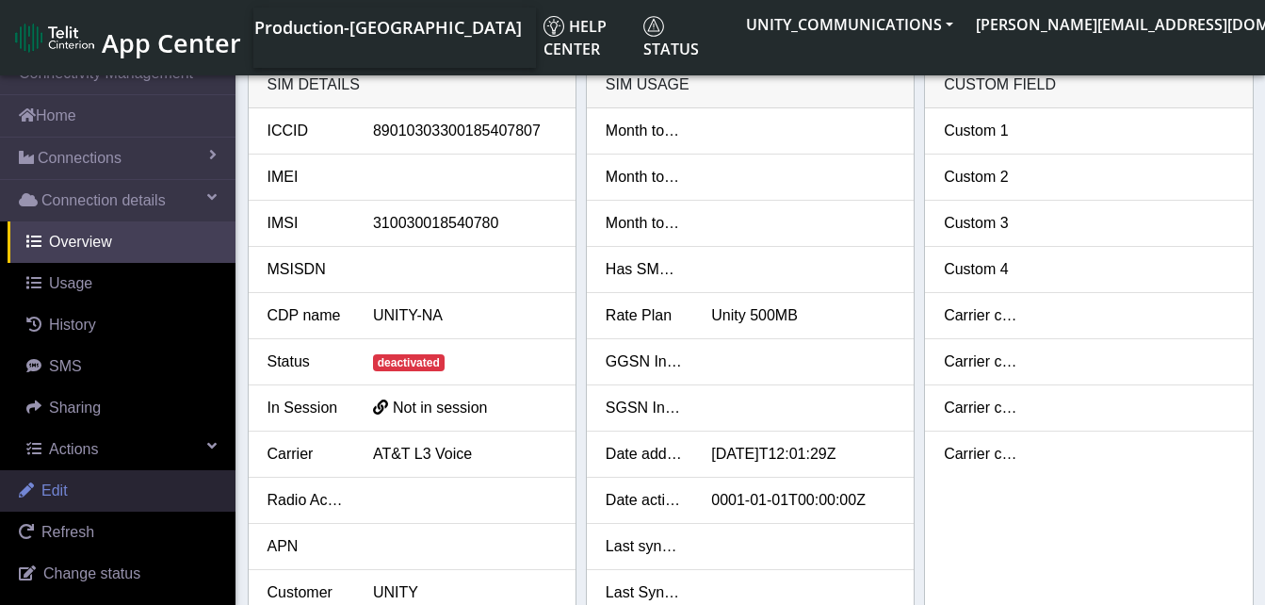
click at [89, 494] on link "Edit" at bounding box center [117, 490] width 235 height 41
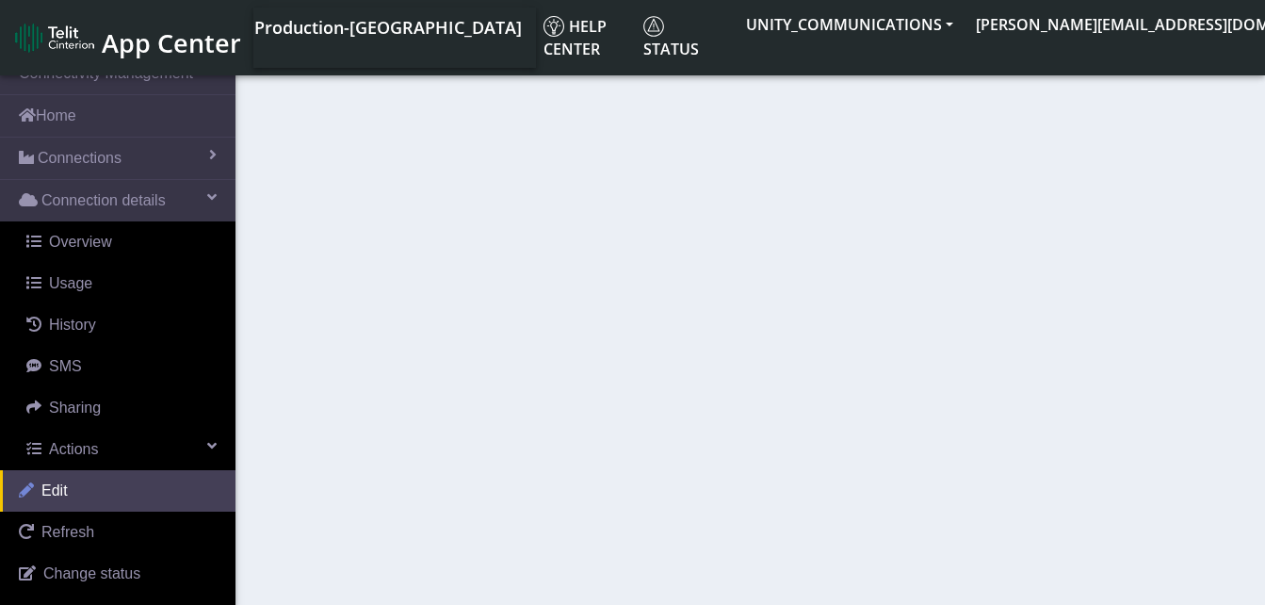
select select "11: 22846"
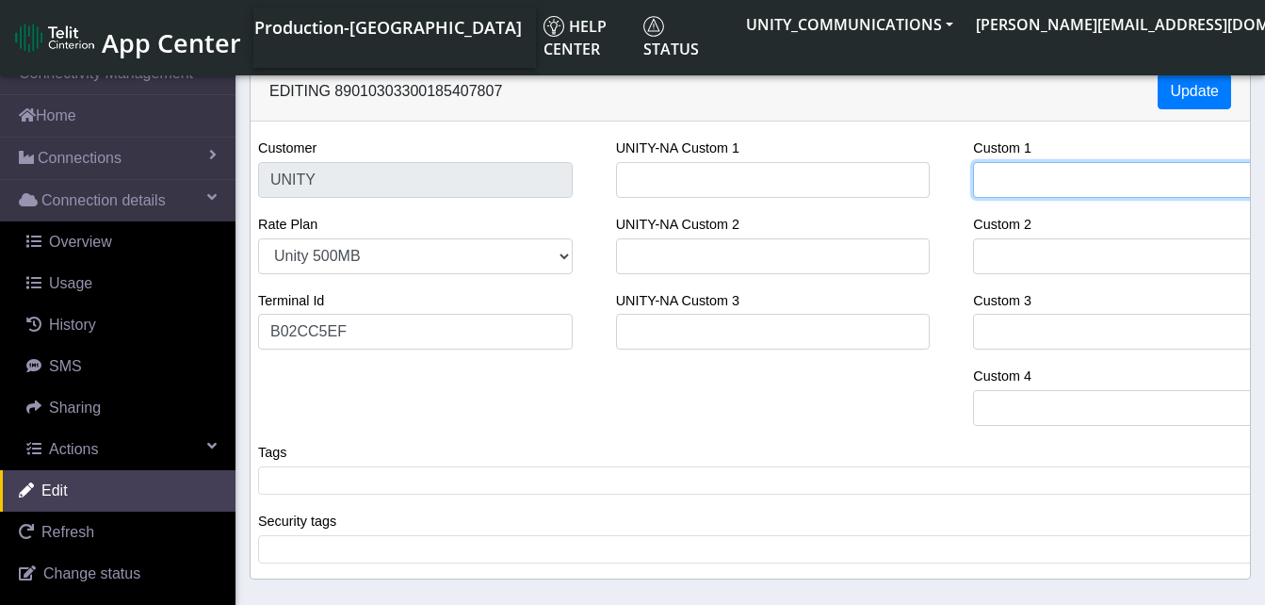
click at [1021, 175] on input "Custom 1" at bounding box center [1130, 180] width 315 height 36
type input "[PERSON_NAME] Services"
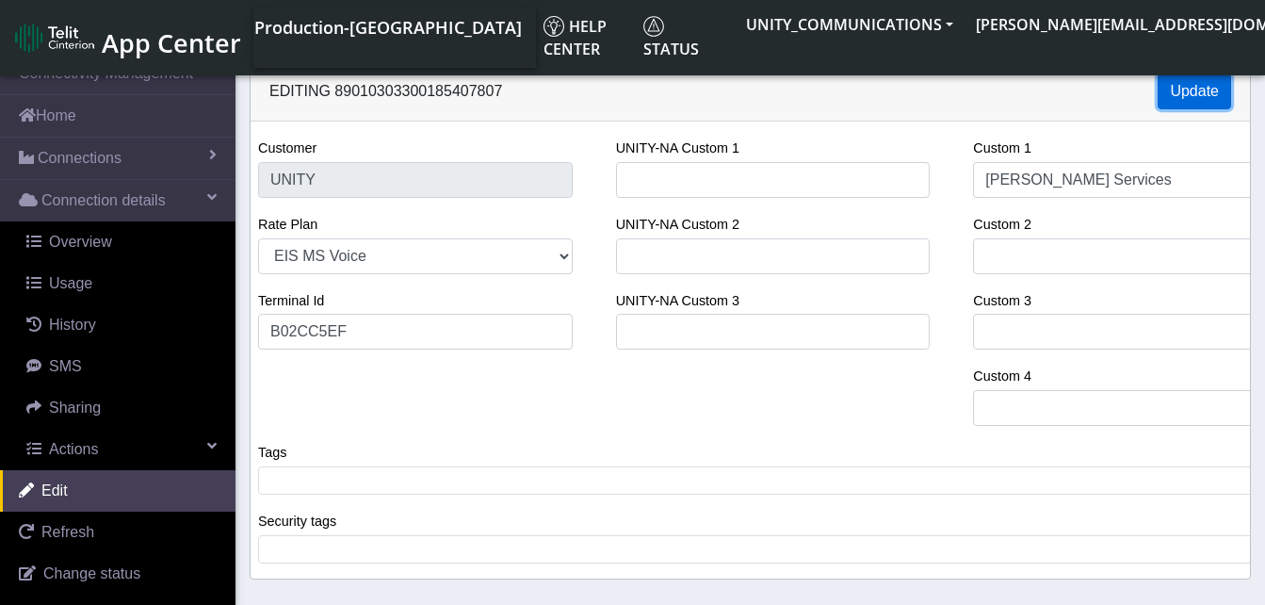
click at [1199, 101] on button "Update" at bounding box center [1193, 91] width 73 height 36
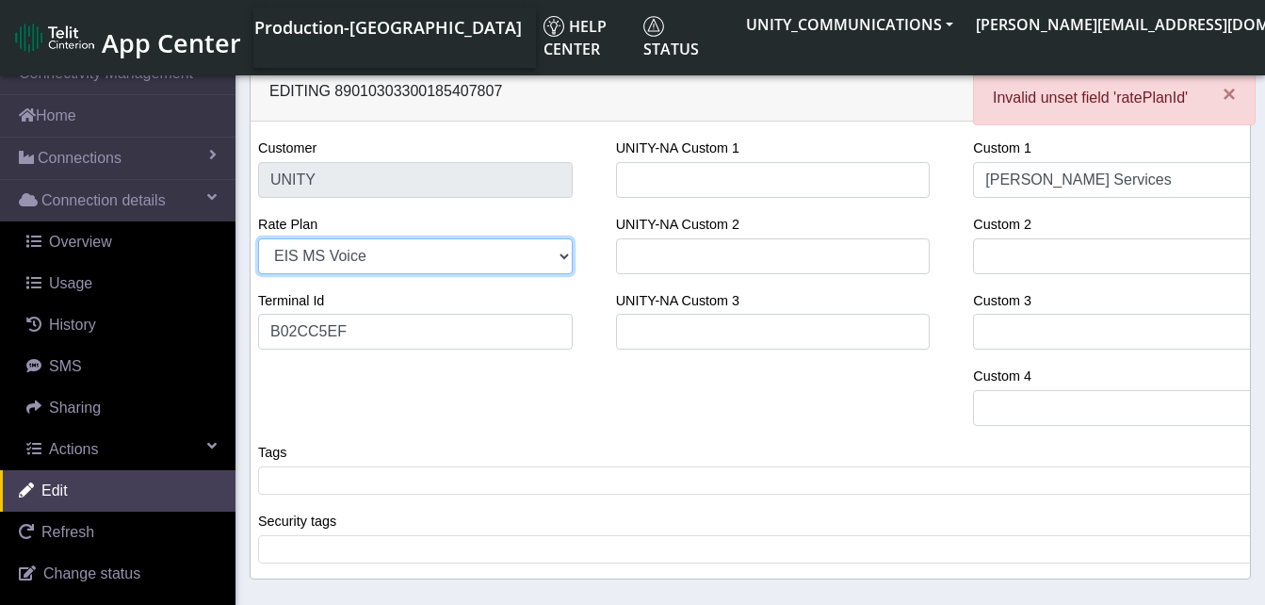
click at [390, 254] on select "EIS MS Voice Legacy Voice Unity 3GB Unity 500MB Unity 50GB EIS 1 Voice Unity 5G…" at bounding box center [415, 256] width 315 height 36
click at [258, 238] on select "EIS MS Voice Legacy Voice Unity 3GB Unity 500MB Unity 50GB EIS 1 Voice Unity 5G…" at bounding box center [415, 256] width 315 height 36
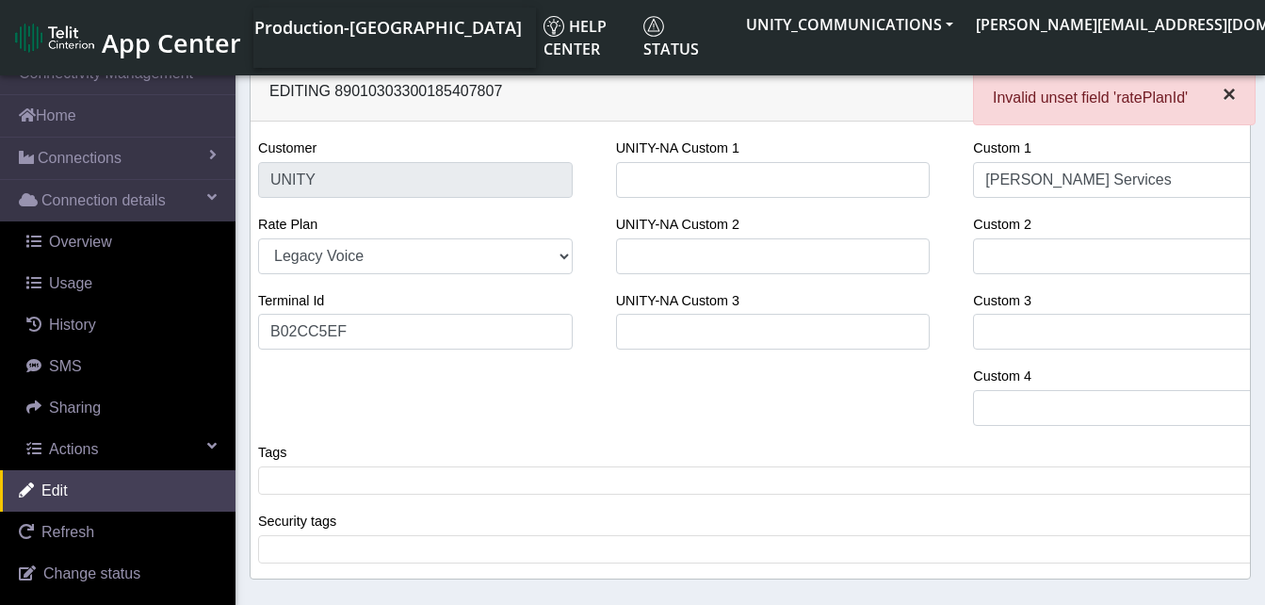
click at [1230, 109] on button "×" at bounding box center [1229, 94] width 51 height 45
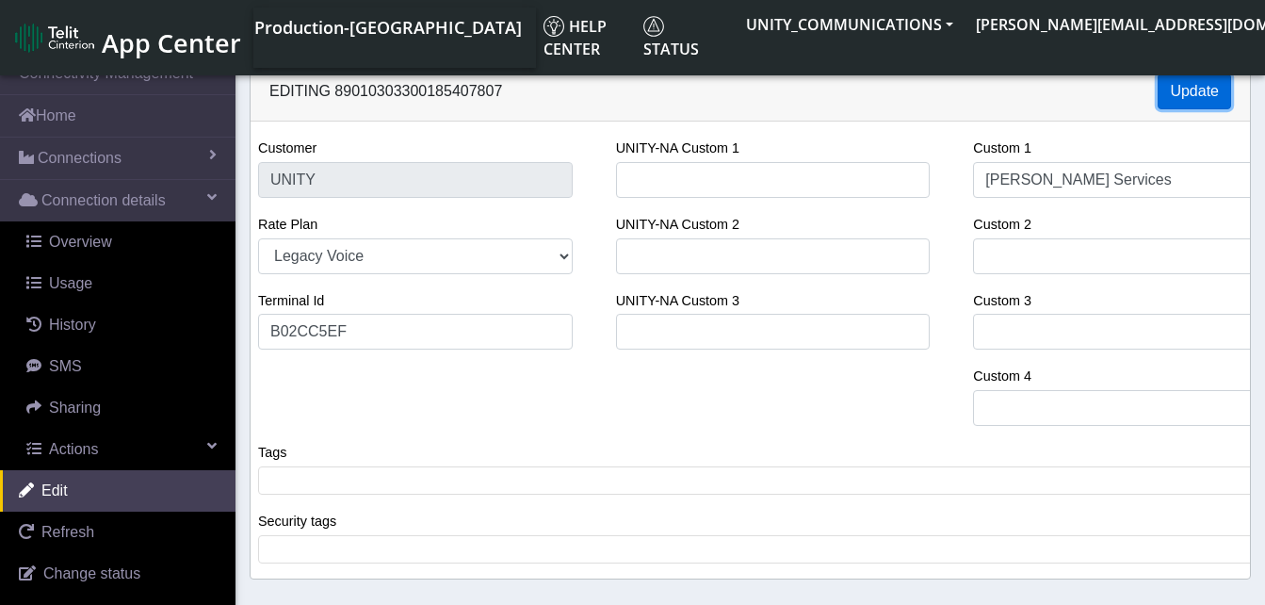
click at [1204, 91] on button "Update" at bounding box center [1193, 91] width 73 height 36
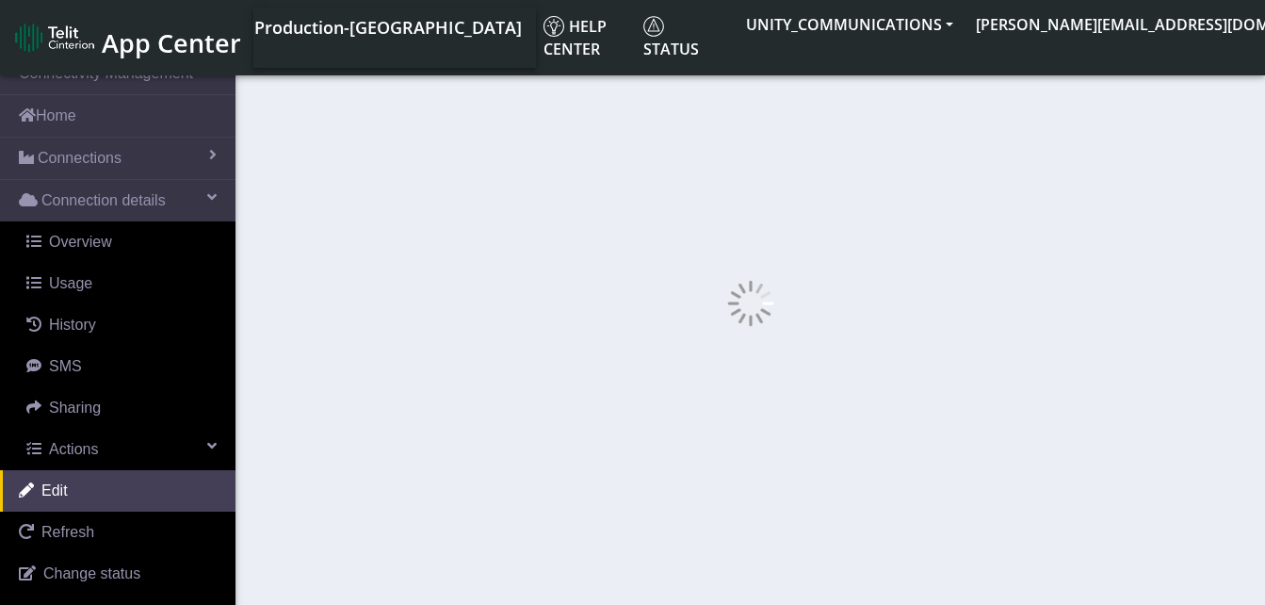
select select "233: 22845"
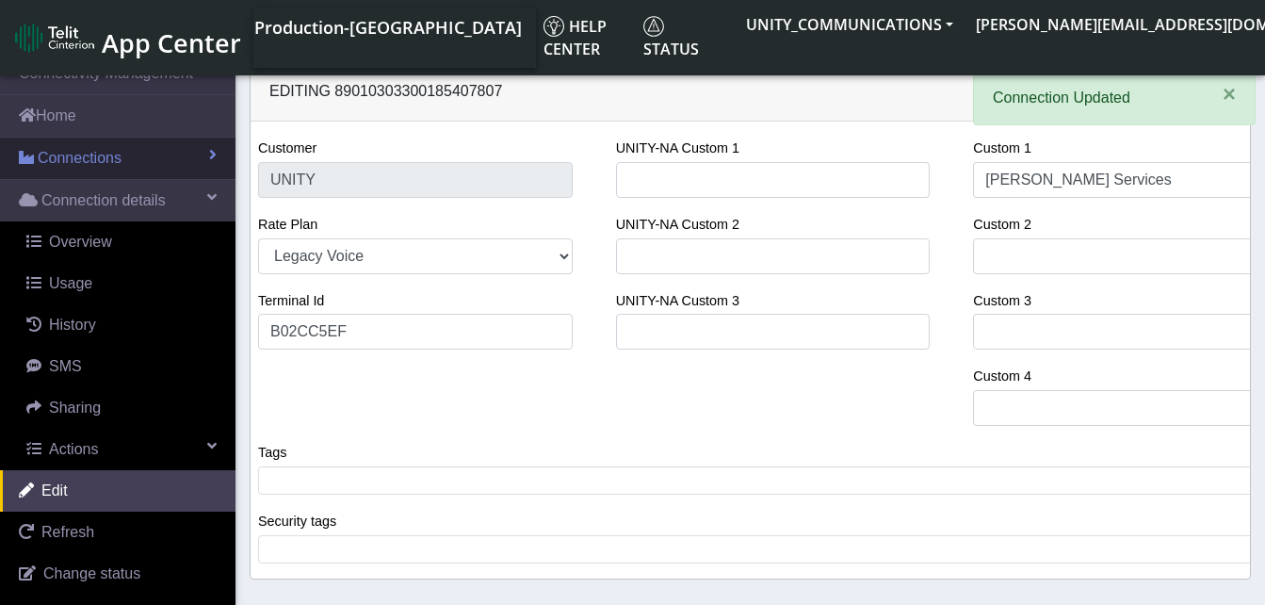
click at [91, 153] on span "Connections" at bounding box center [80, 158] width 84 height 23
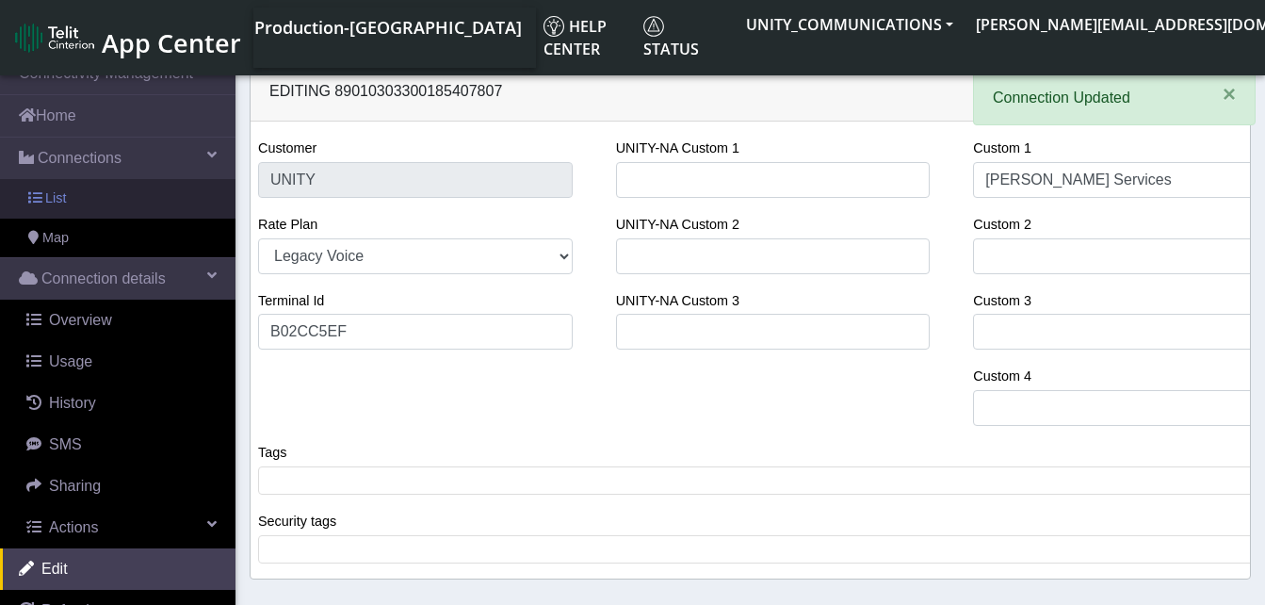
click at [82, 192] on link "List" at bounding box center [117, 199] width 235 height 40
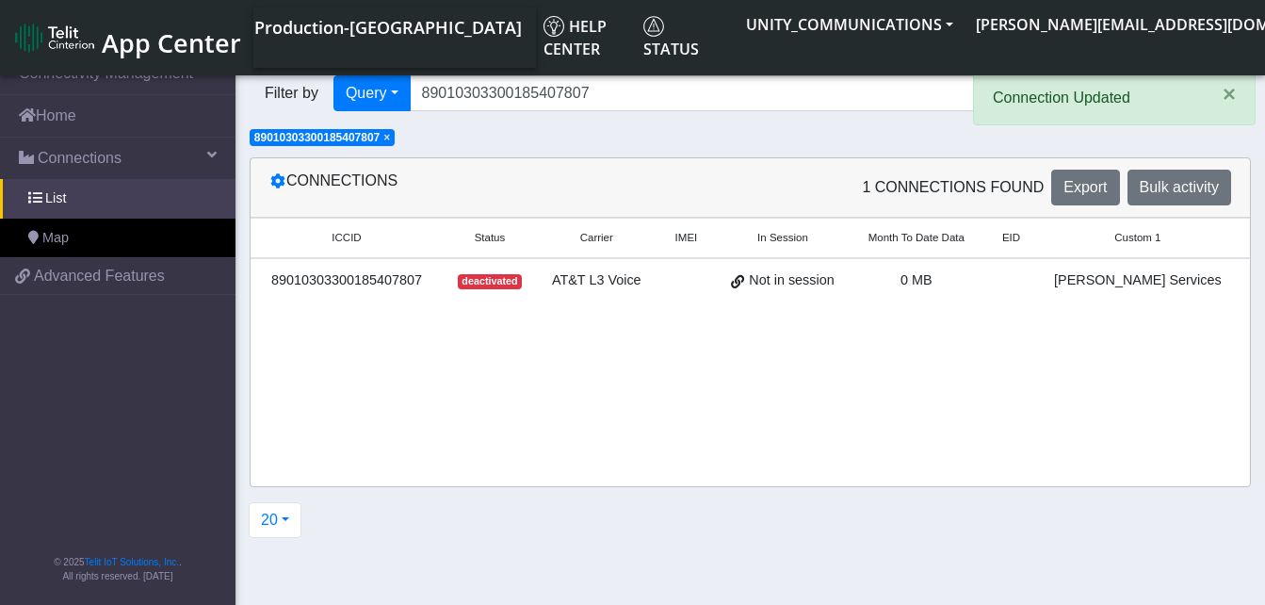
click at [390, 137] on span "×" at bounding box center [386, 137] width 7 height 13
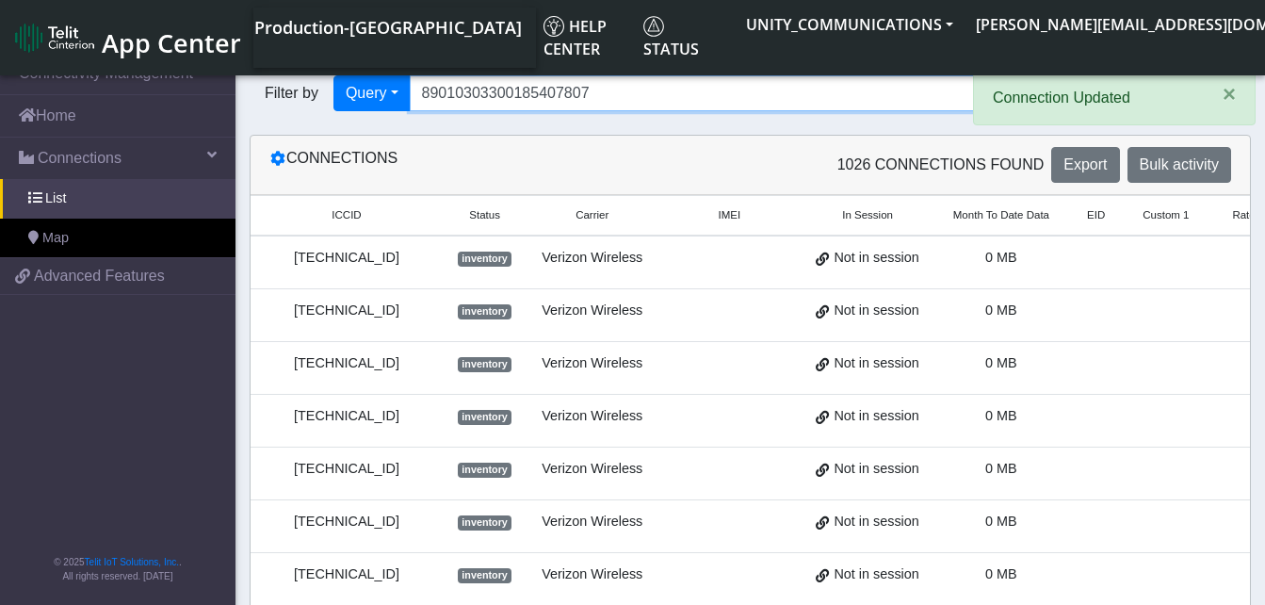
click at [599, 86] on input "89010303300185407807" at bounding box center [712, 93] width 604 height 36
type input "8"
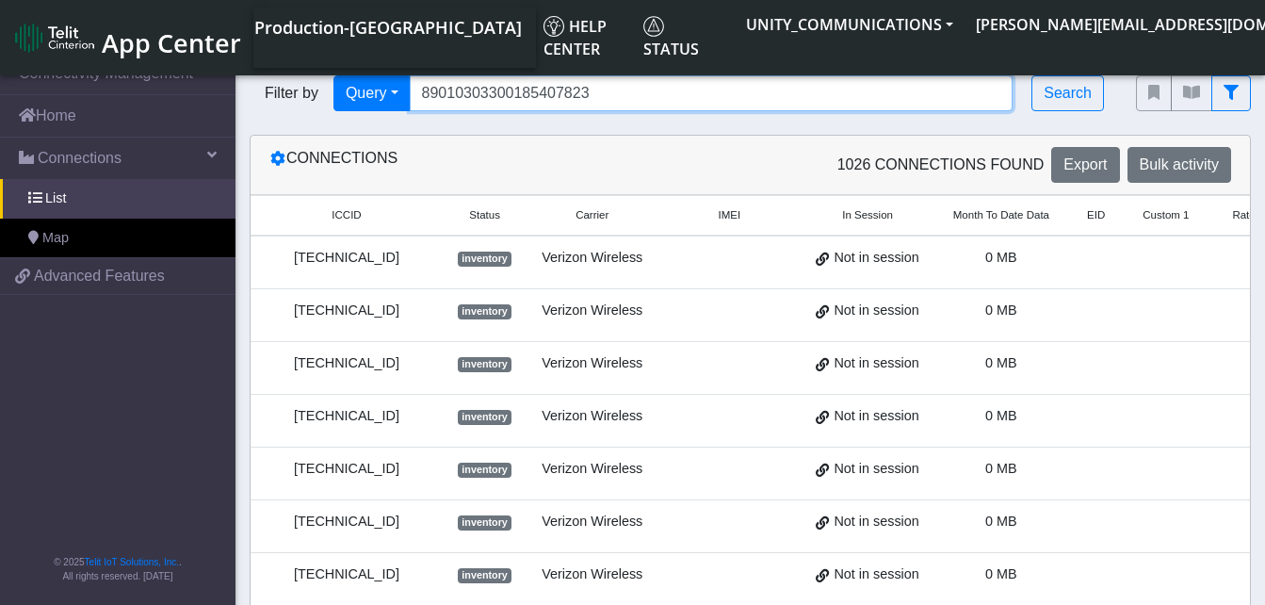
type input "89010303300185407823"
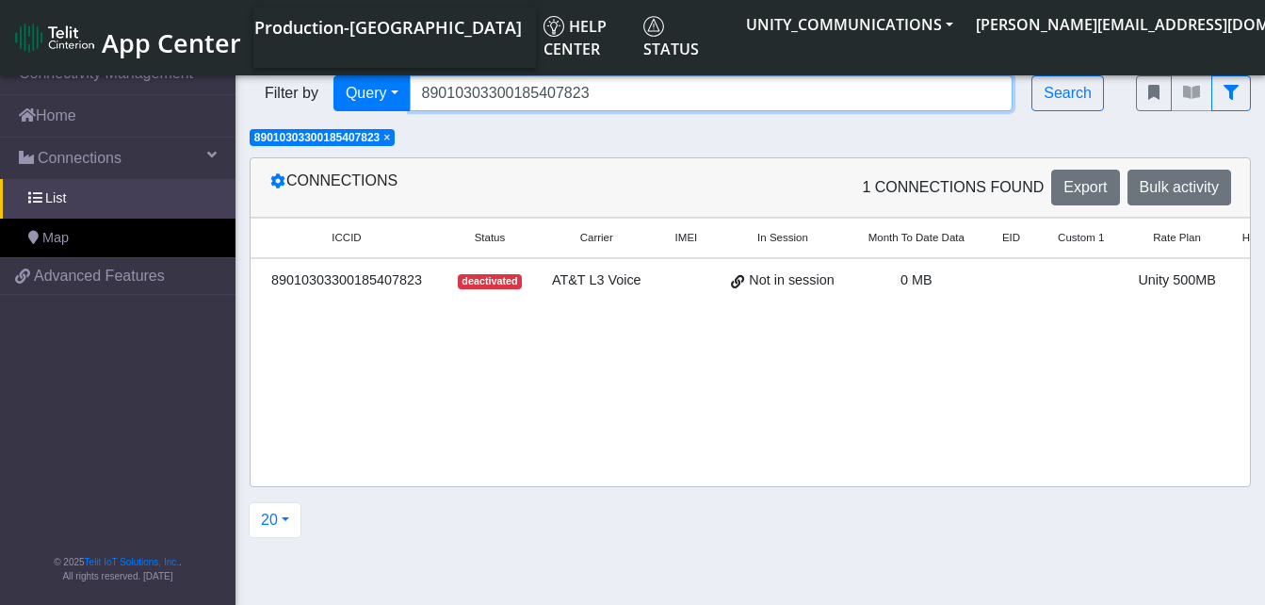
scroll to position [0, 148]
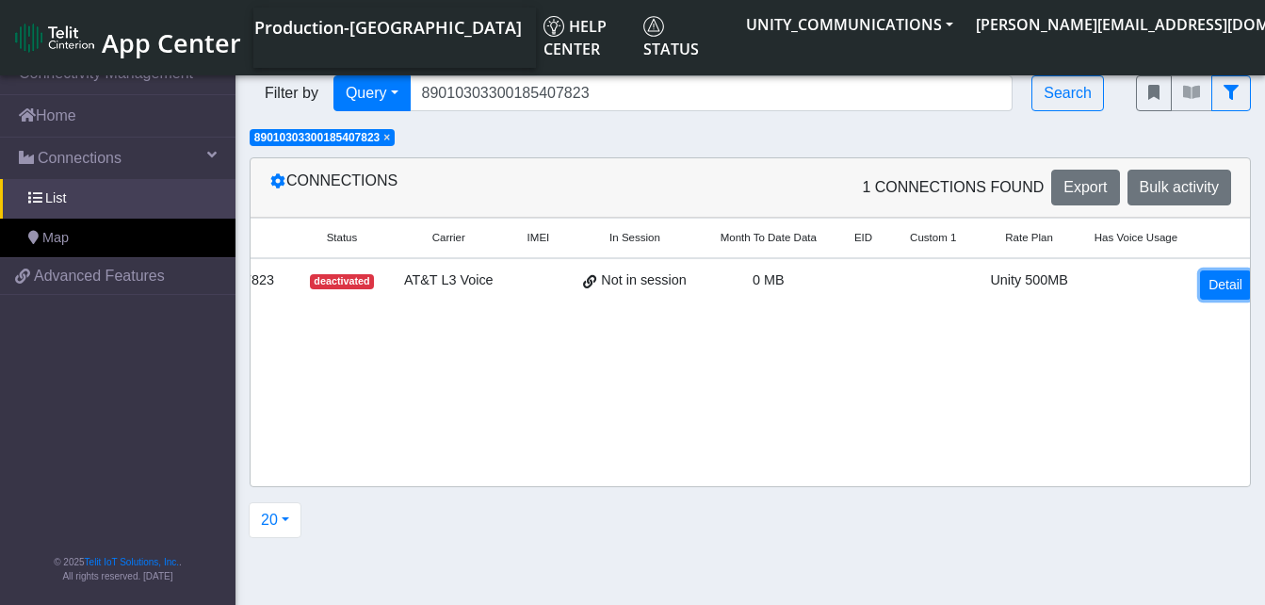
click at [1223, 285] on link "Detail" at bounding box center [1225, 284] width 51 height 29
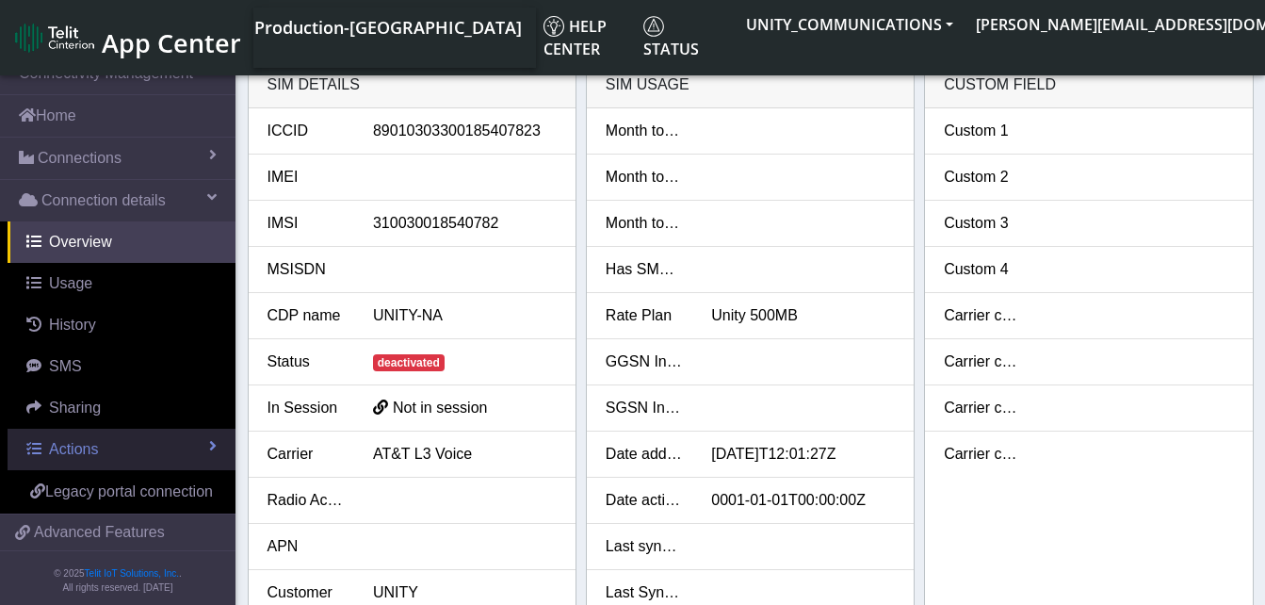
click at [67, 447] on span "Actions" at bounding box center [73, 449] width 49 height 16
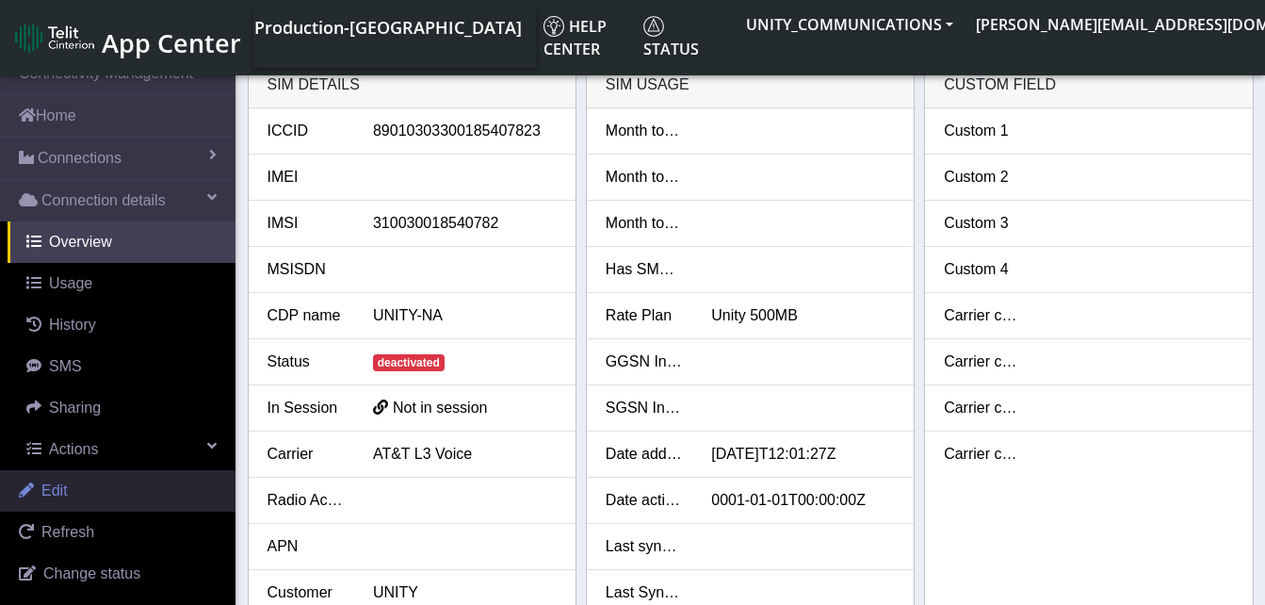
click at [69, 481] on link "Edit" at bounding box center [117, 490] width 235 height 41
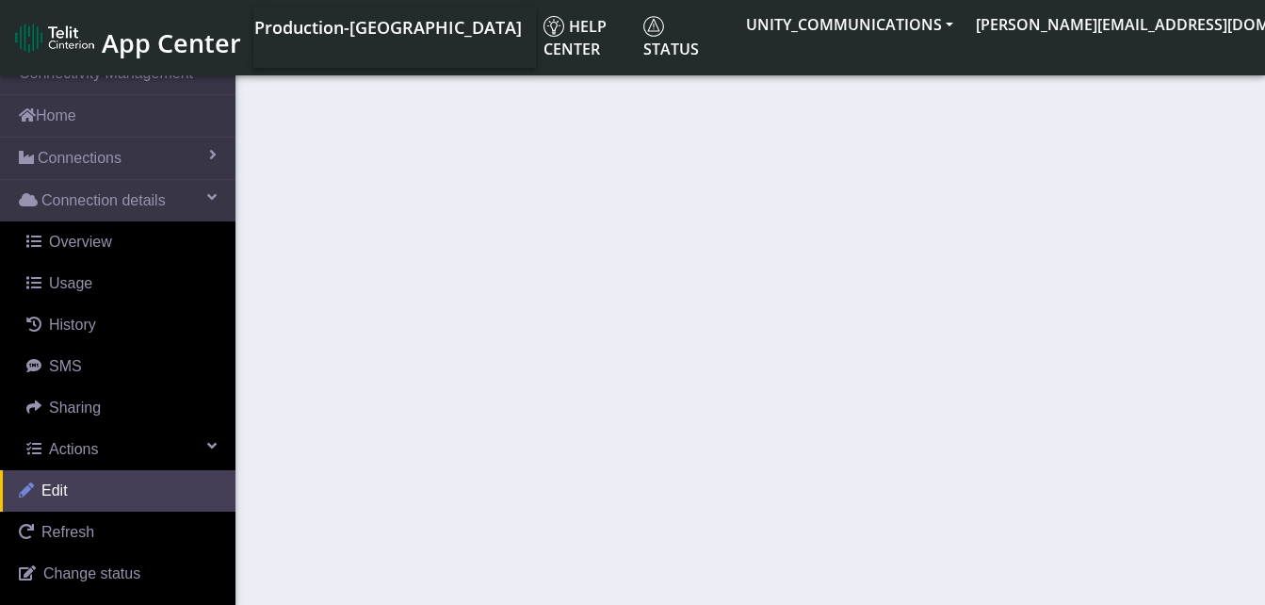
select select "27: 22846"
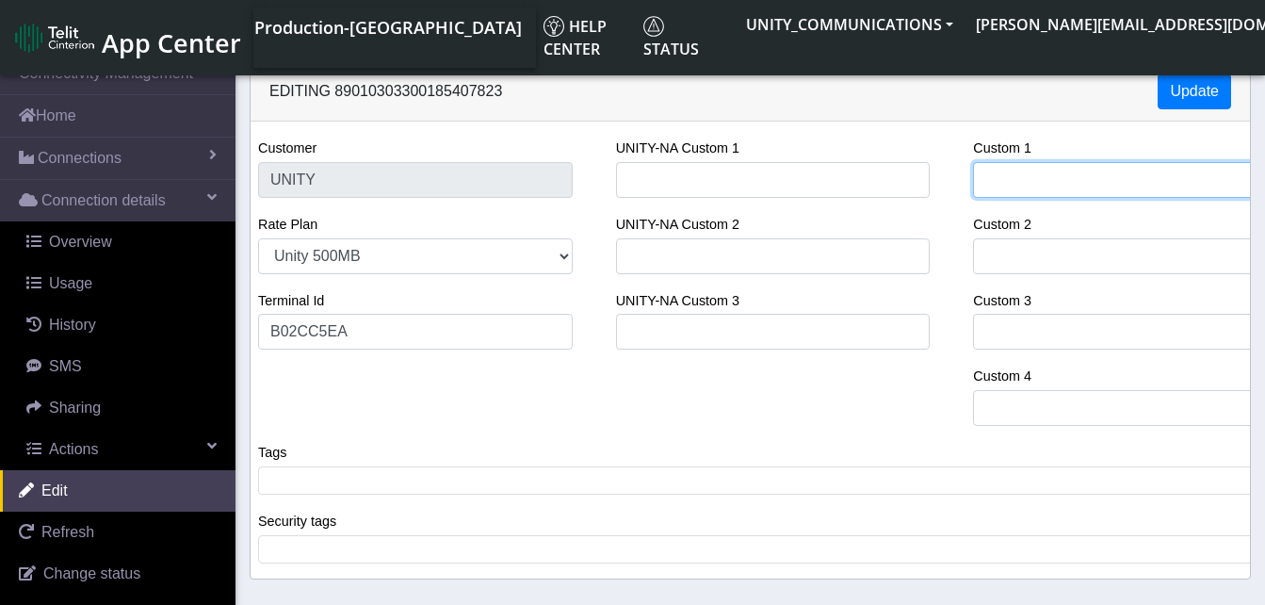
click at [1015, 170] on input "Custom 1" at bounding box center [1130, 180] width 315 height 36
type input "[PERSON_NAME] Services"
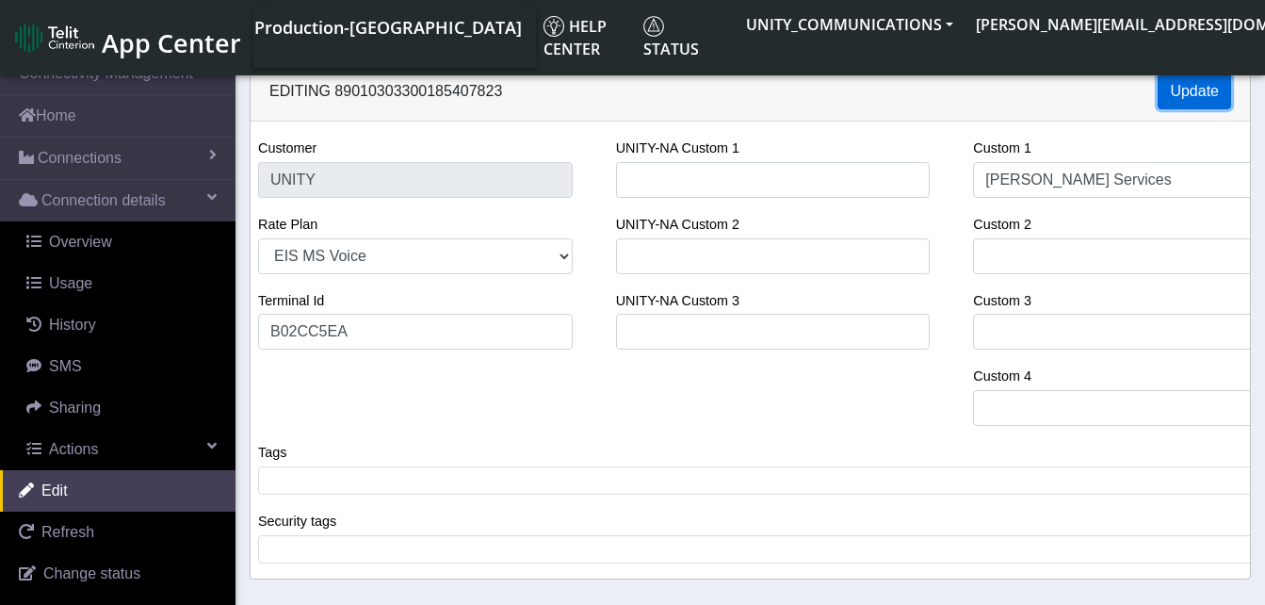
click at [1181, 83] on button "Update" at bounding box center [1193, 91] width 73 height 36
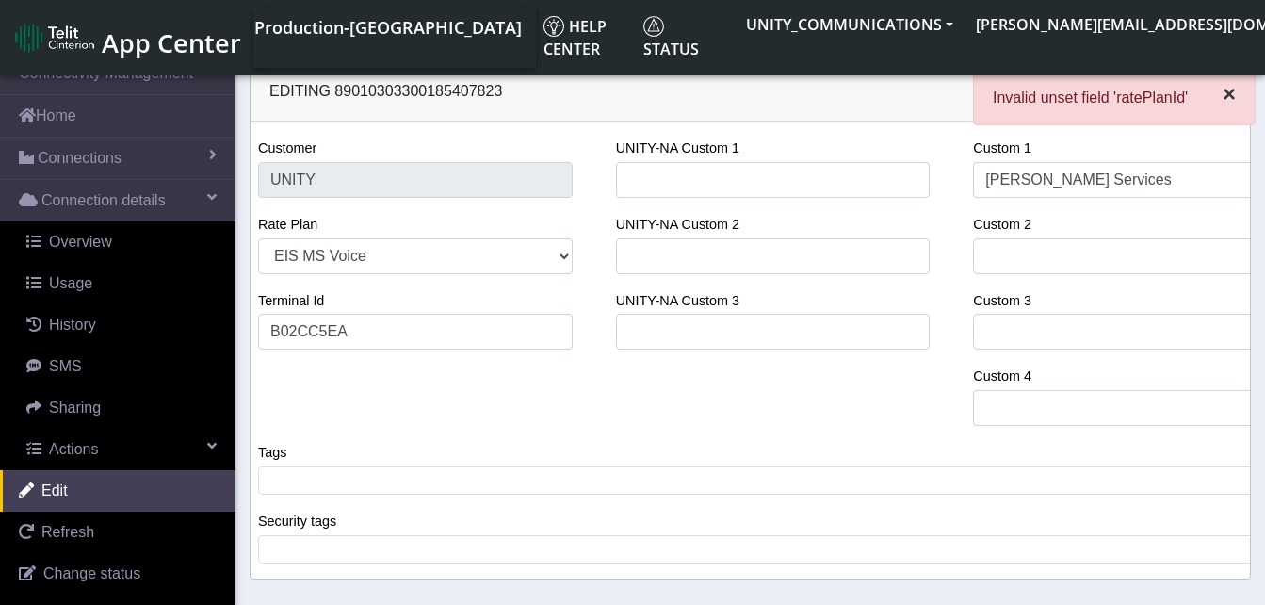
click at [1231, 102] on span "×" at bounding box center [1228, 93] width 13 height 25
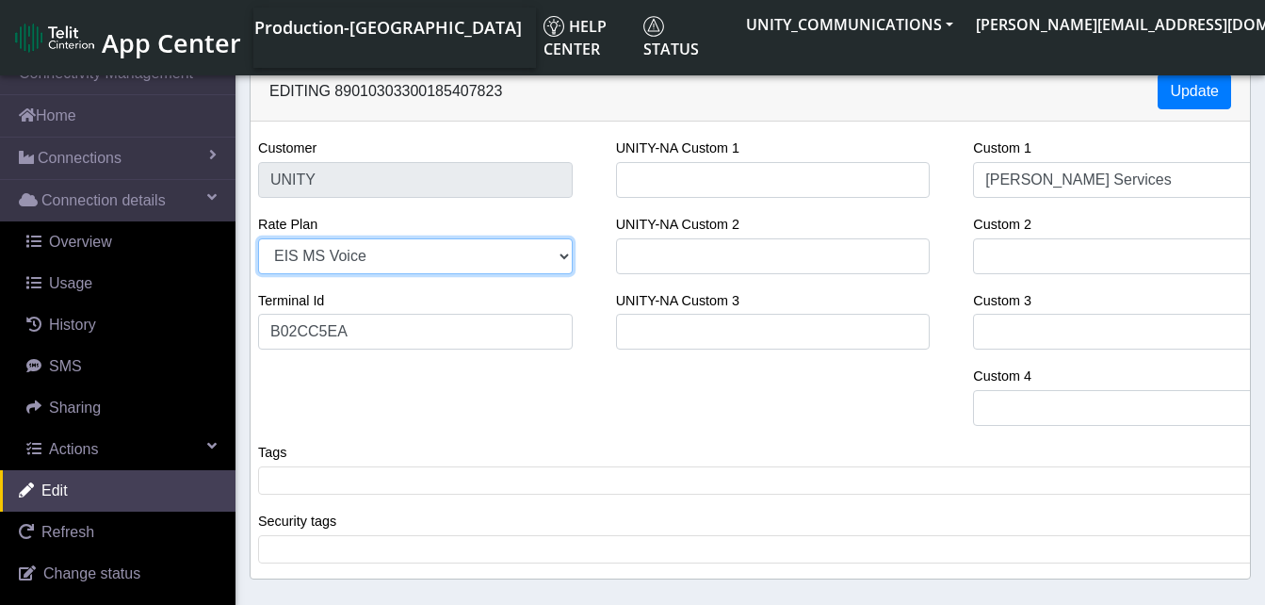
click at [313, 264] on select "EIS MS Voice Legacy Voice Unity 3GB Unity 500MB Unity 50GB EIS 1 Voice Unity 5G…" at bounding box center [415, 256] width 315 height 36
click at [258, 238] on select "EIS MS Voice Legacy Voice Unity 3GB Unity 500MB Unity 50GB EIS 1 Voice Unity 5G…" at bounding box center [415, 256] width 315 height 36
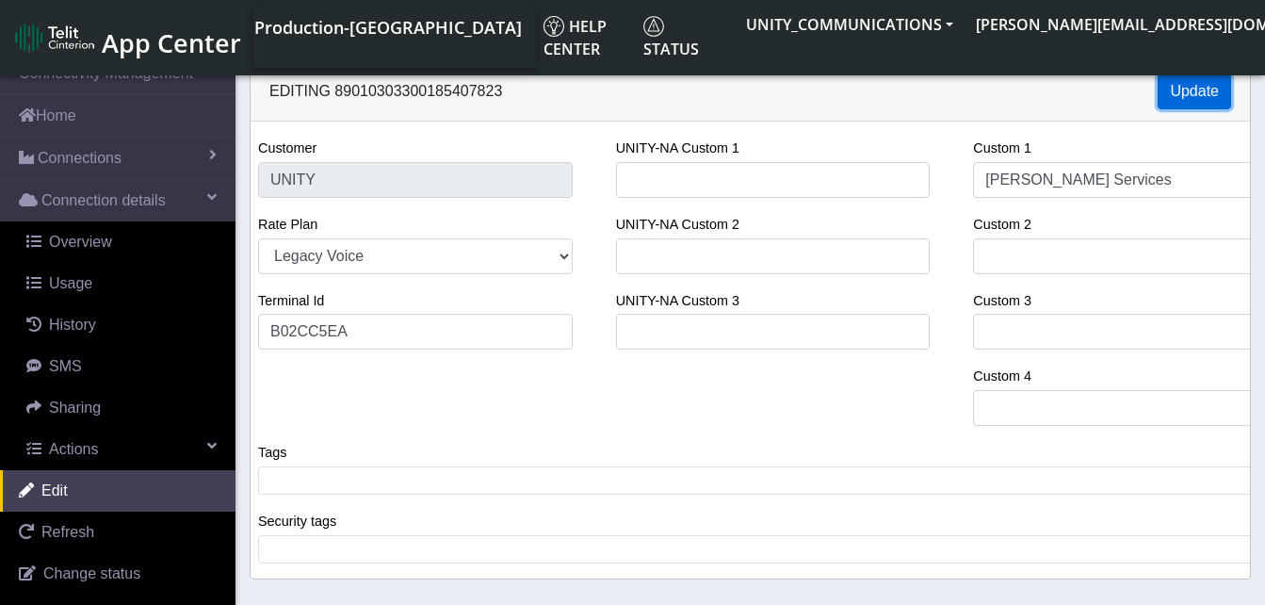
click at [1188, 88] on button "Update" at bounding box center [1193, 91] width 73 height 36
click at [1199, 105] on button "Update" at bounding box center [1193, 91] width 73 height 36
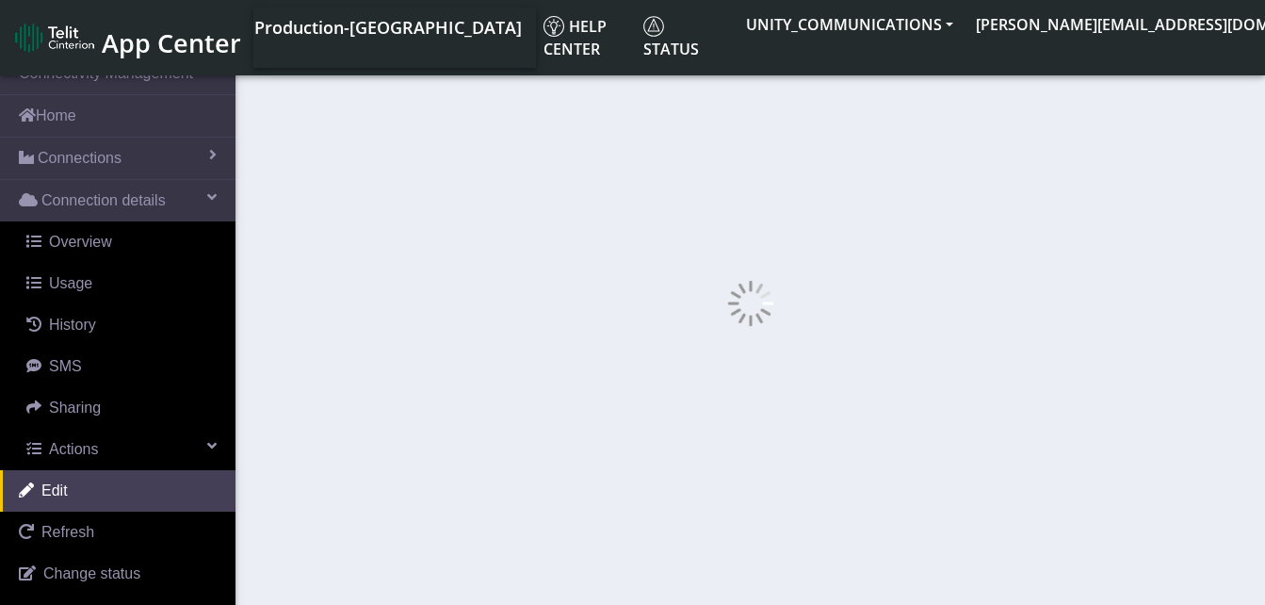
select select "273: 22845"
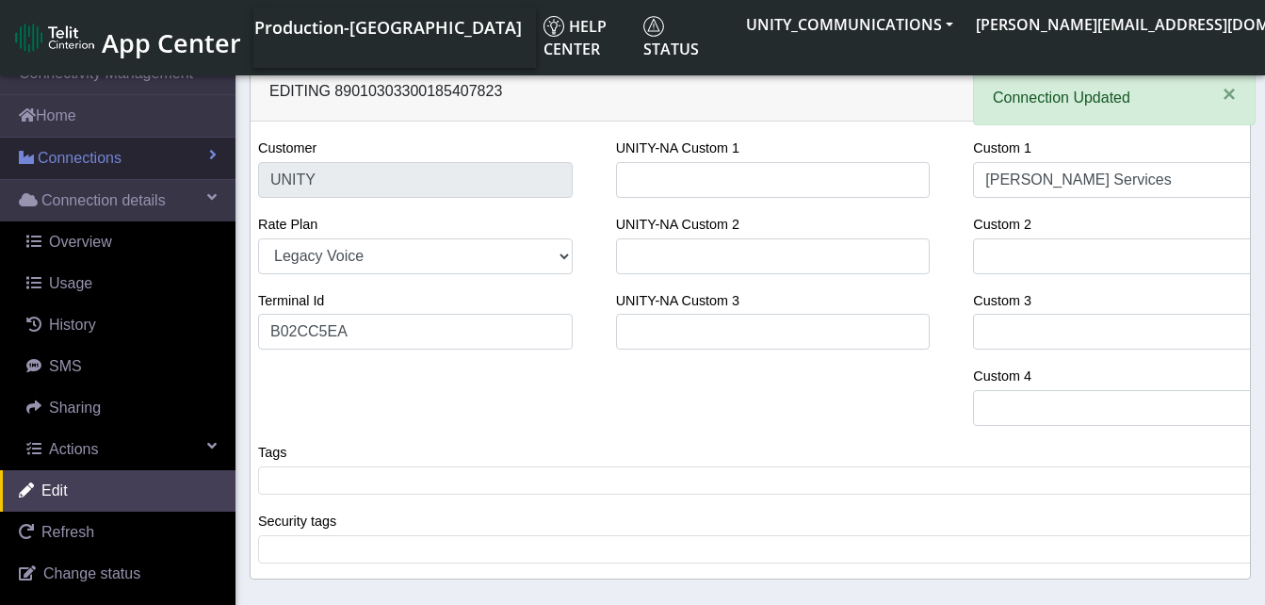
click at [99, 155] on span "Connections" at bounding box center [80, 158] width 84 height 23
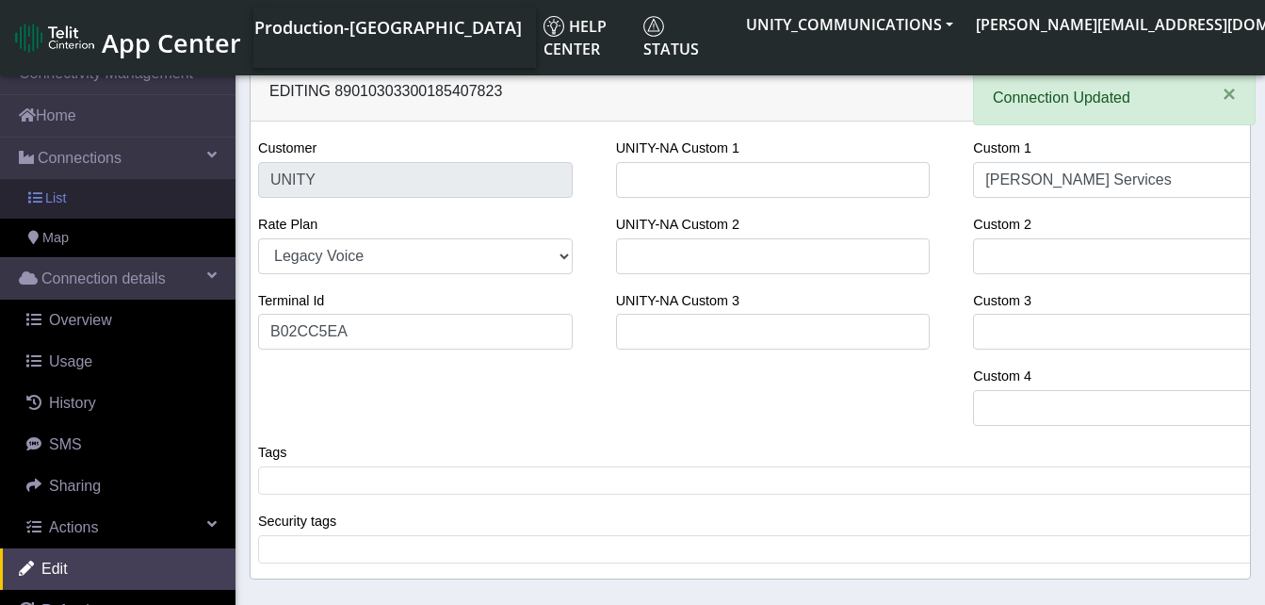
click at [95, 188] on link "List" at bounding box center [117, 199] width 235 height 40
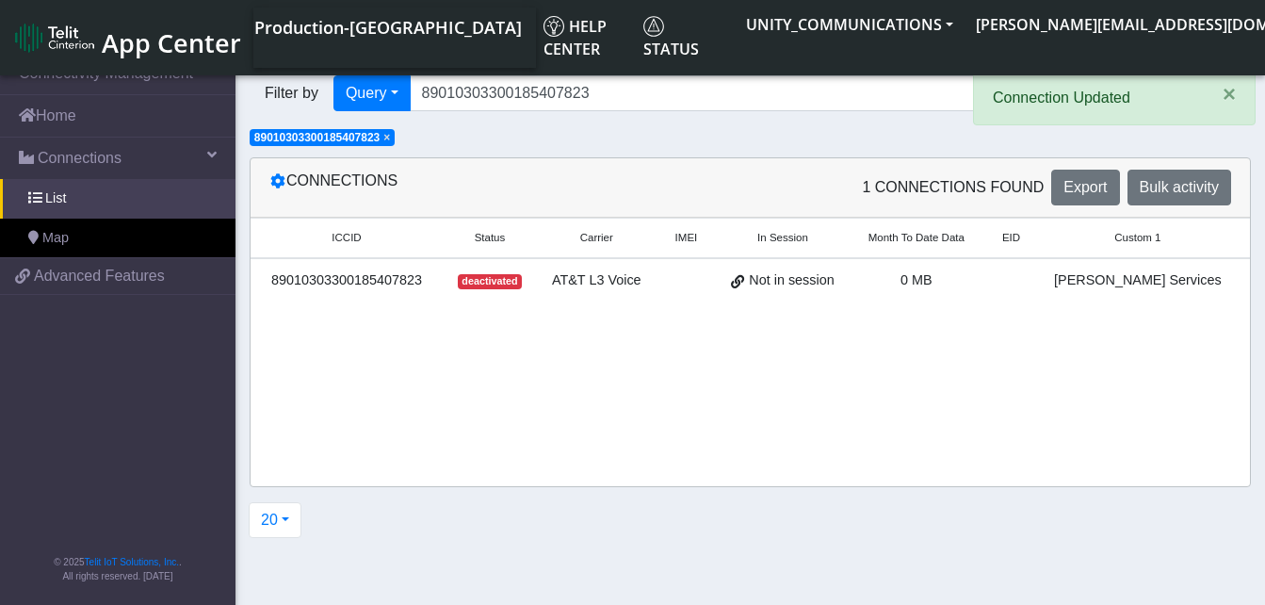
click at [390, 137] on span "×" at bounding box center [386, 137] width 7 height 13
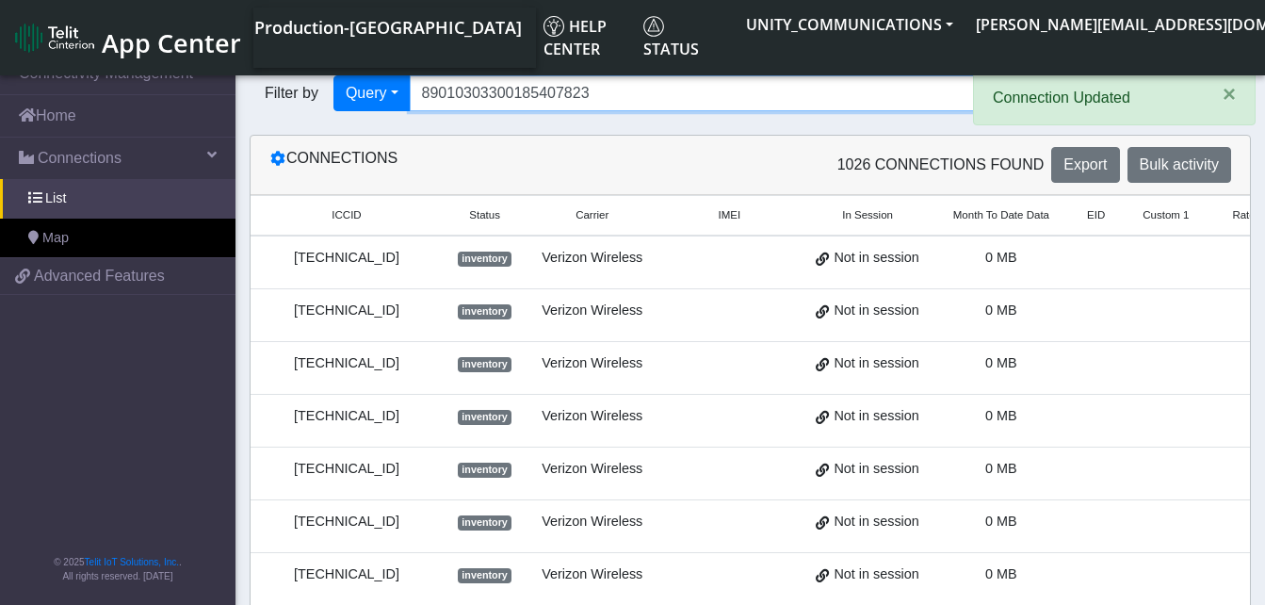
click at [597, 89] on input "89010303300185407823" at bounding box center [712, 93] width 604 height 36
type input "8"
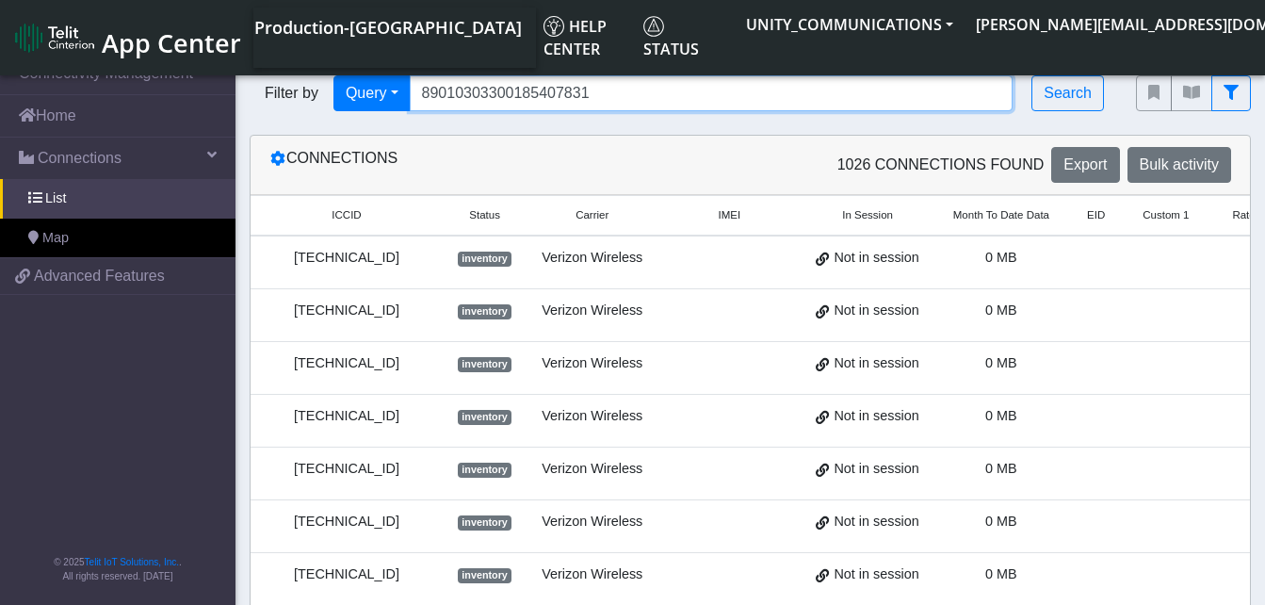
type input "89010303300185407831"
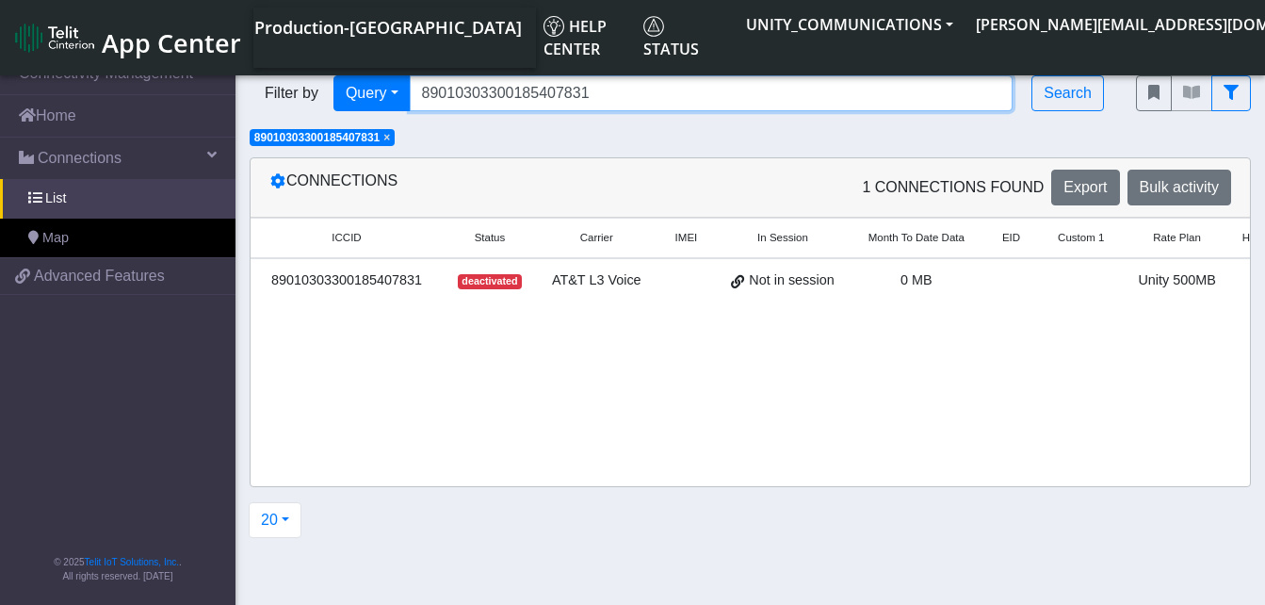
scroll to position [0, 148]
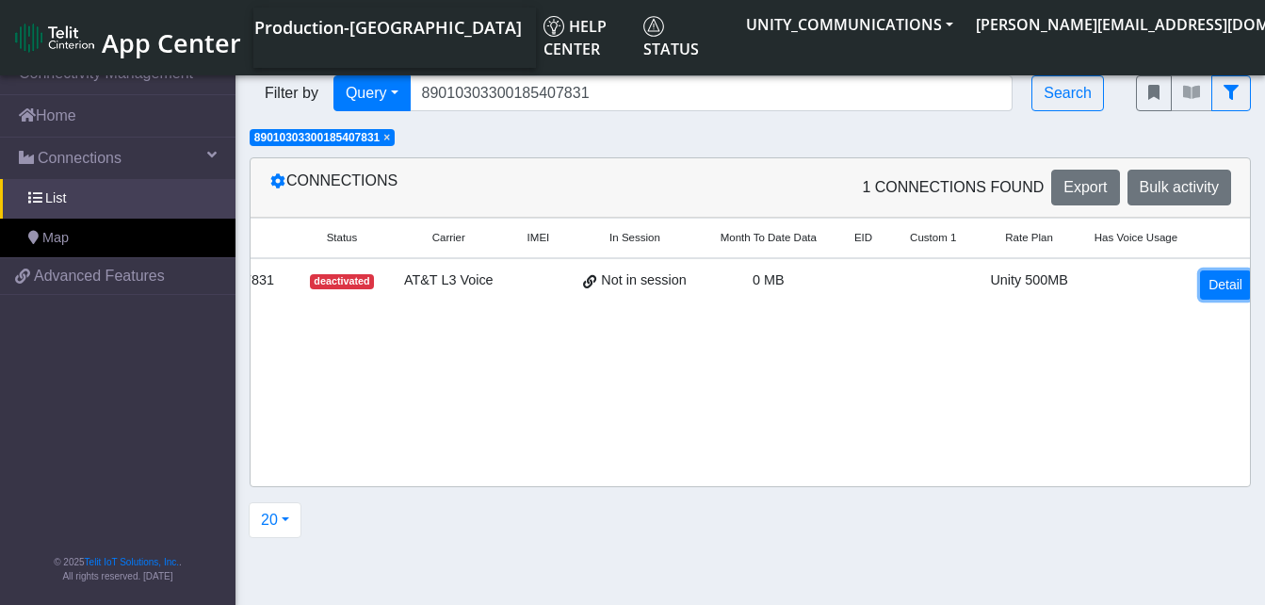
click at [1219, 278] on link "Detail" at bounding box center [1225, 284] width 51 height 29
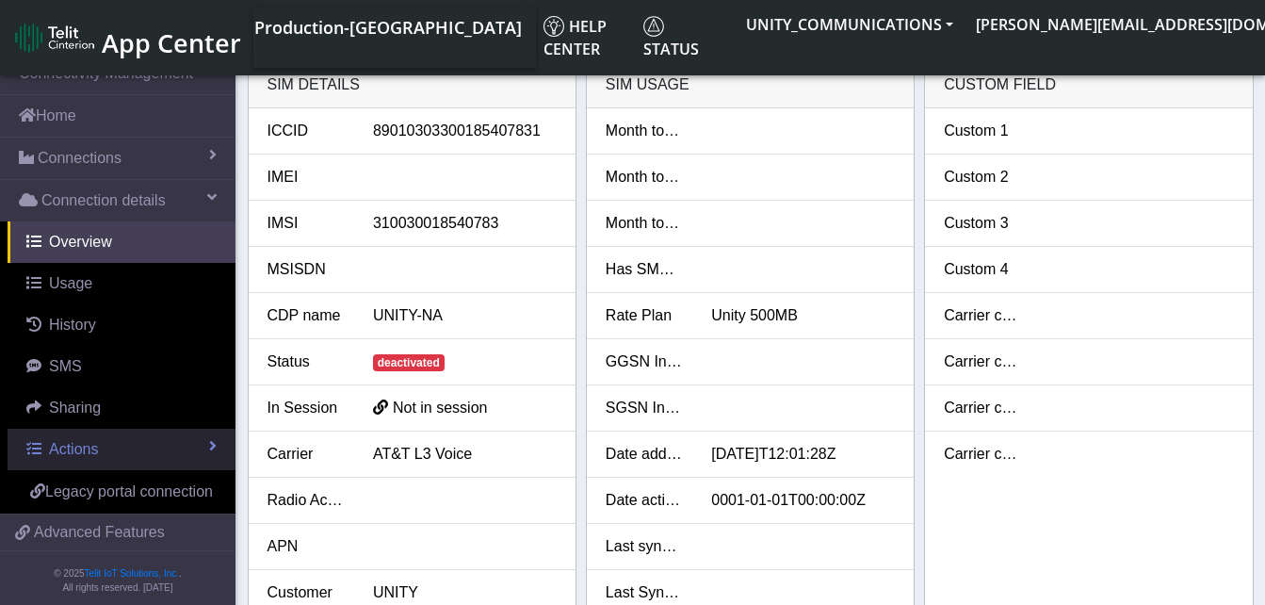
click at [76, 441] on span "Actions" at bounding box center [73, 449] width 49 height 16
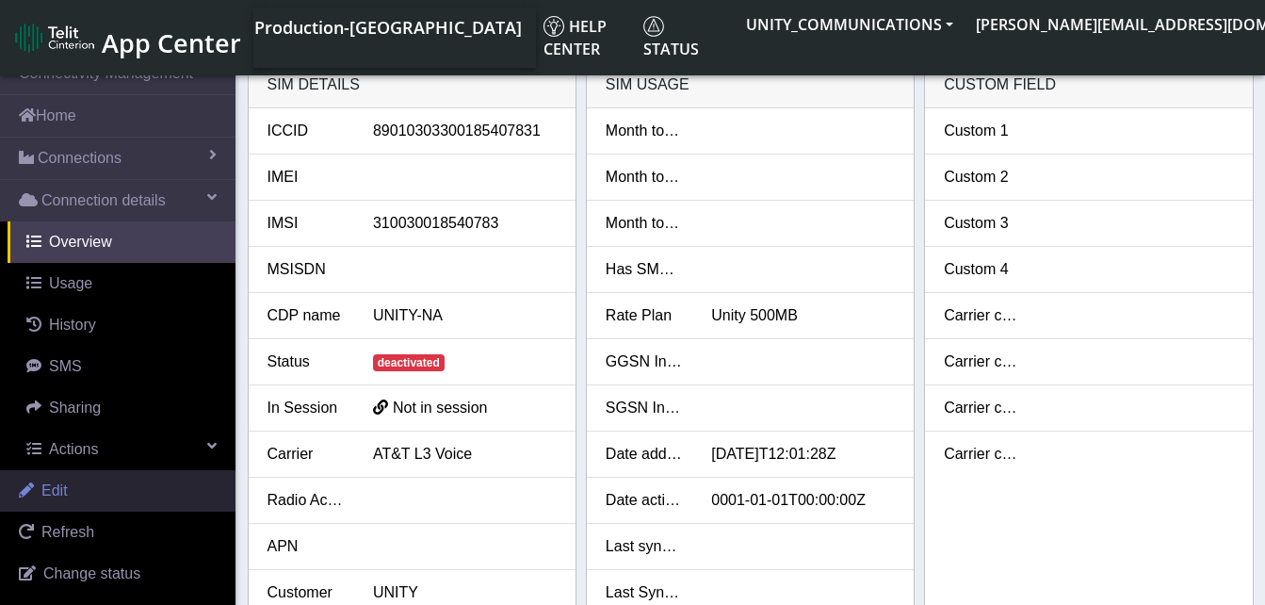
click at [76, 479] on link "Edit" at bounding box center [117, 490] width 235 height 41
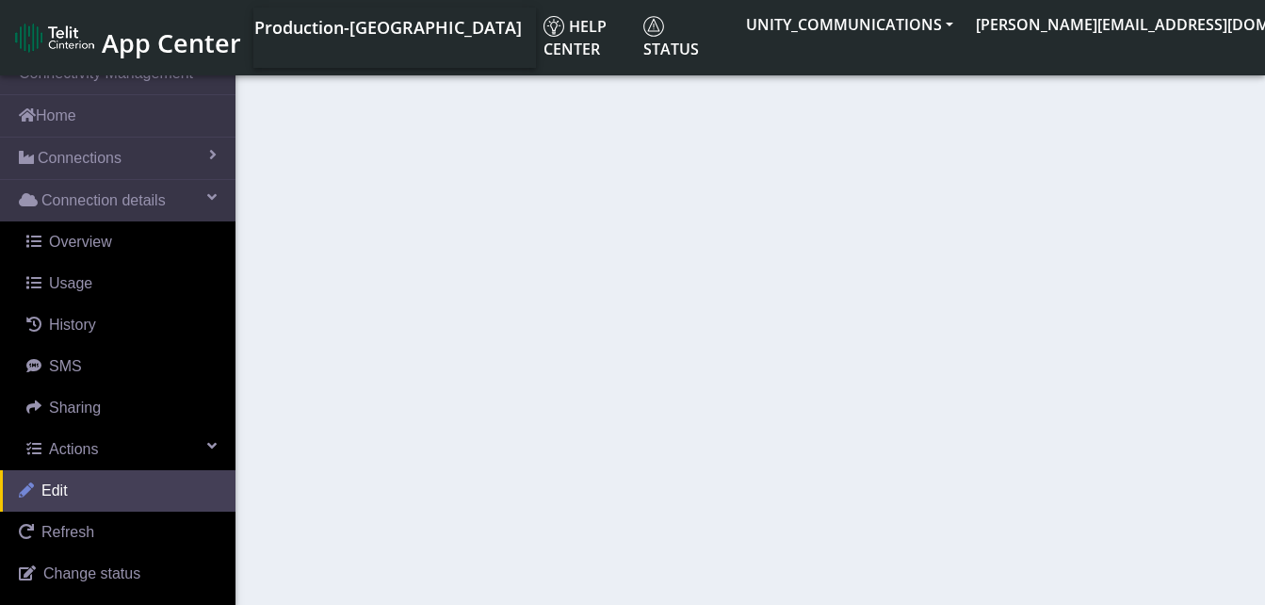
select select "27: 22846"
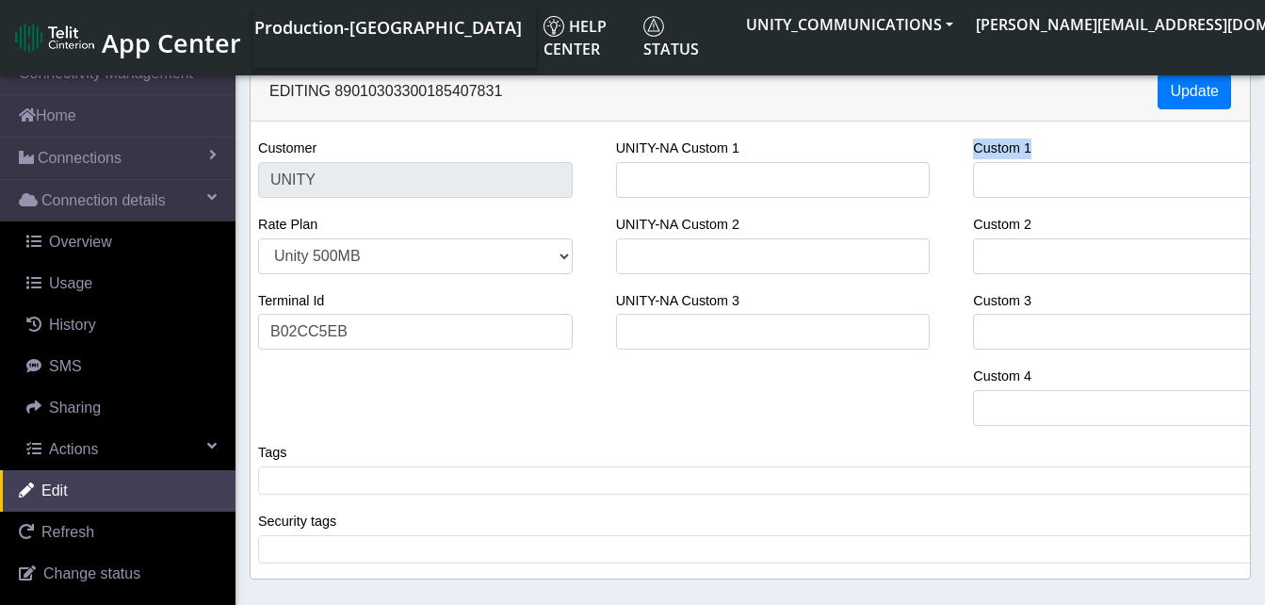
drag, startPoint x: 1024, startPoint y: 201, endPoint x: 1006, endPoint y: 168, distance: 37.5
click at [1006, 168] on div "Custom 1 Custom 2 Custom 3 Custom 4" at bounding box center [1130, 289] width 343 height 304
click at [1006, 168] on input "Custom 1" at bounding box center [1130, 180] width 315 height 36
type input "[PERSON_NAME] Services"
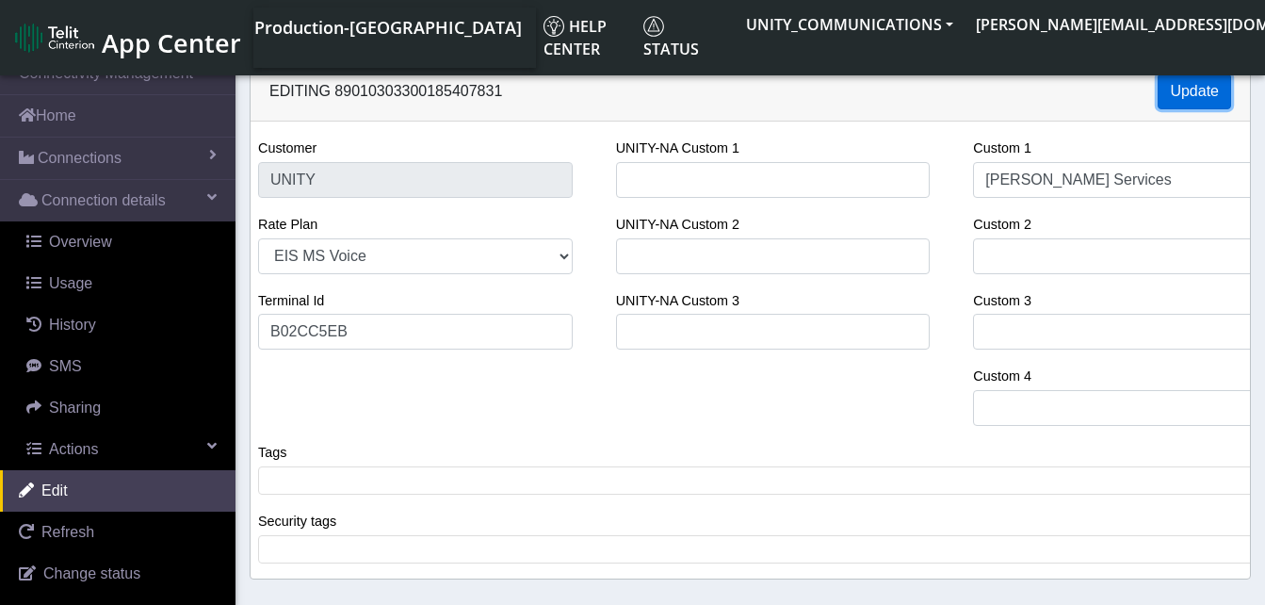
click at [1200, 93] on button "Update" at bounding box center [1193, 91] width 73 height 36
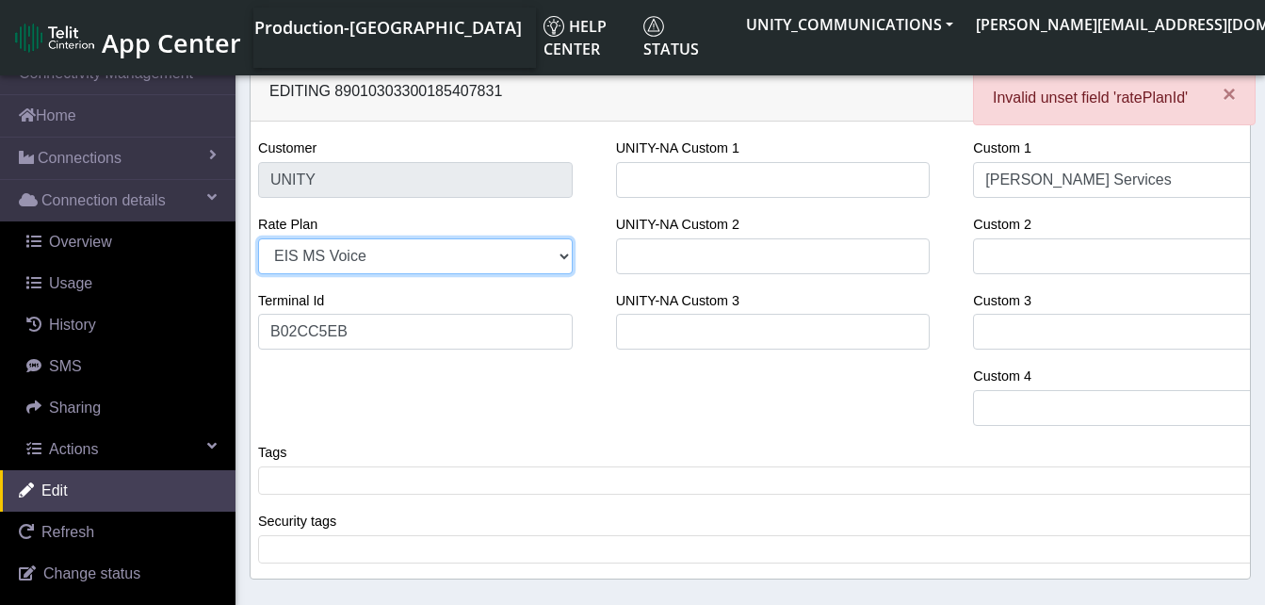
click at [387, 256] on select "EIS MS Voice Legacy Voice Unity 3GB Unity 500MB Unity 50GB EIS 1 Voice Unity 5G…" at bounding box center [415, 256] width 315 height 36
click at [258, 238] on select "EIS MS Voice Legacy Voice Unity 3GB Unity 500MB Unity 50GB EIS 1 Voice Unity 5G…" at bounding box center [415, 256] width 315 height 36
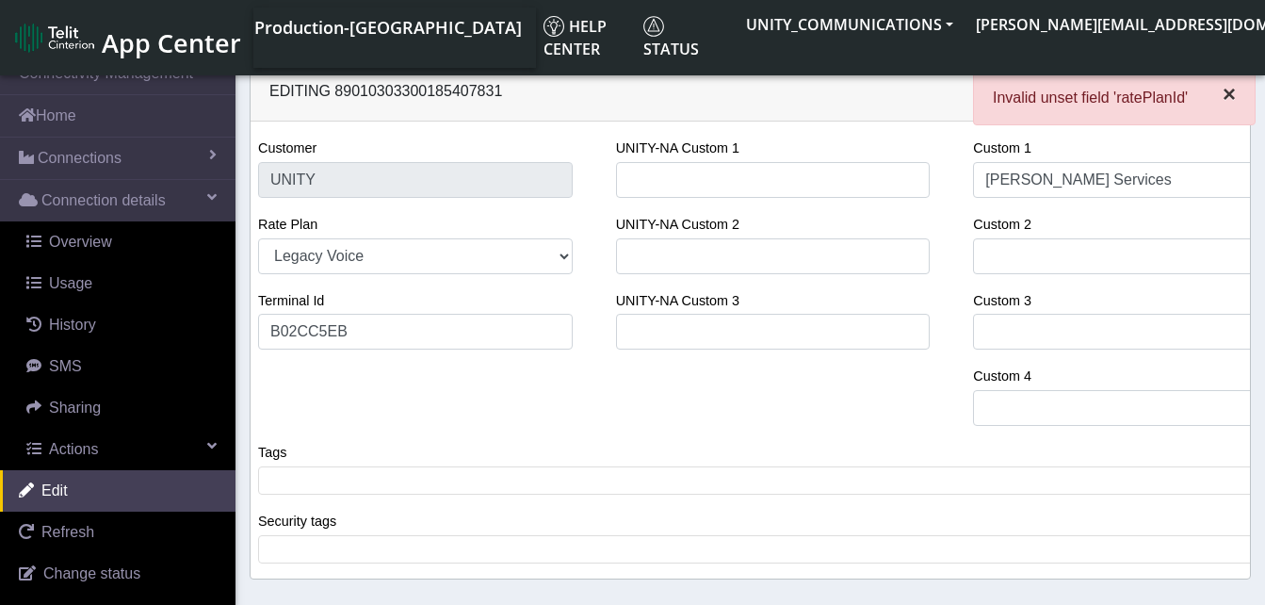
click at [1226, 91] on span "×" at bounding box center [1228, 93] width 13 height 25
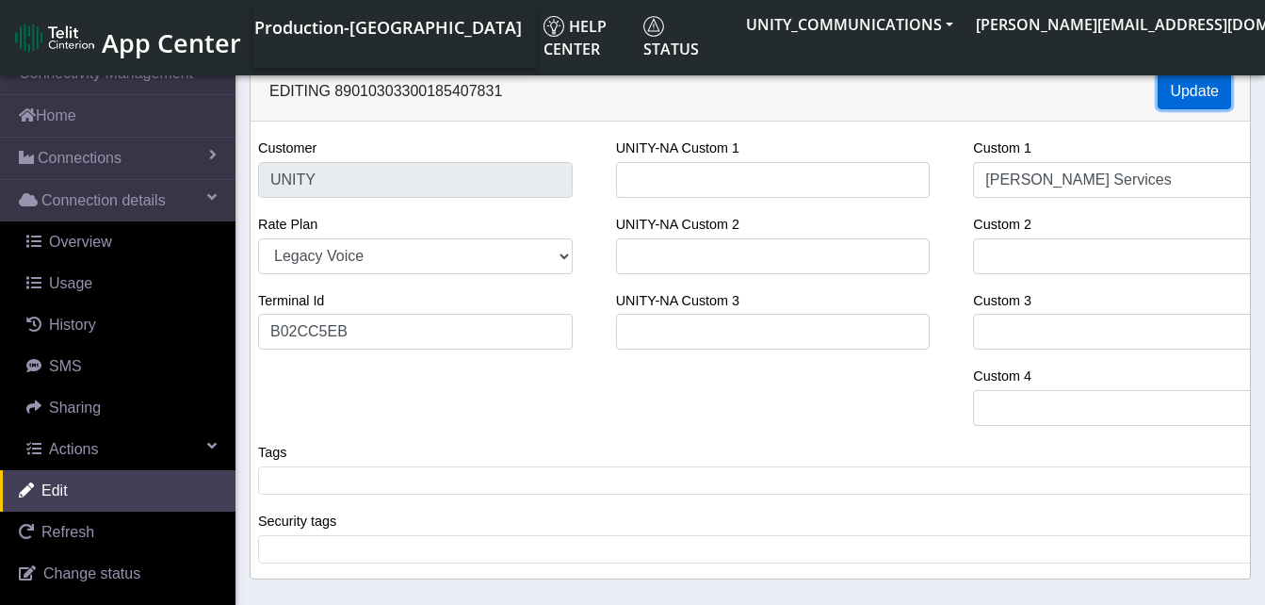
click at [1184, 83] on button "Update" at bounding box center [1193, 91] width 73 height 36
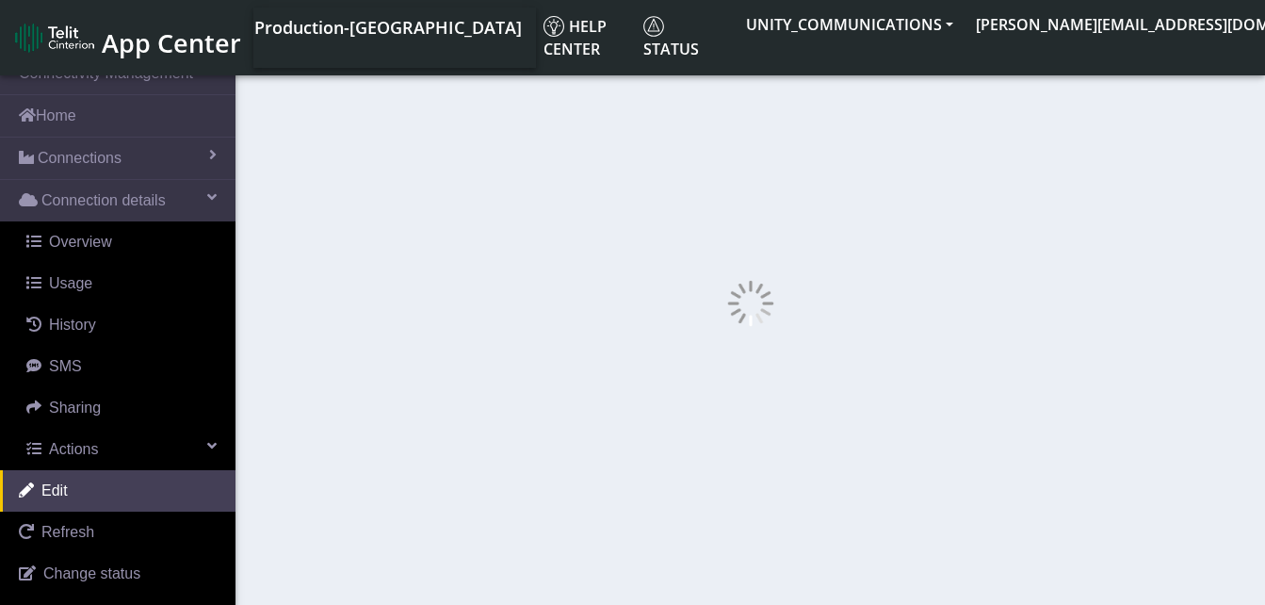
select select "249: 22845"
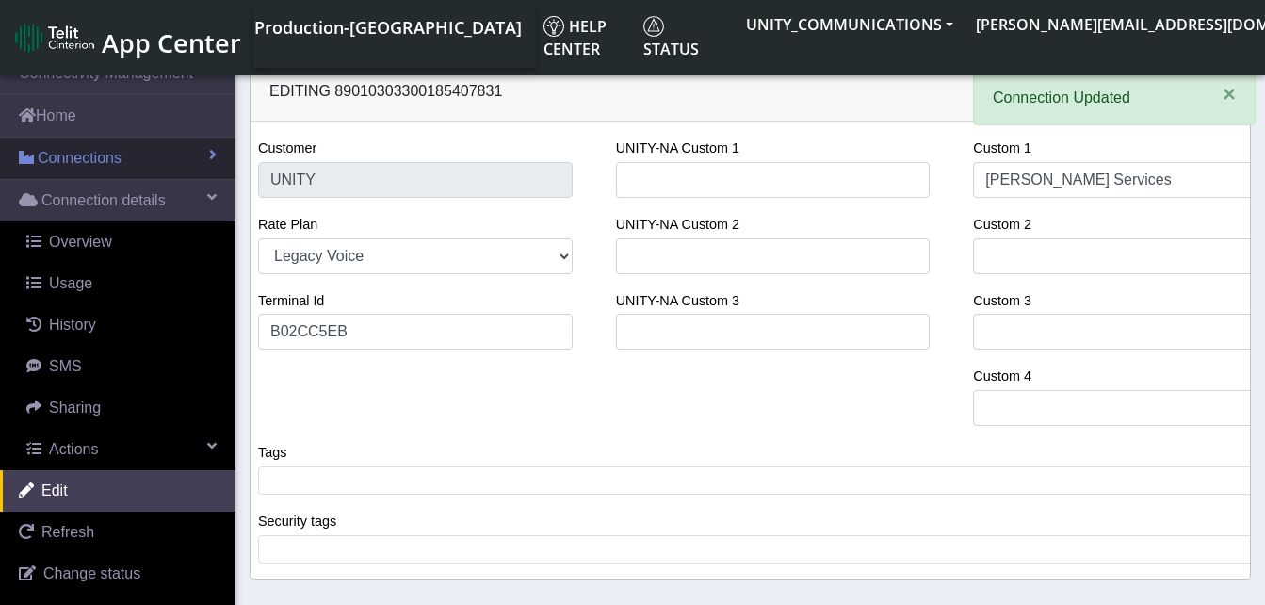
click at [82, 148] on span "Connections" at bounding box center [80, 158] width 84 height 23
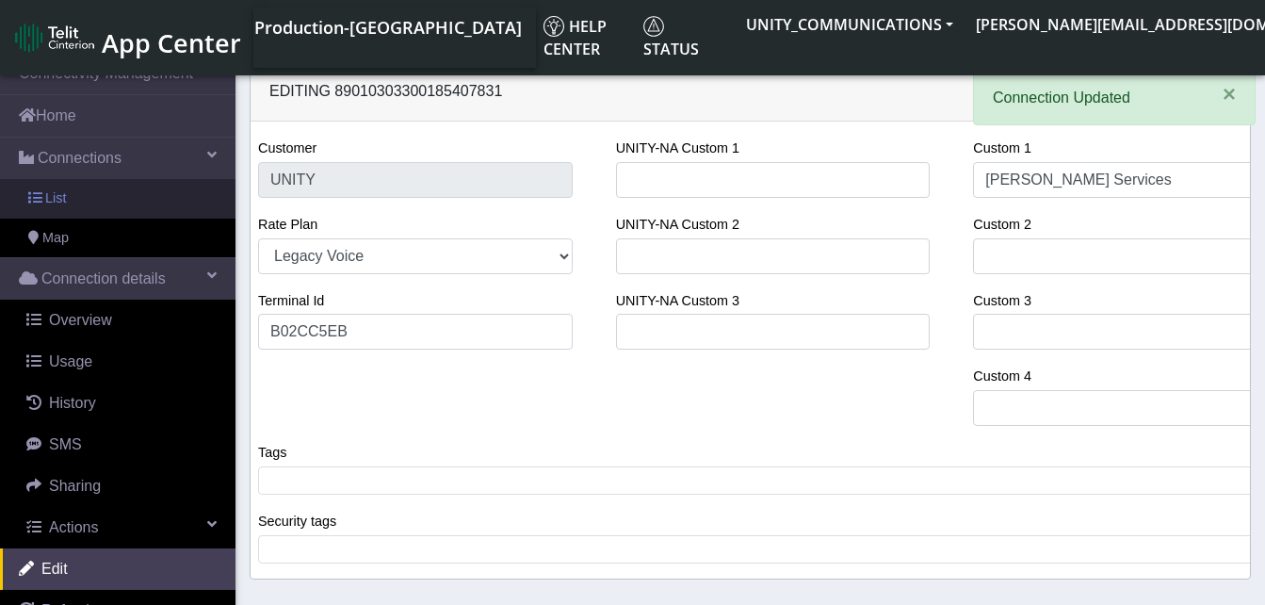
click at [80, 191] on link "List" at bounding box center [117, 199] width 235 height 40
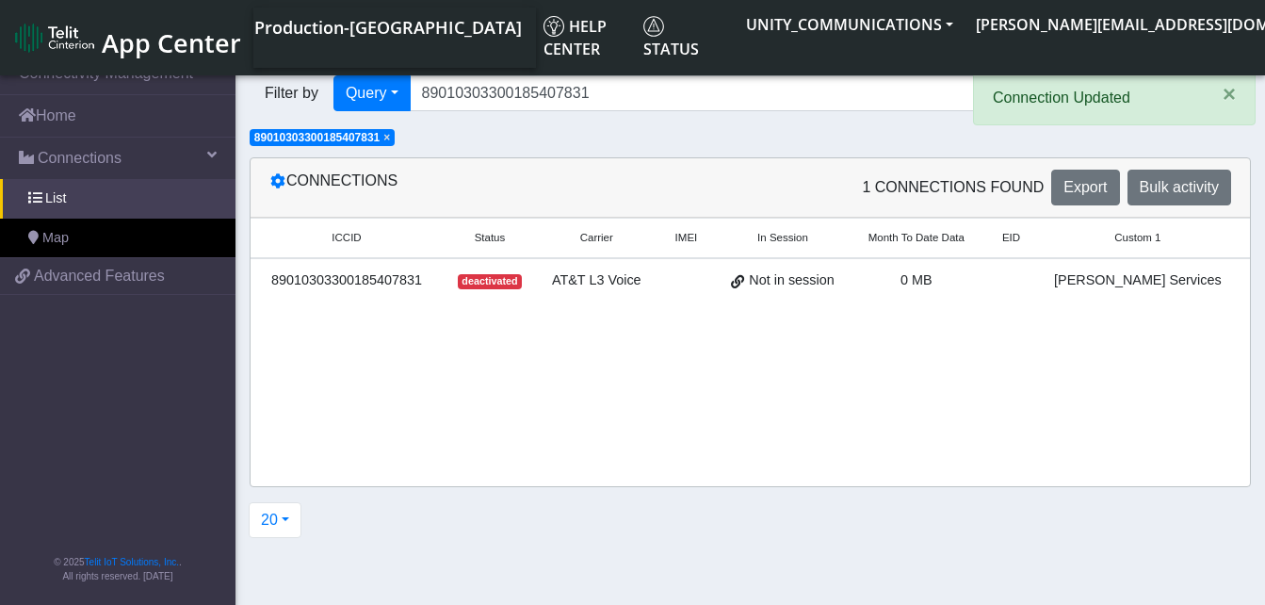
click at [390, 138] on span "×" at bounding box center [386, 137] width 7 height 13
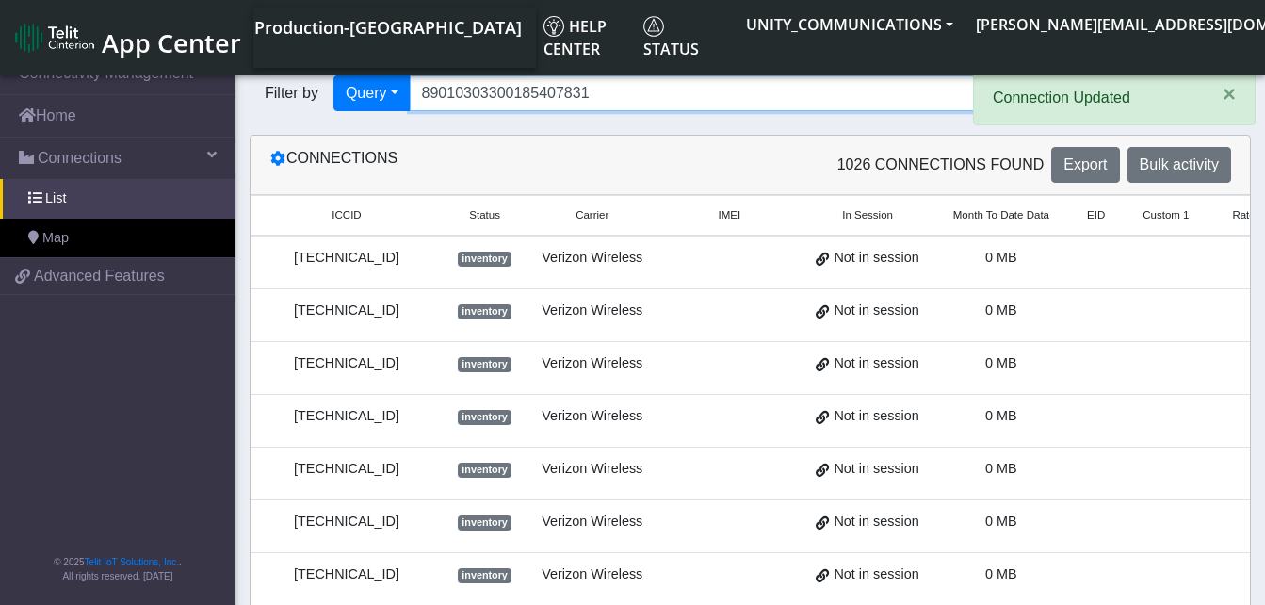
click at [592, 92] on input "89010303300185407831" at bounding box center [712, 93] width 604 height 36
type input "8"
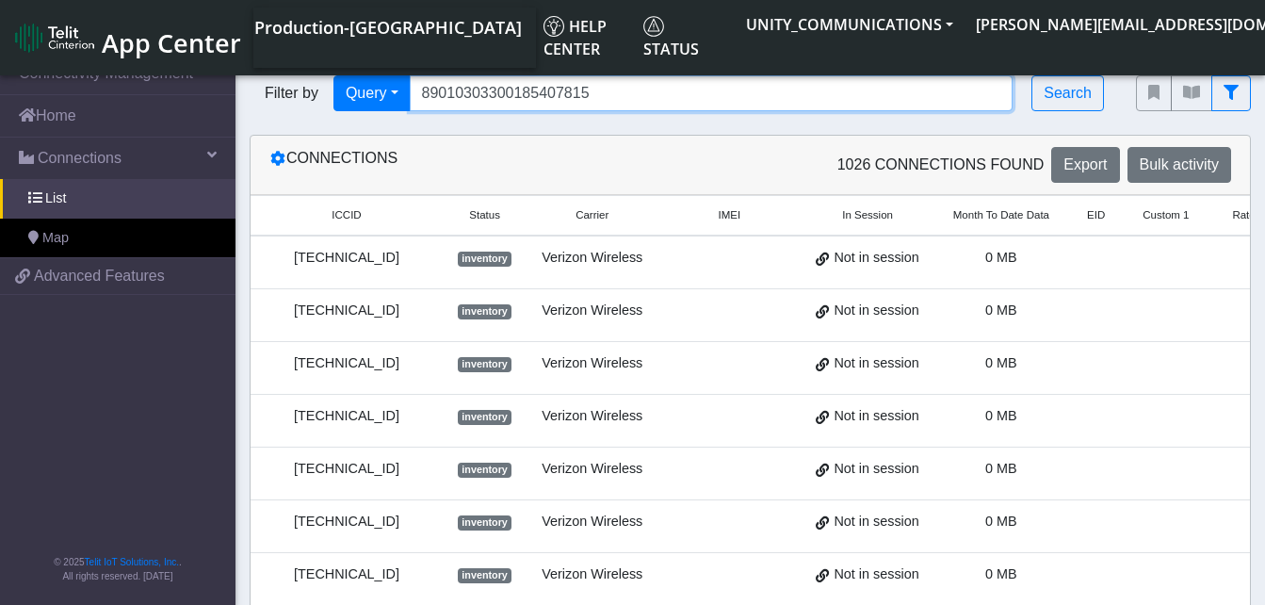
type input "89010303300185407815"
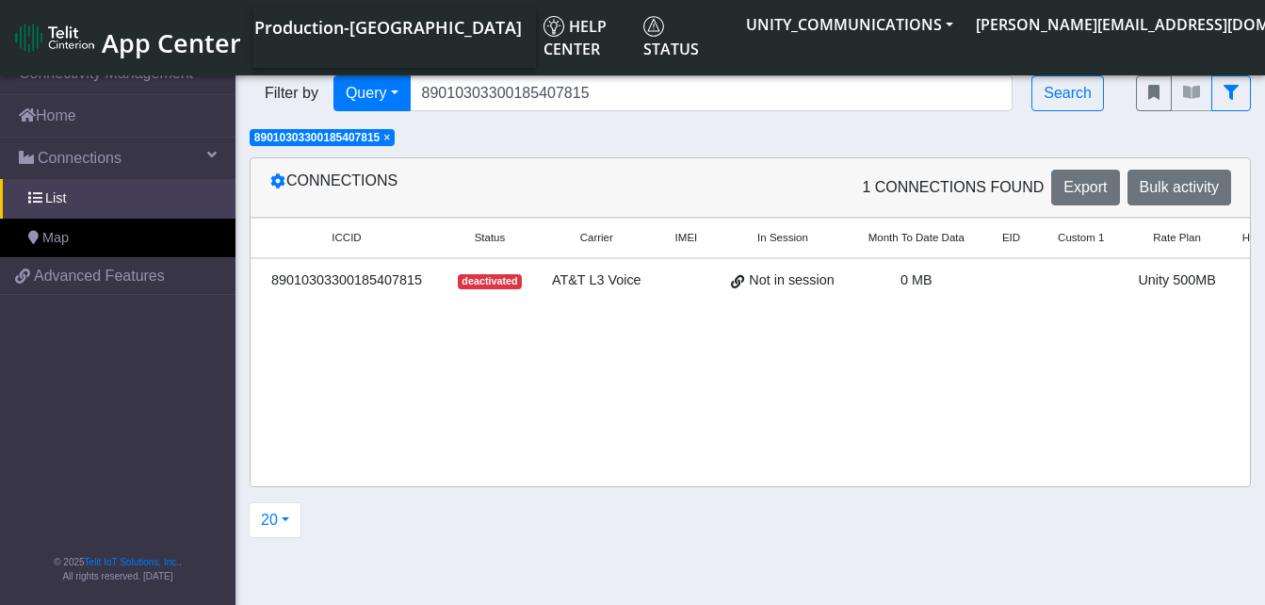
click at [390, 140] on span "×" at bounding box center [386, 137] width 7 height 13
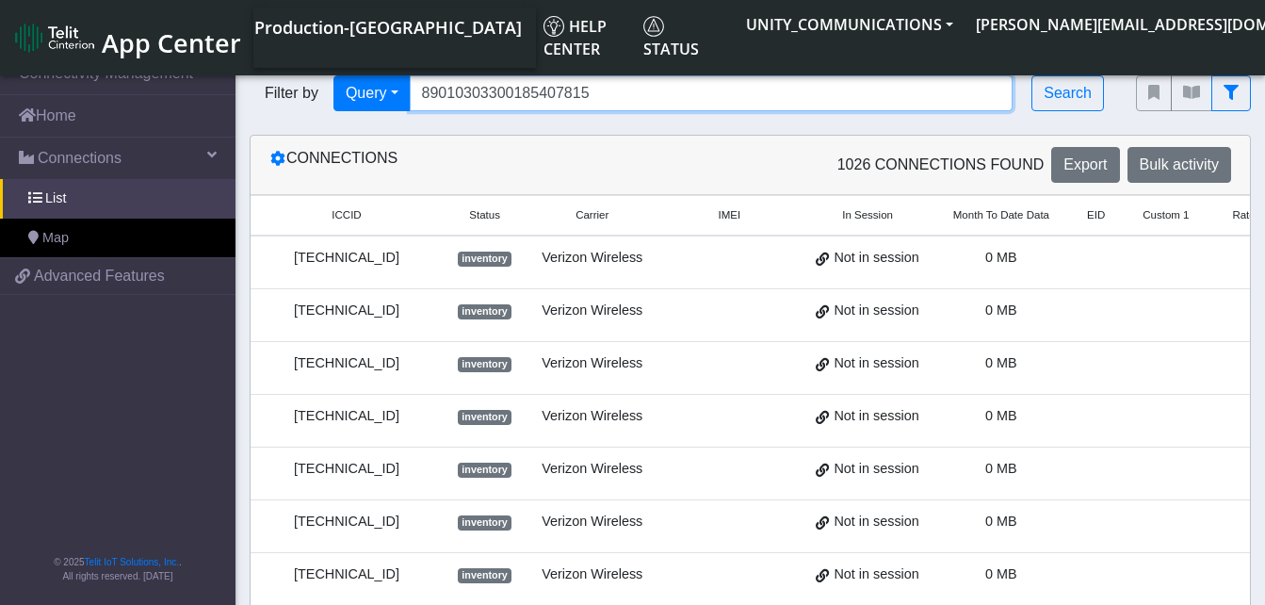
click at [602, 97] on input "89010303300185407815" at bounding box center [712, 93] width 604 height 36
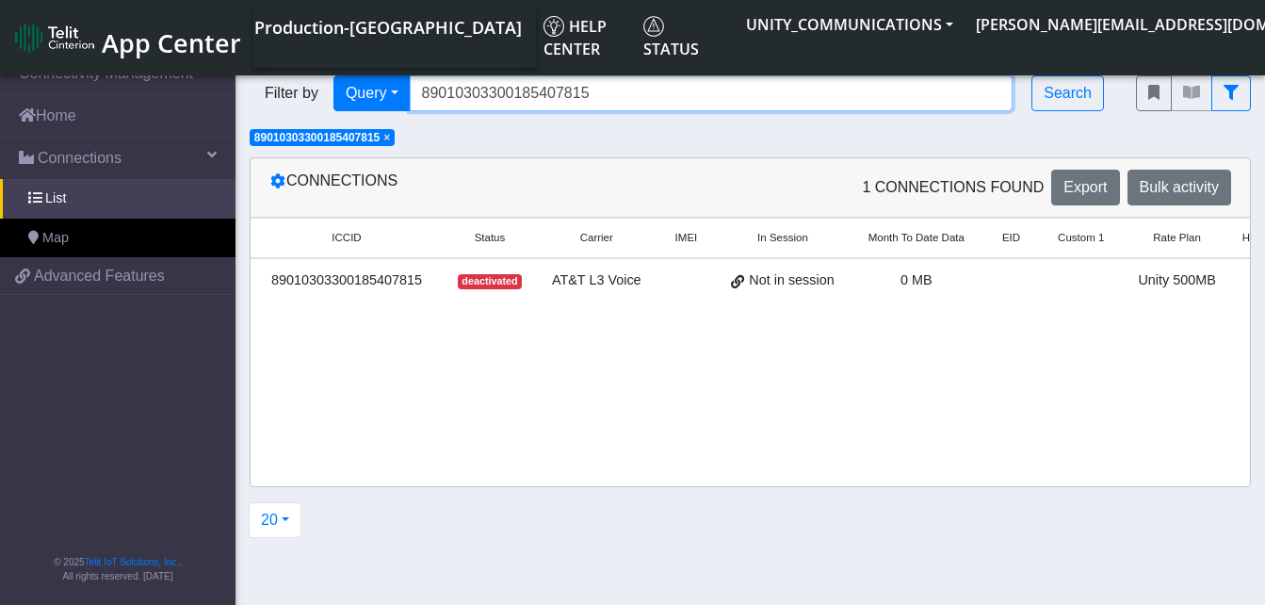
scroll to position [0, 148]
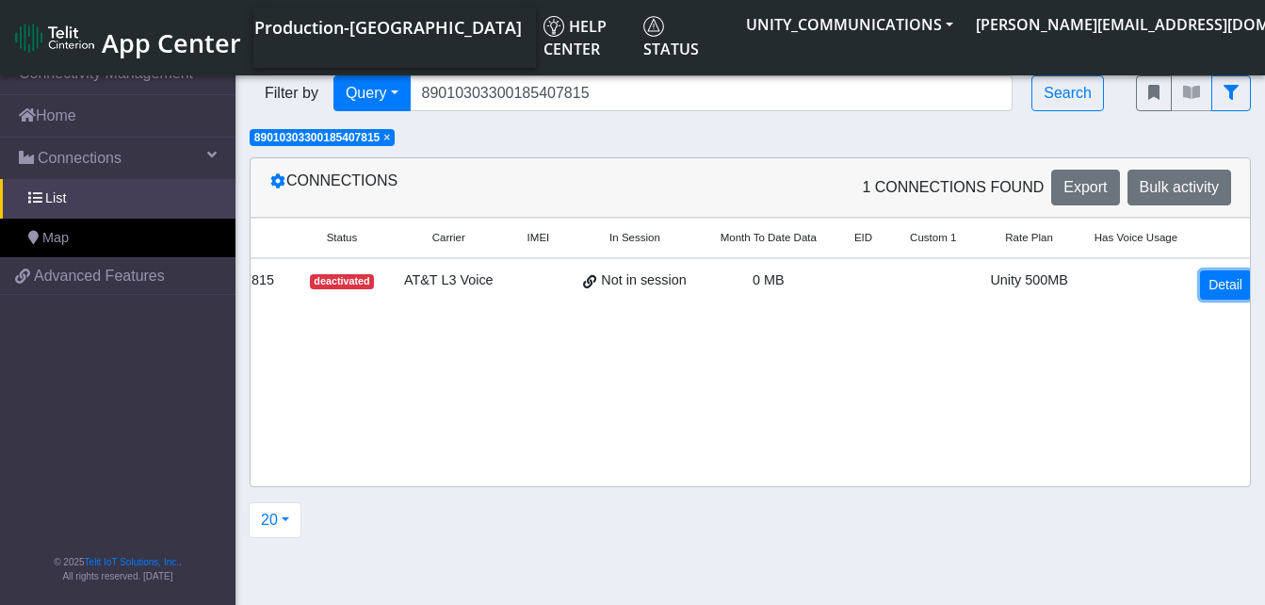
click at [1216, 289] on link "Detail" at bounding box center [1225, 284] width 51 height 29
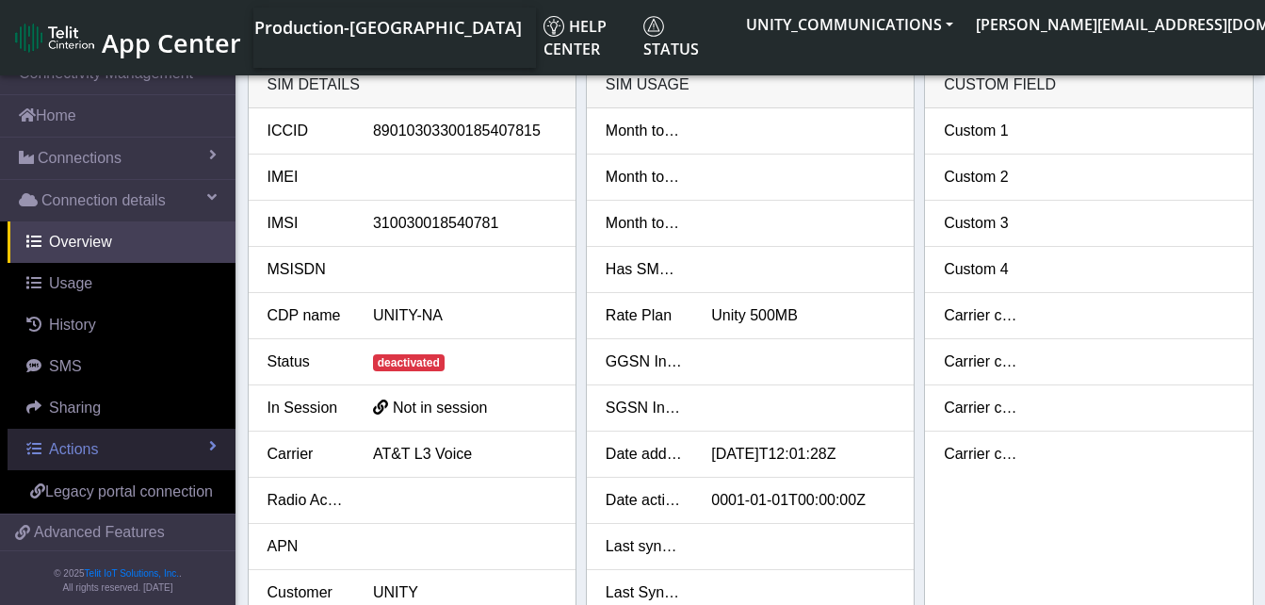
click at [80, 437] on link "Actions" at bounding box center [122, 448] width 228 height 41
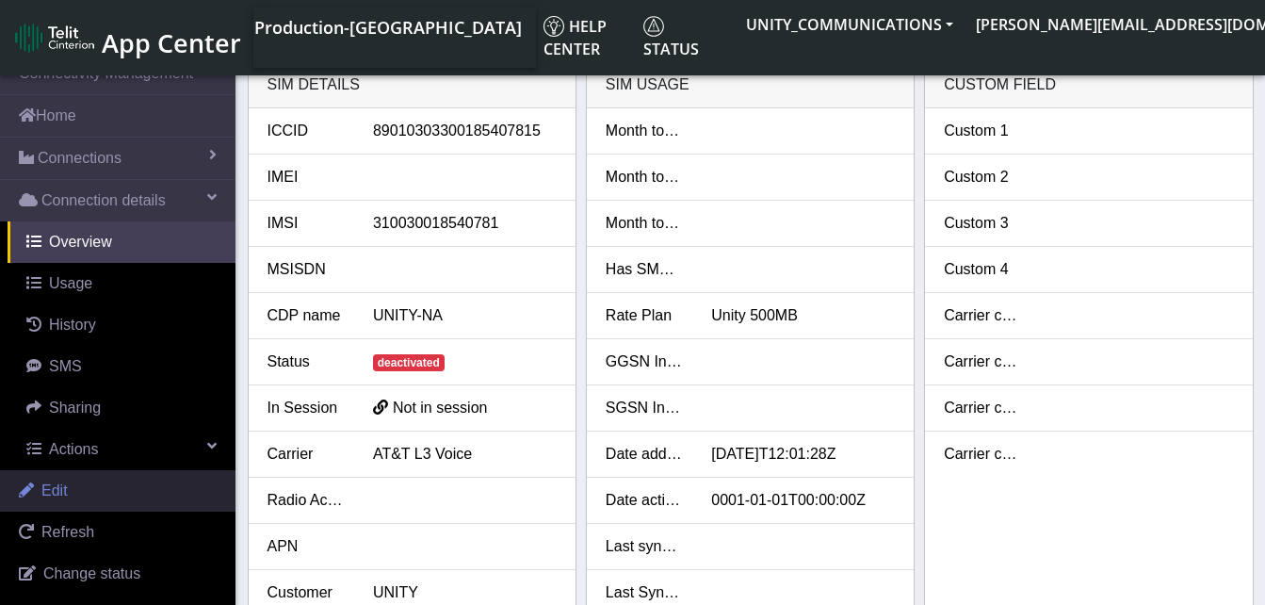
click at [78, 493] on link "Edit" at bounding box center [117, 490] width 235 height 41
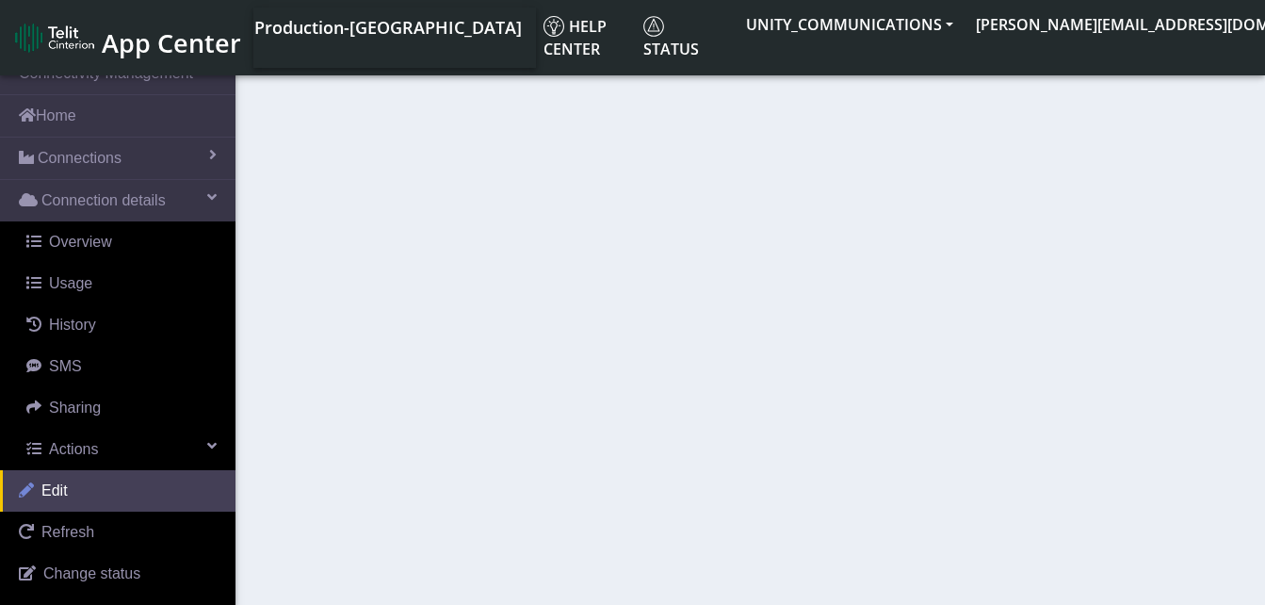
select select "27: 22846"
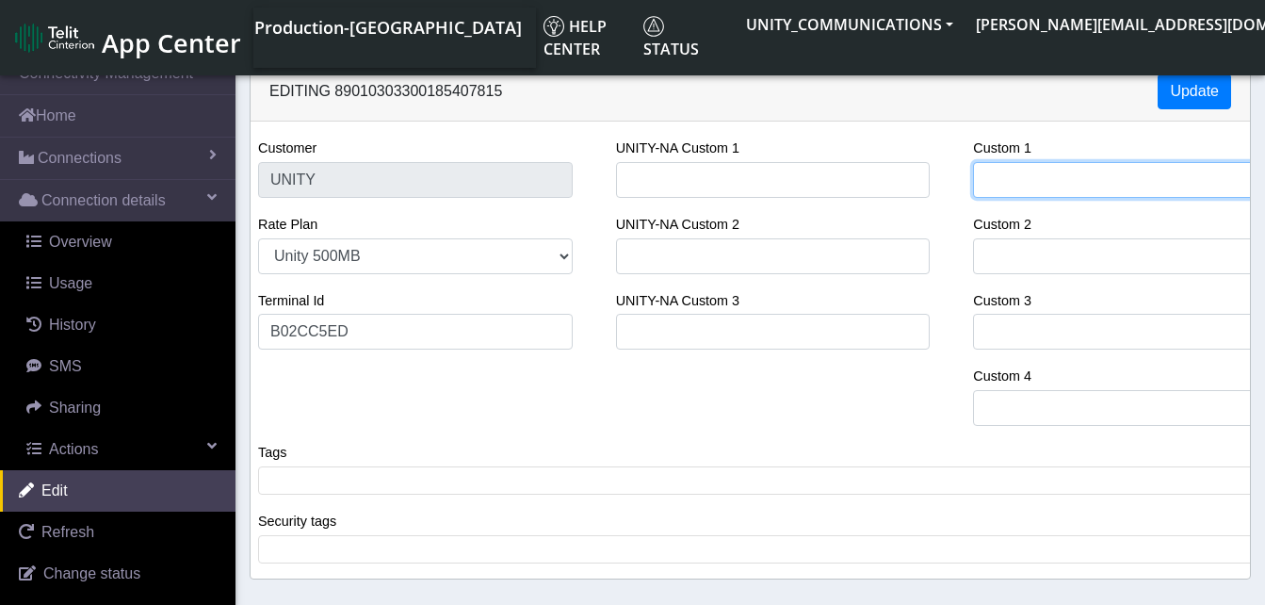
click at [994, 179] on input "Custom 1" at bounding box center [1130, 180] width 315 height 36
type input "[PERSON_NAME] Services"
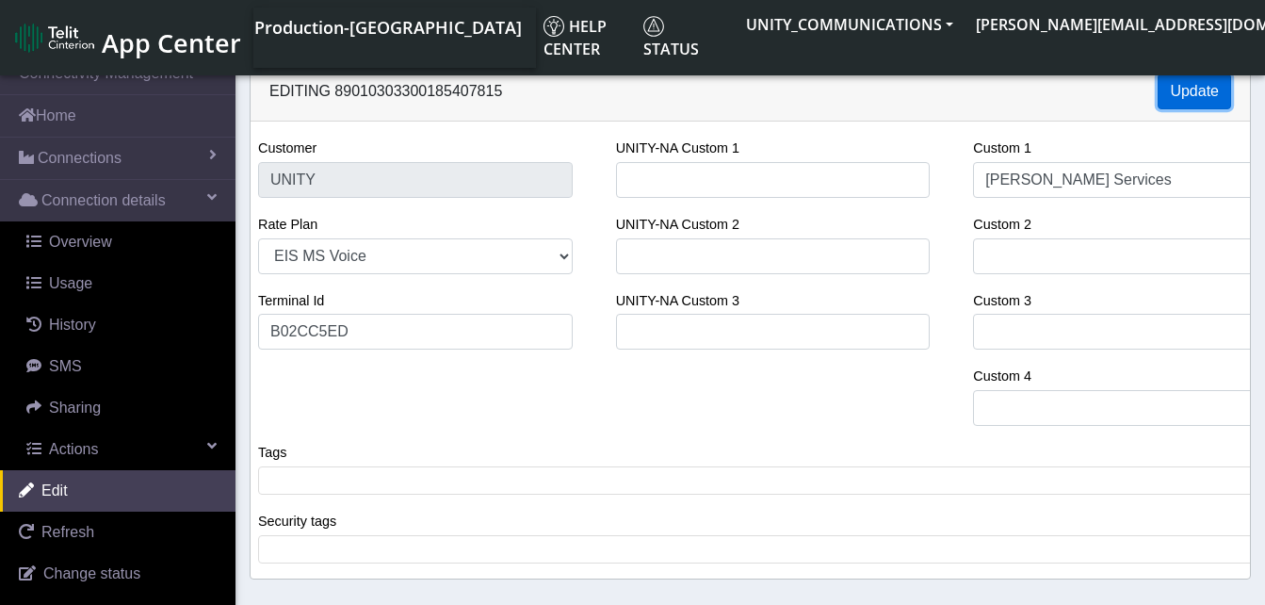
click at [1193, 94] on button "Update" at bounding box center [1193, 91] width 73 height 36
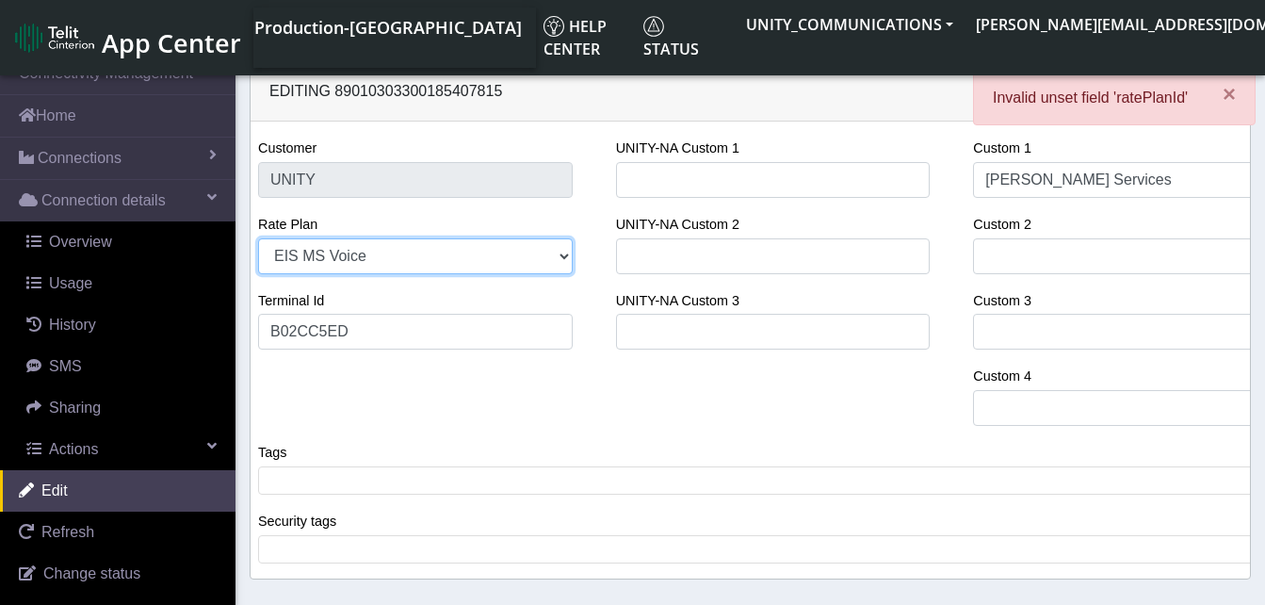
click at [351, 252] on select "EIS MS Voice Legacy Voice Unity 3GB Unity 500MB Unity 50GB EIS 1 Voice Unity 5G…" at bounding box center [415, 256] width 315 height 36
click at [258, 238] on select "EIS MS Voice Legacy Voice Unity 3GB Unity 500MB Unity 50GB EIS 1 Voice Unity 5G…" at bounding box center [415, 256] width 315 height 36
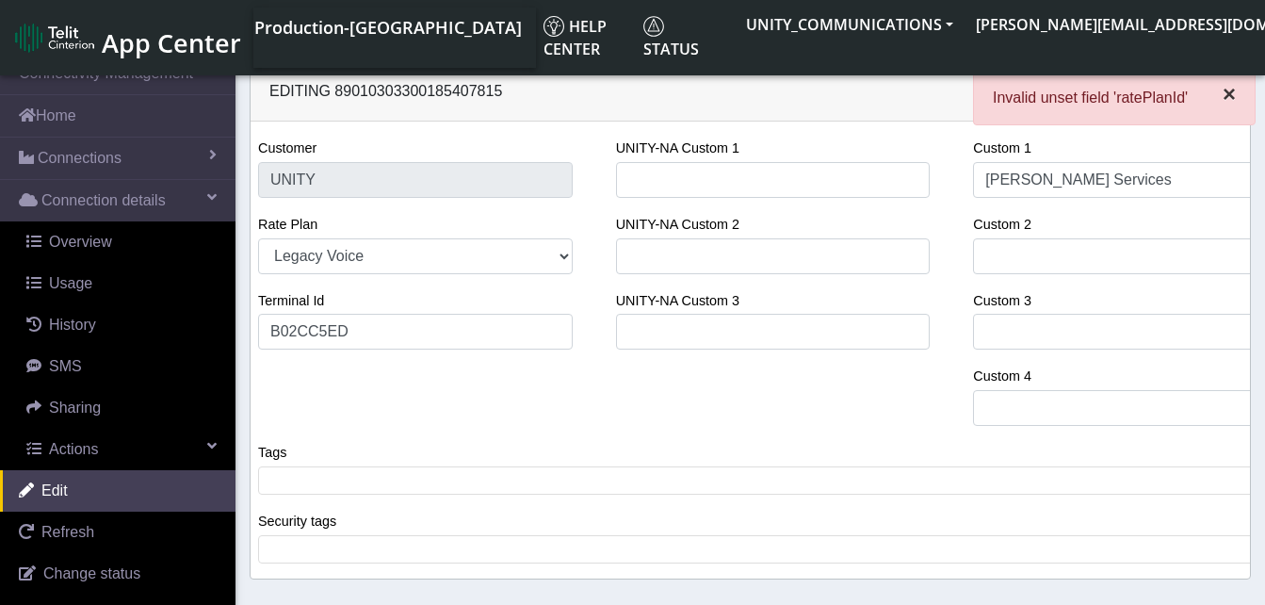
click at [1227, 93] on span "×" at bounding box center [1228, 93] width 13 height 25
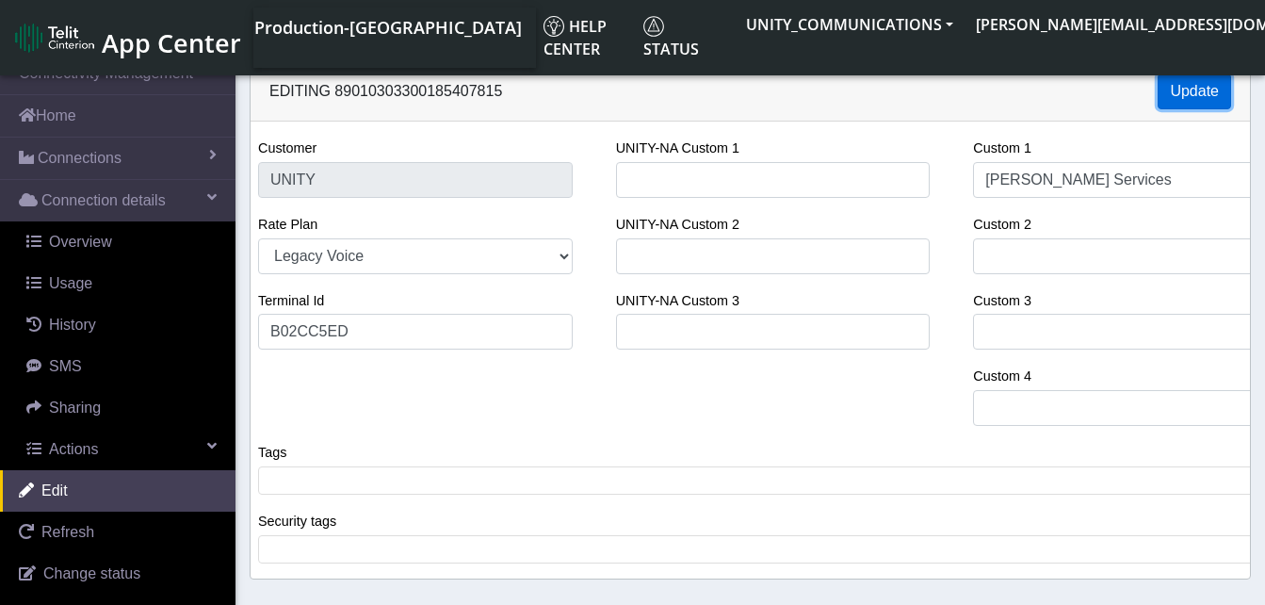
click at [1198, 89] on button "Update" at bounding box center [1193, 91] width 73 height 36
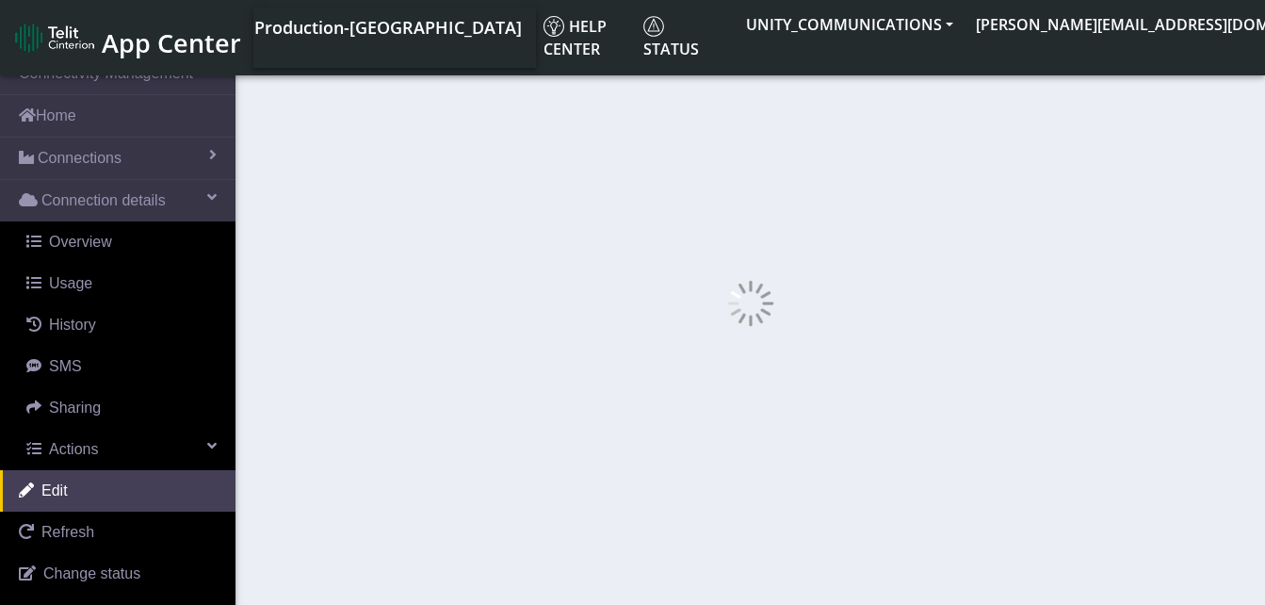
select select "249: 22845"
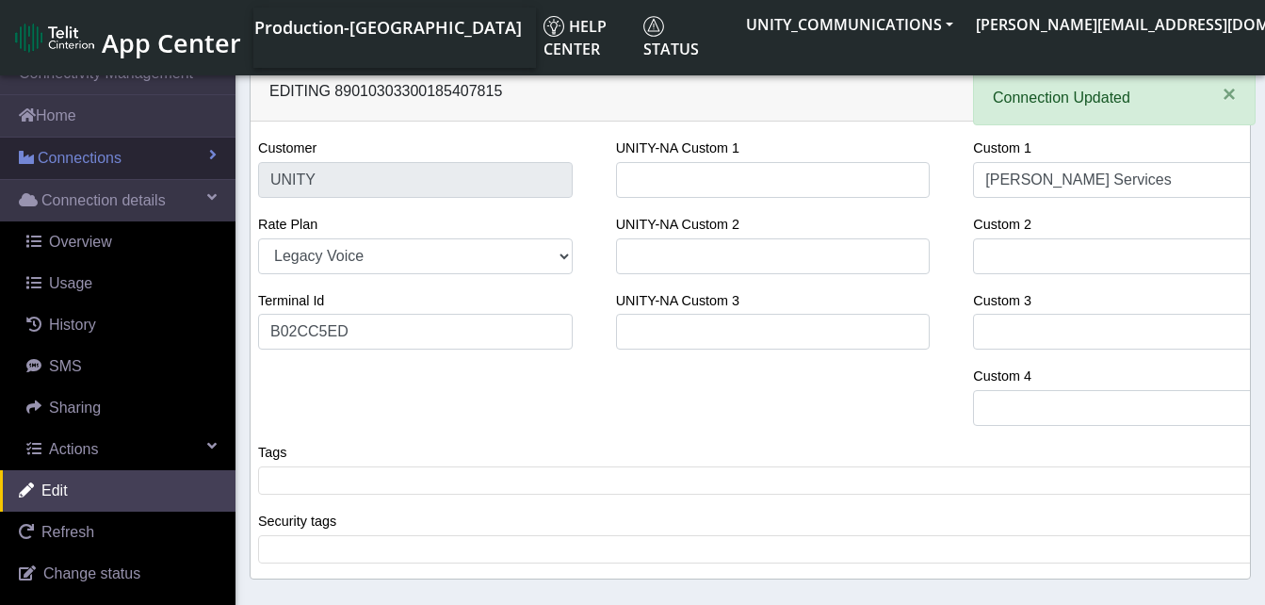
click at [81, 164] on span "Connections" at bounding box center [80, 158] width 84 height 23
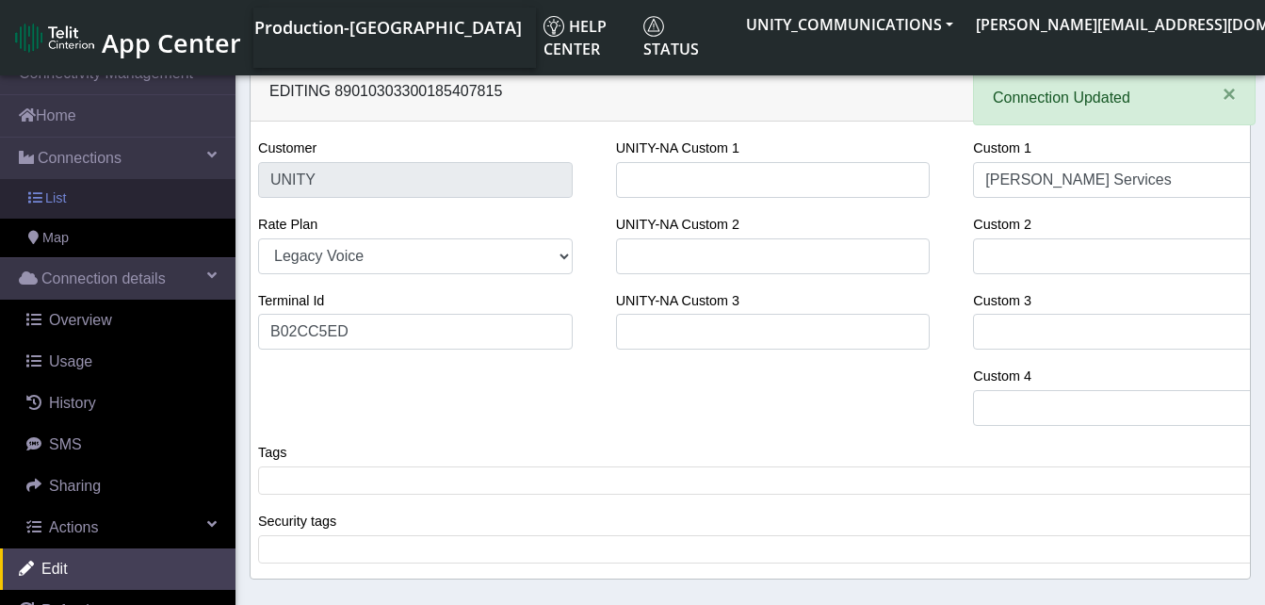
click at [80, 188] on link "List" at bounding box center [117, 199] width 235 height 40
